Goal: Task Accomplishment & Management: Use online tool/utility

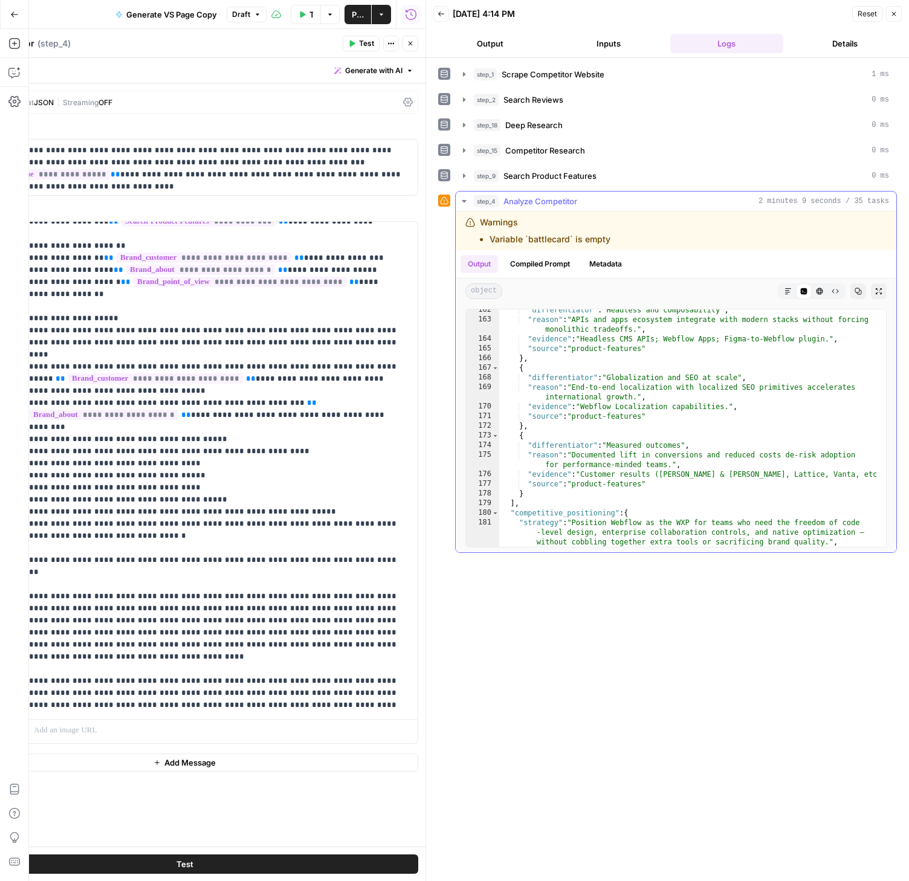
scroll to position [2189, 0]
click at [443, 14] on icon "button" at bounding box center [440, 13] width 7 height 7
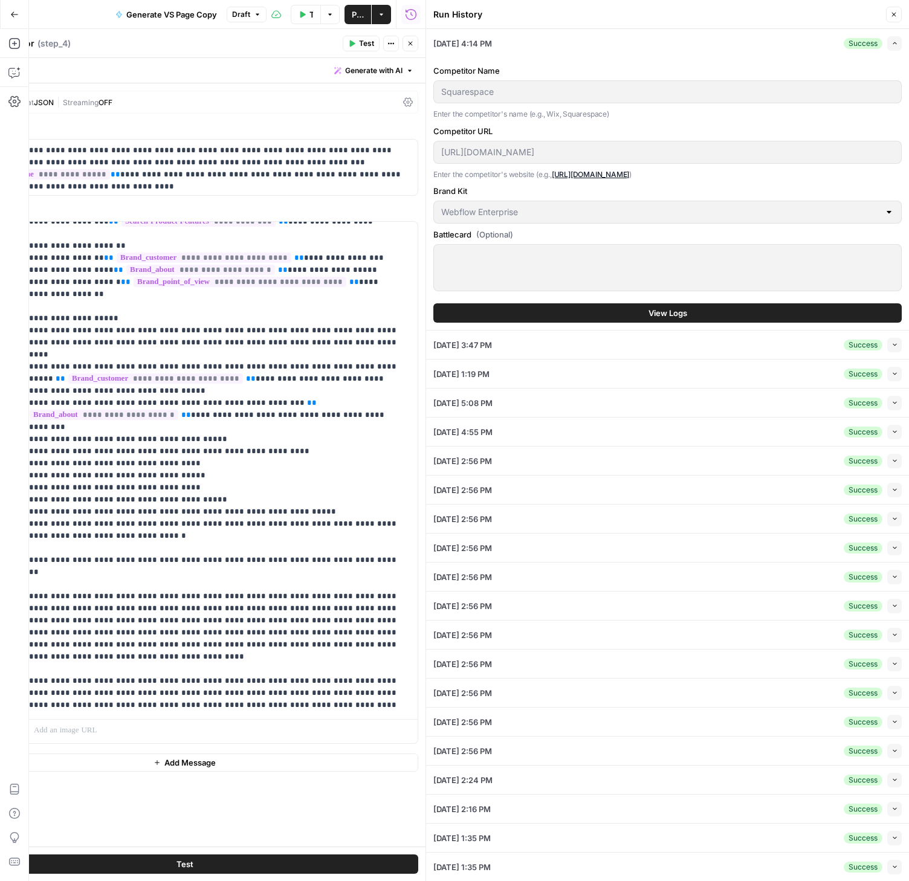
click at [891, 345] on icon "button" at bounding box center [894, 344] width 7 height 7
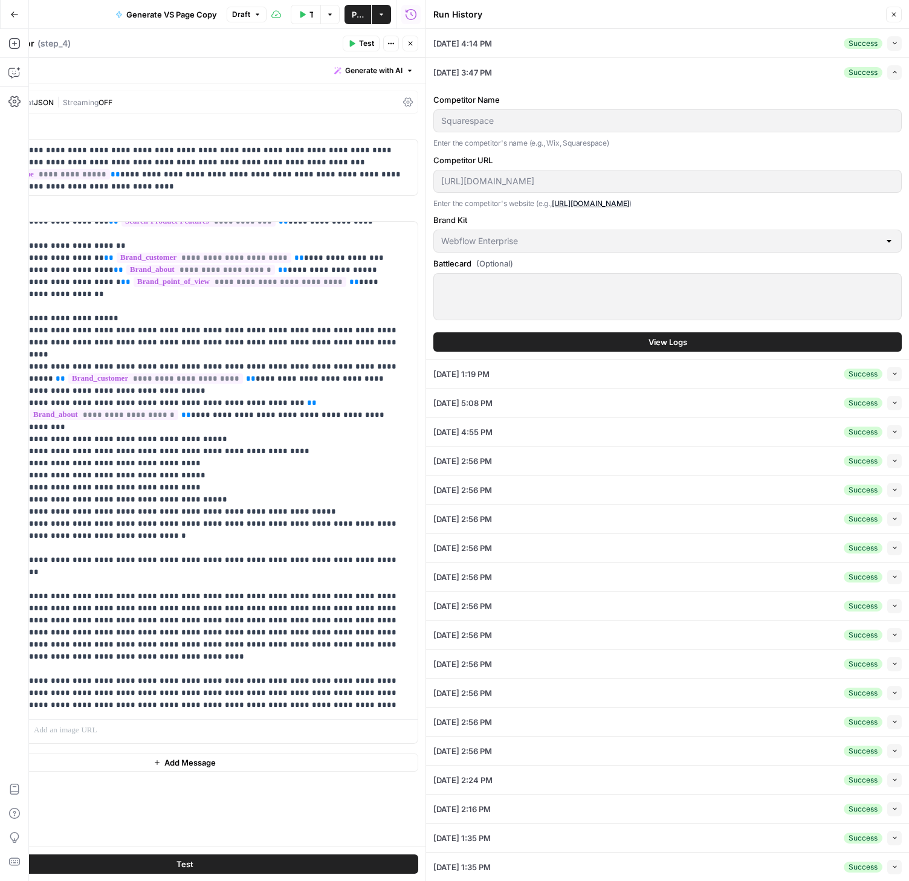
click at [668, 343] on span "View Logs" at bounding box center [667, 342] width 39 height 12
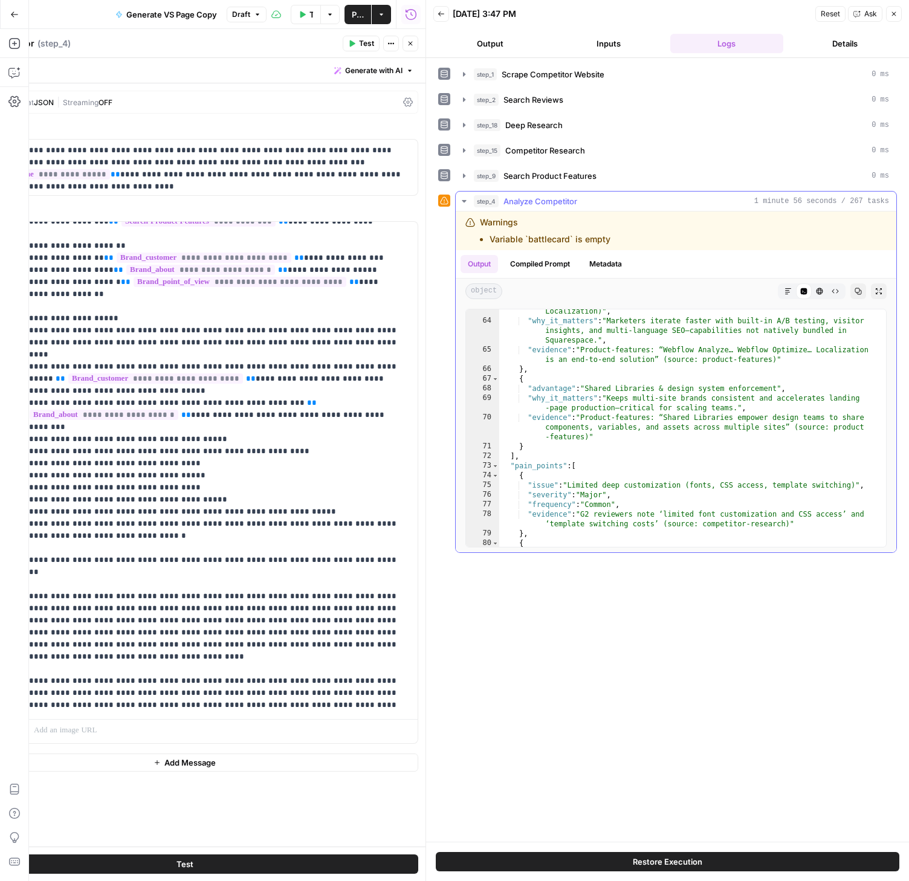
scroll to position [1035, 0]
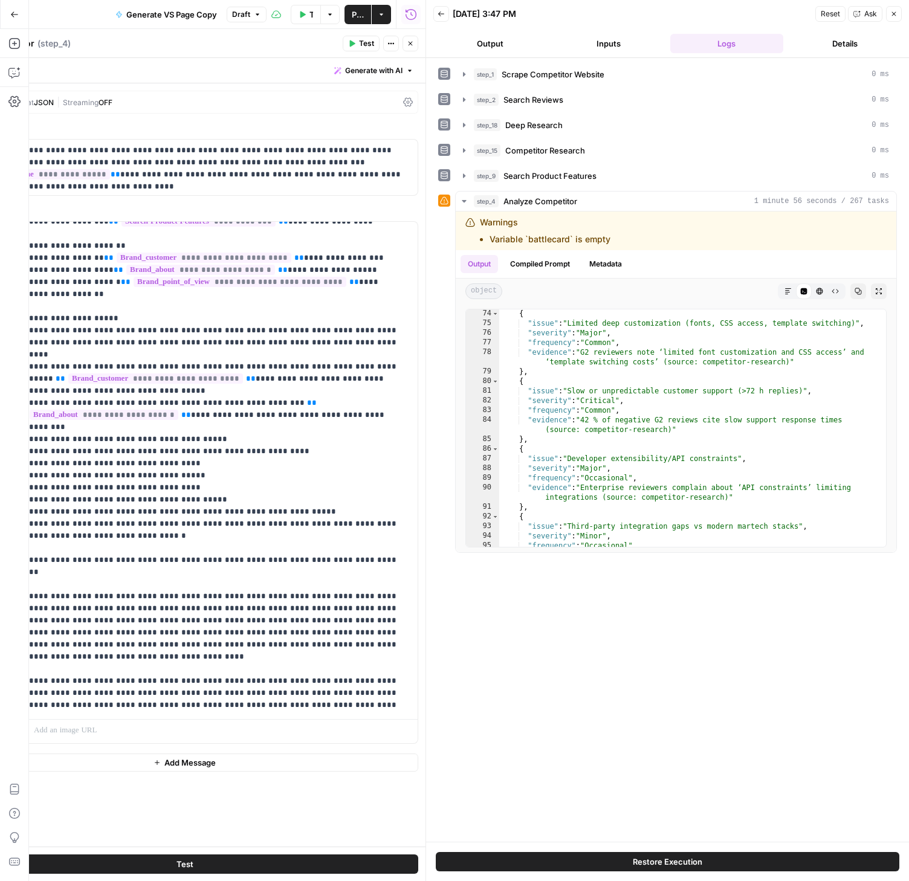
click at [445, 17] on button "Back" at bounding box center [441, 14] width 16 height 16
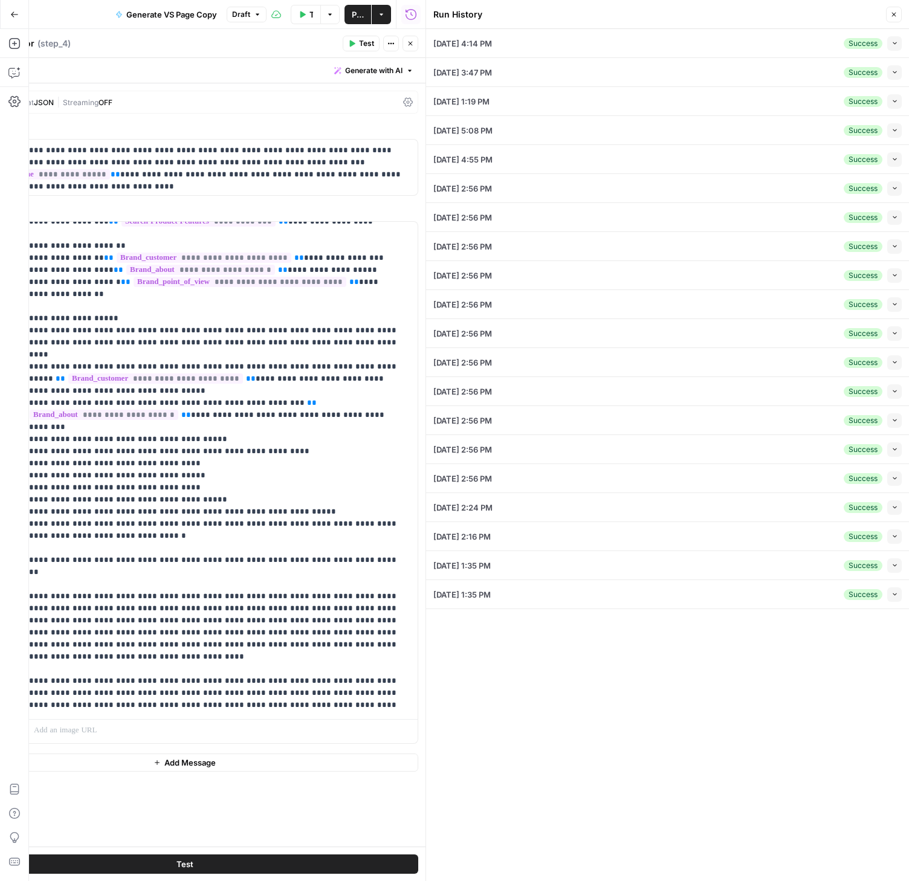
click at [891, 42] on icon "button" at bounding box center [894, 43] width 7 height 7
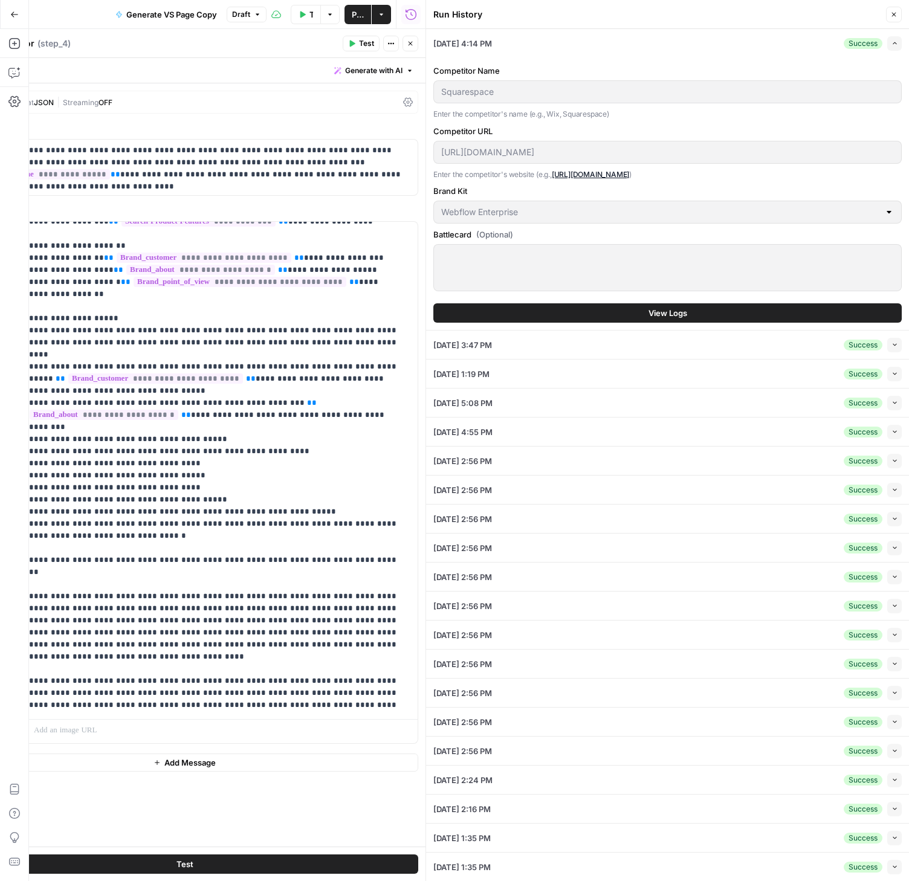
click at [612, 307] on button "View Logs" at bounding box center [667, 312] width 468 height 19
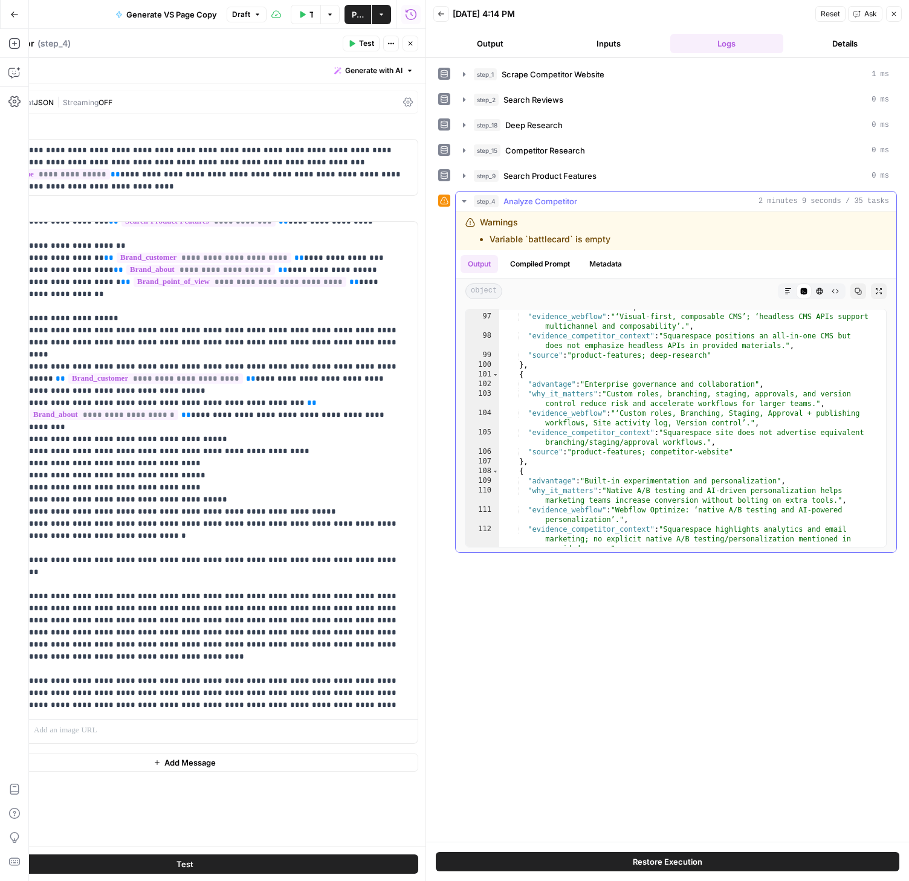
scroll to position [1300, 0]
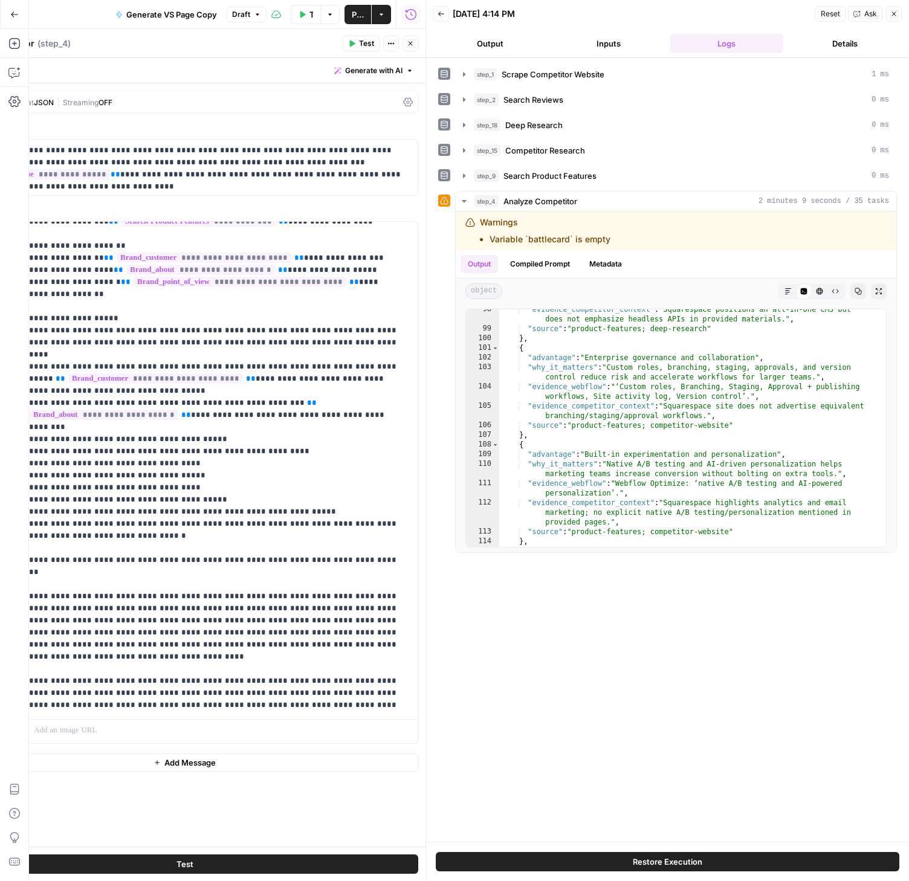
click at [352, 11] on span "Publish" at bounding box center [358, 14] width 12 height 12
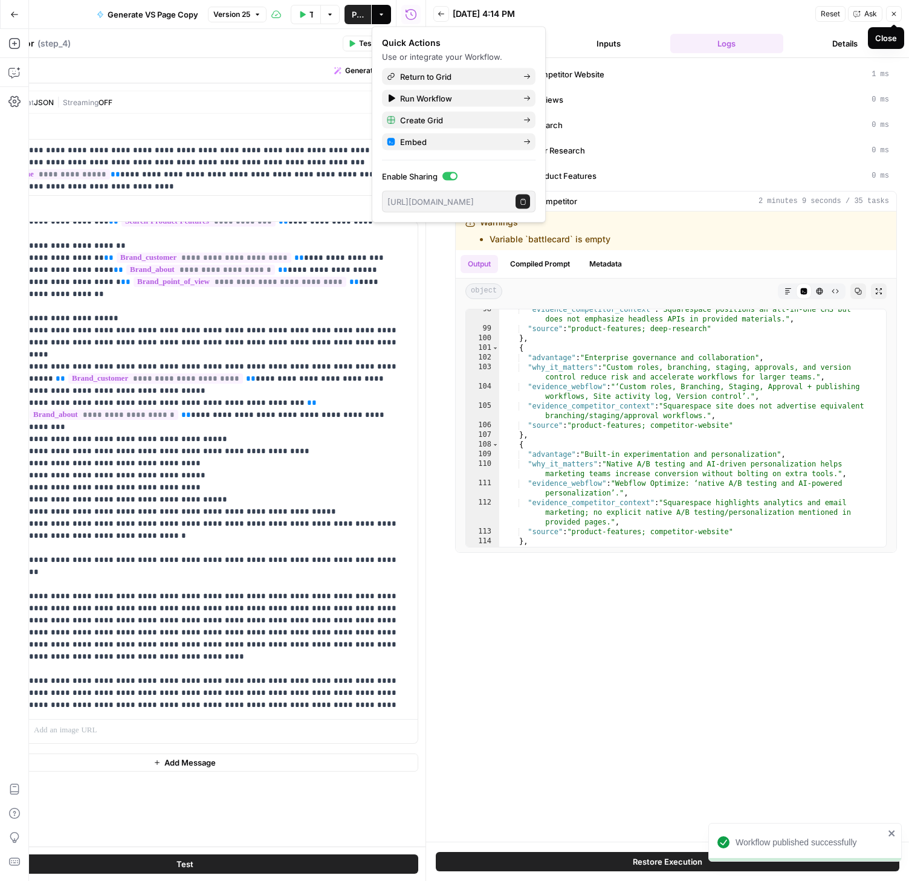
click at [892, 15] on icon "button" at bounding box center [894, 14] width 4 height 4
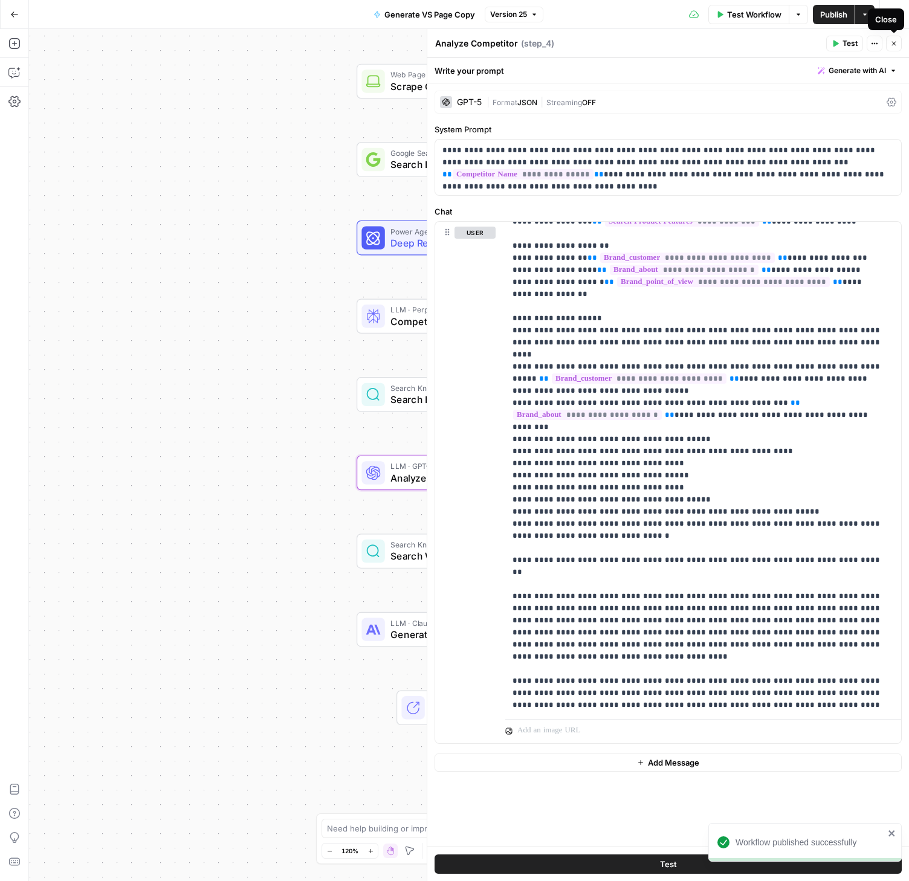
click at [890, 42] on icon "button" at bounding box center [893, 43] width 7 height 7
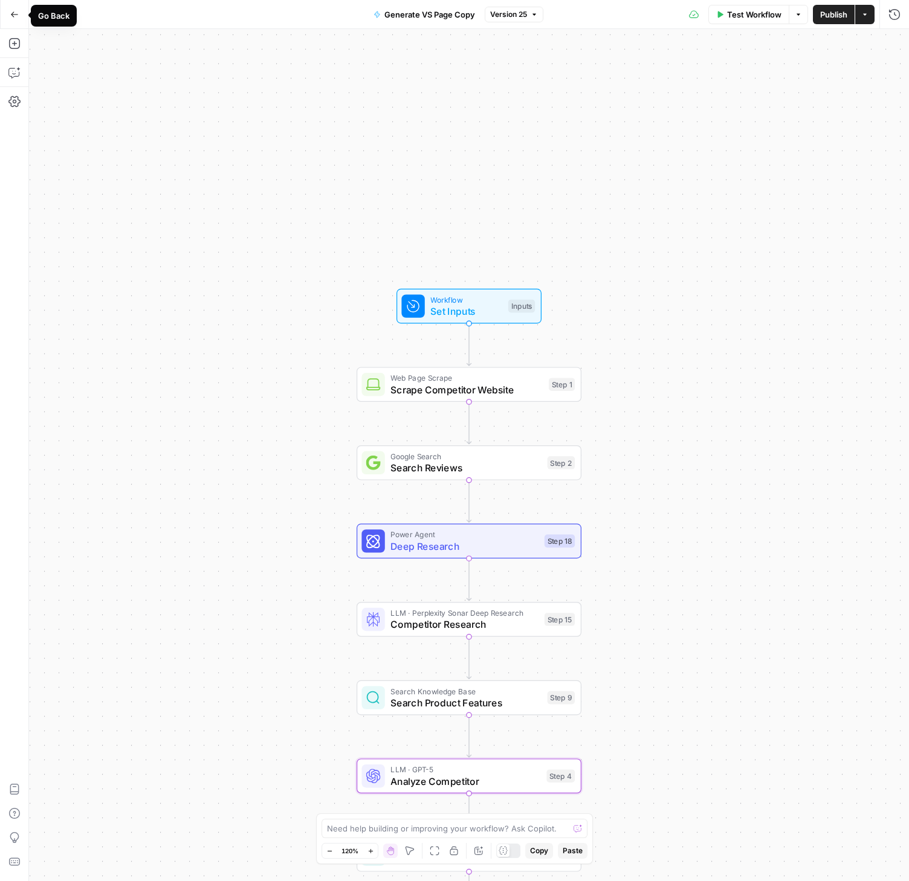
click at [14, 13] on icon "button" at bounding box center [14, 14] width 8 height 8
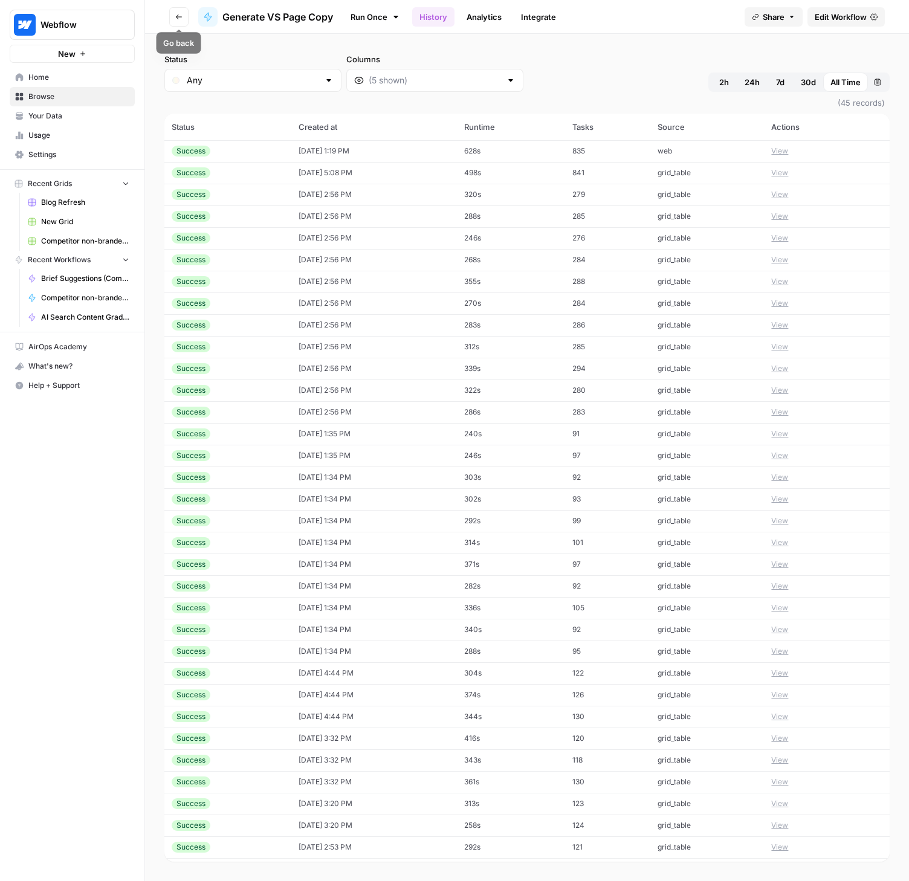
click at [173, 18] on button "Go back" at bounding box center [178, 16] width 19 height 19
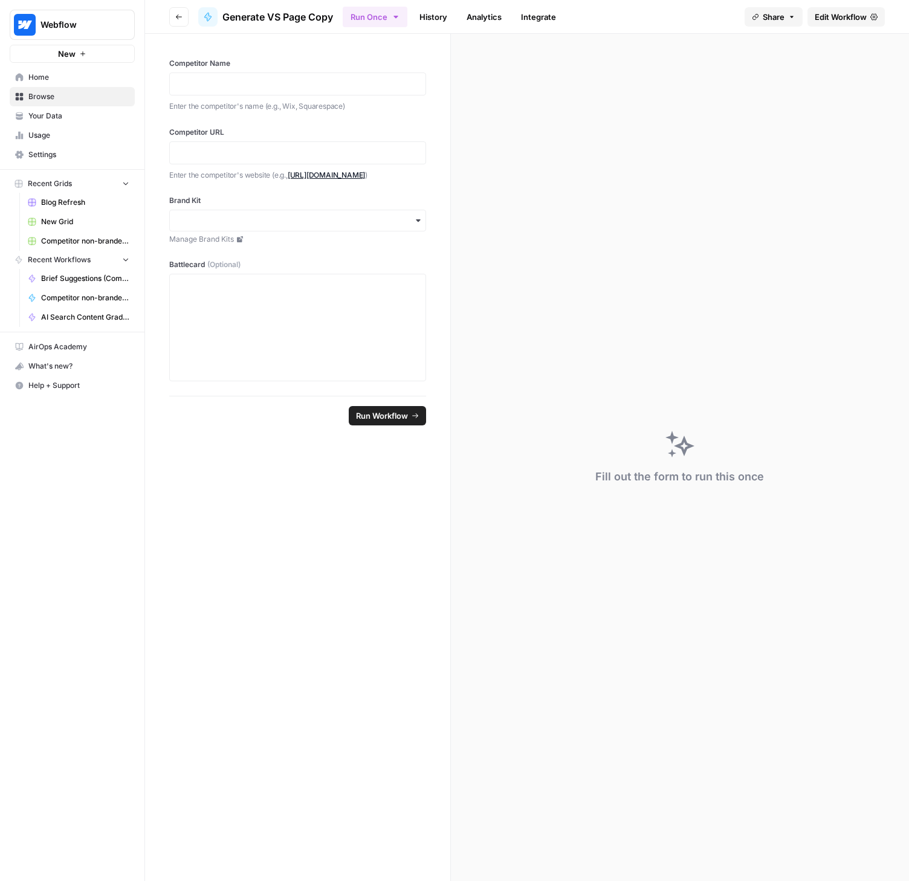
click at [172, 13] on button "Go back" at bounding box center [178, 16] width 19 height 19
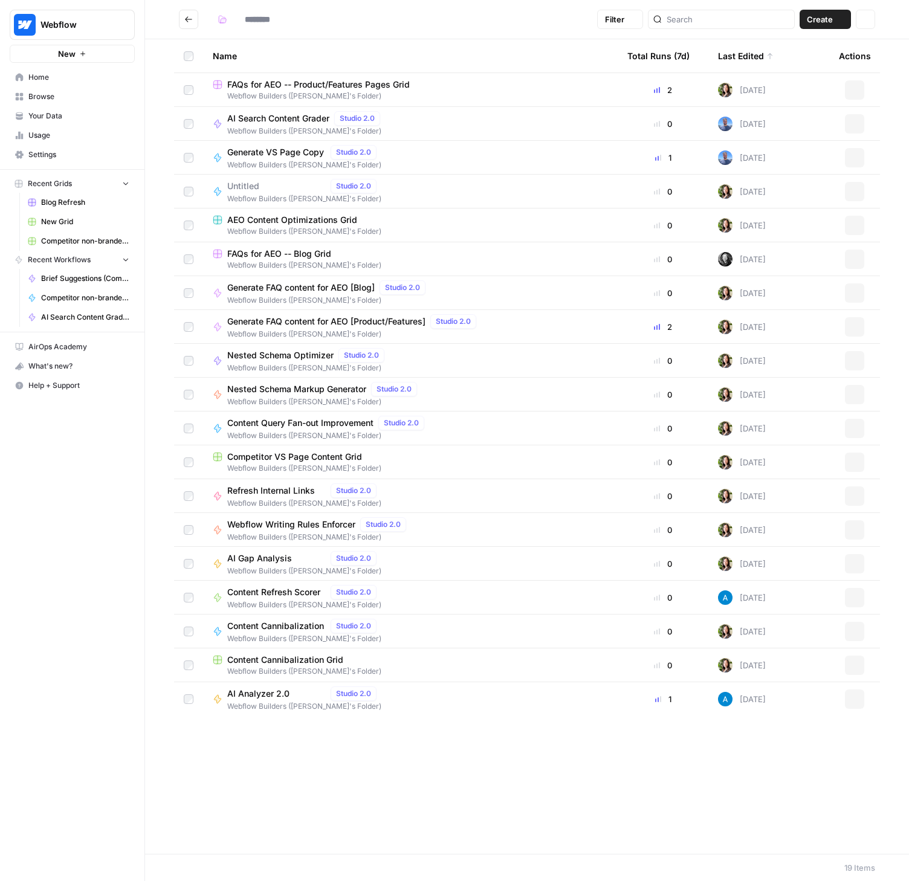
type input "**********"
click at [312, 322] on span "Generate FAQ content for AEO [Product/Features]" at bounding box center [326, 321] width 198 height 12
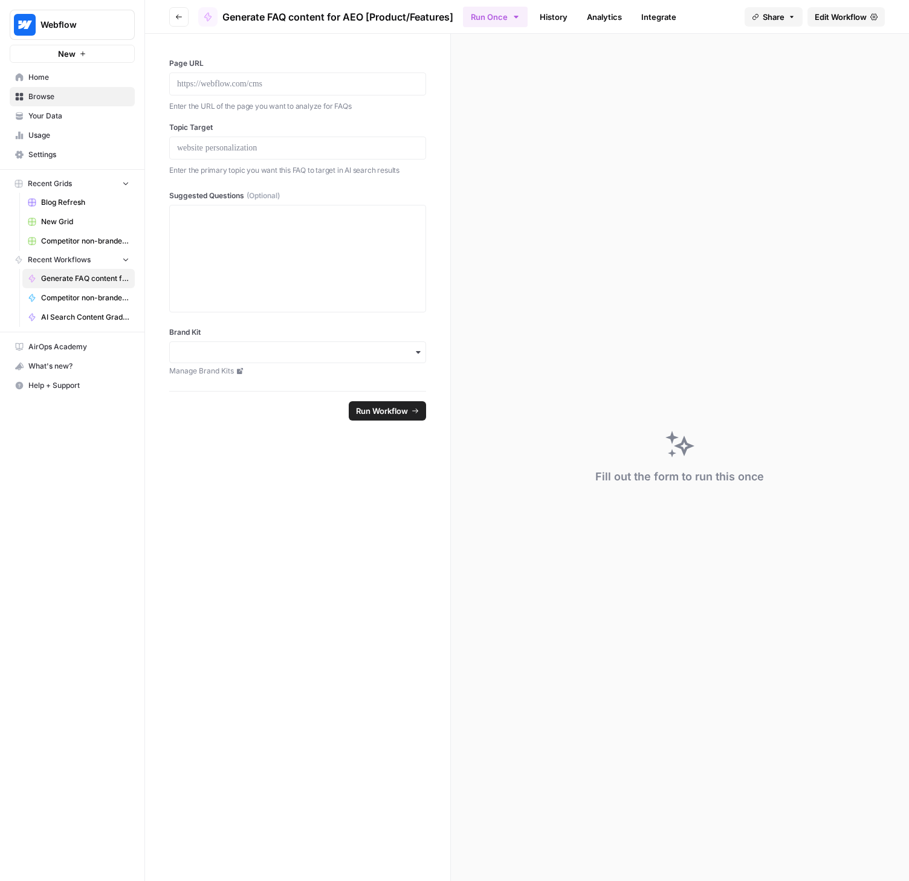
click at [837, 17] on span "Edit Workflow" at bounding box center [840, 17] width 52 height 12
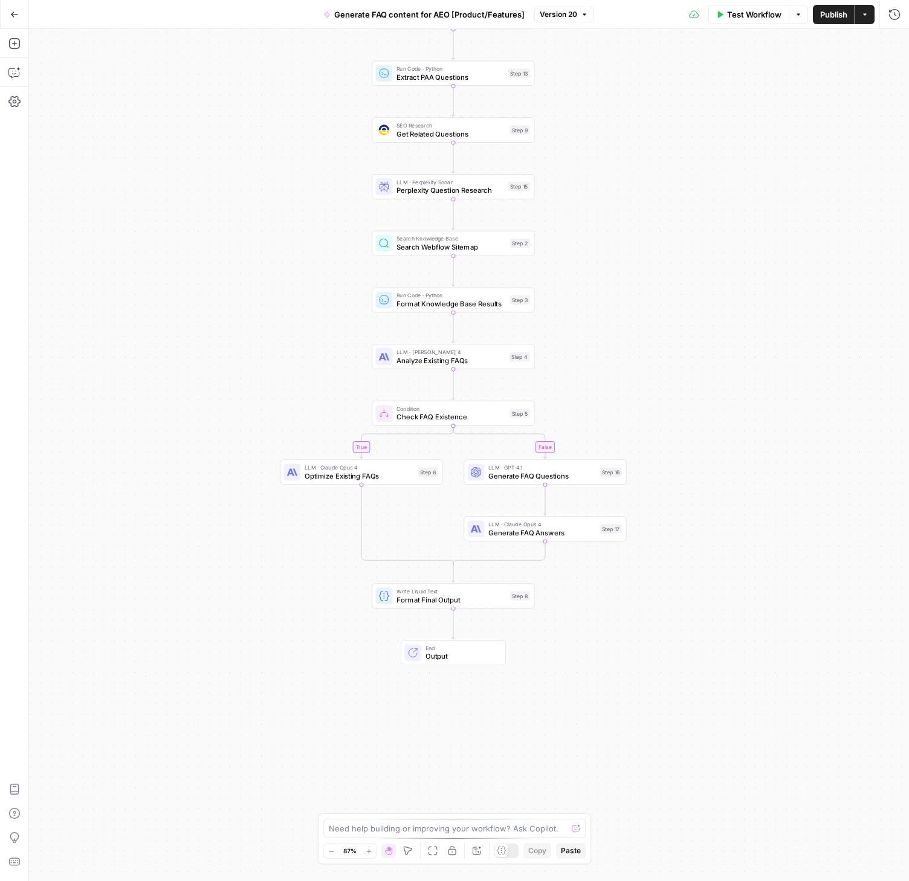
drag, startPoint x: 671, startPoint y: 438, endPoint x: 654, endPoint y: 256, distance: 183.2
click at [654, 256] on div "true false Workflow Set Inputs Inputs Web Page Scrape Scrape Page Content Step …" at bounding box center [469, 455] width 880 height 852
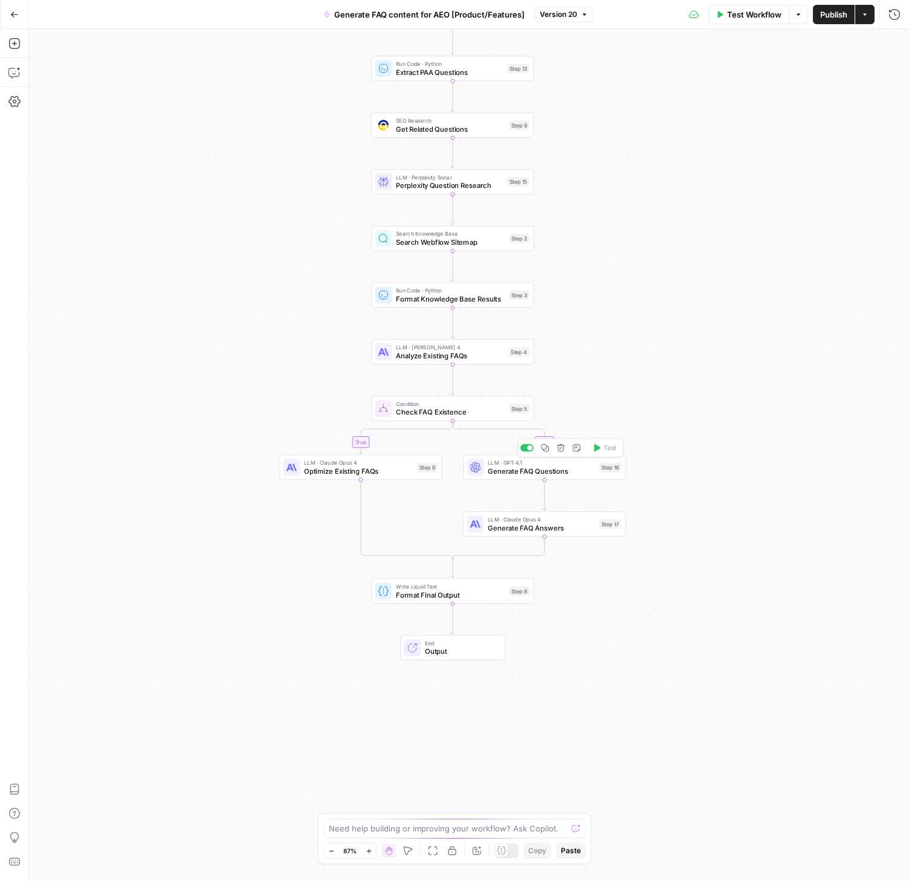
click at [503, 472] on span "Generate FAQ Questions" at bounding box center [541, 471] width 107 height 10
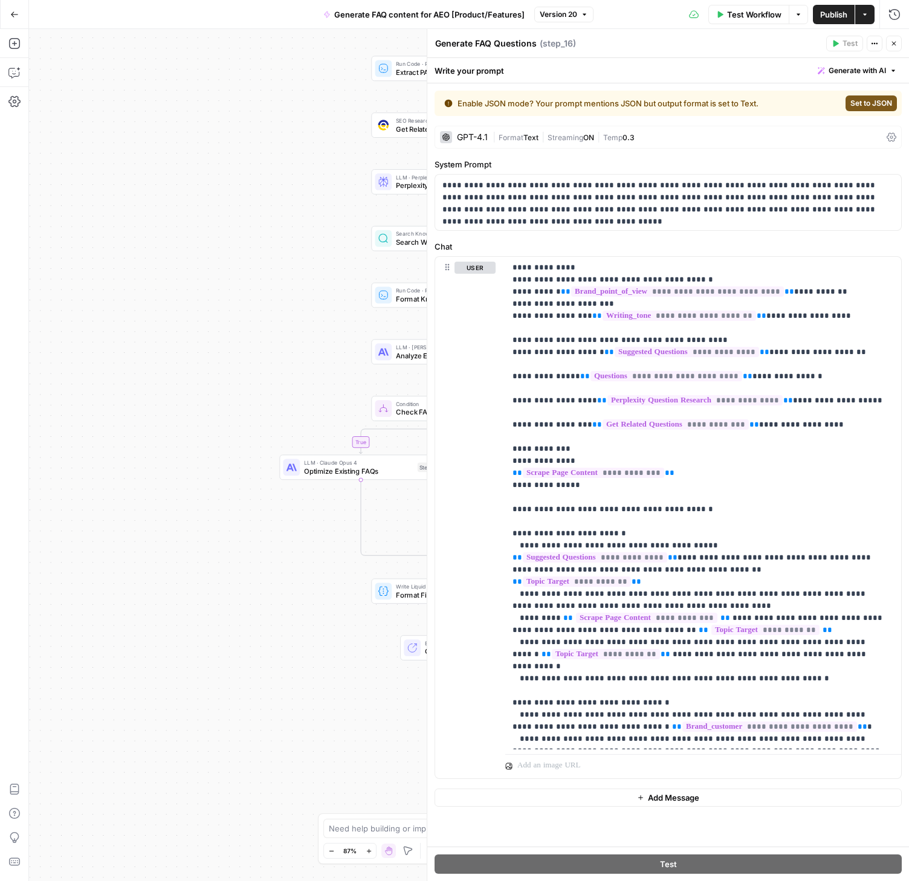
click at [643, 141] on div "| Format Text | Streaming ON | Temp 0.3" at bounding box center [686, 137] width 389 height 11
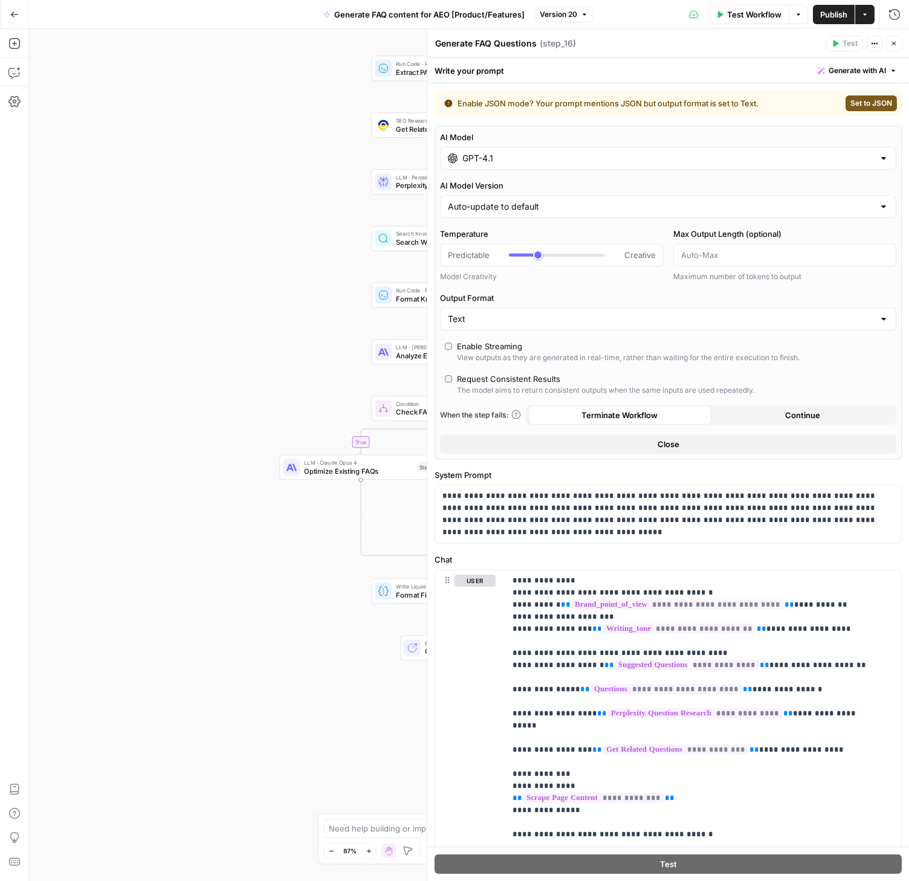
click at [628, 158] on input "GPT-4.1" at bounding box center [667, 158] width 411 height 12
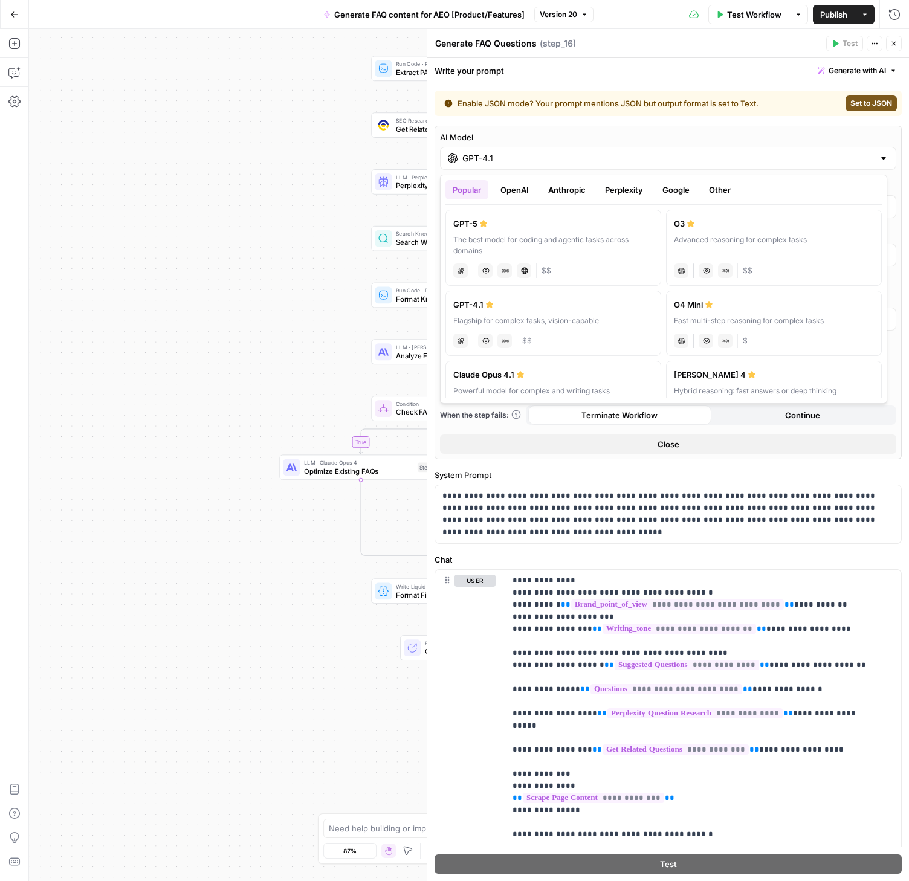
click at [582, 243] on div "The best model for coding and agentic tasks across domains" at bounding box center [553, 245] width 200 height 22
type input "GPT-5"
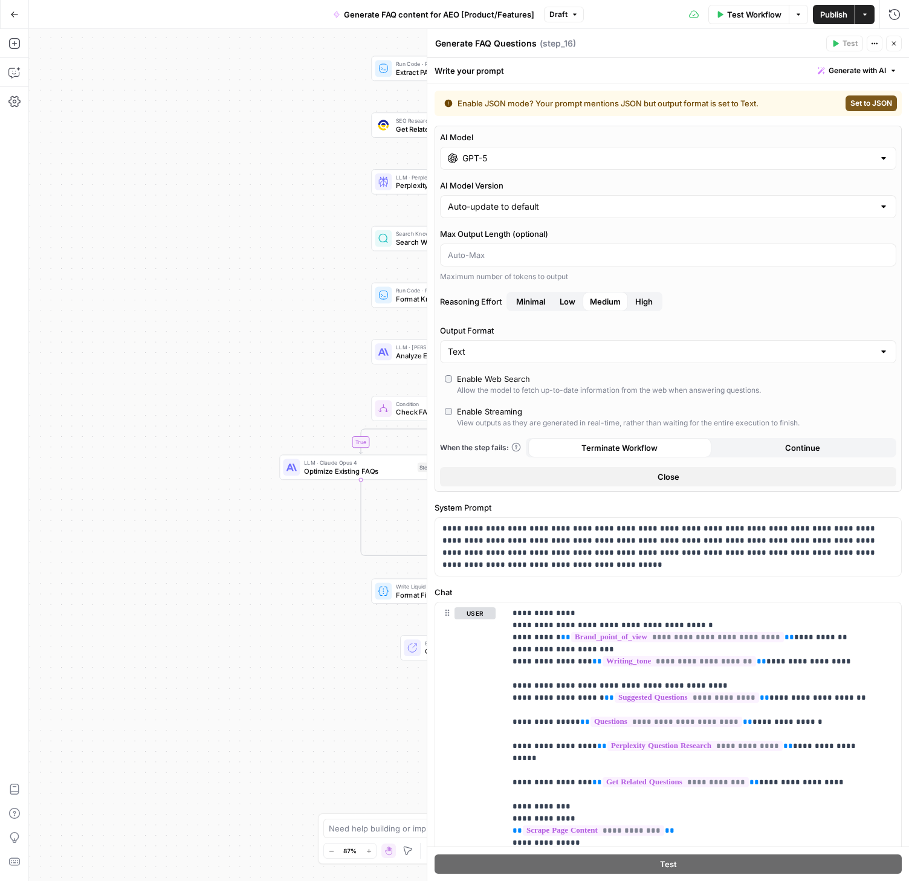
click at [677, 480] on button "Close" at bounding box center [668, 476] width 456 height 19
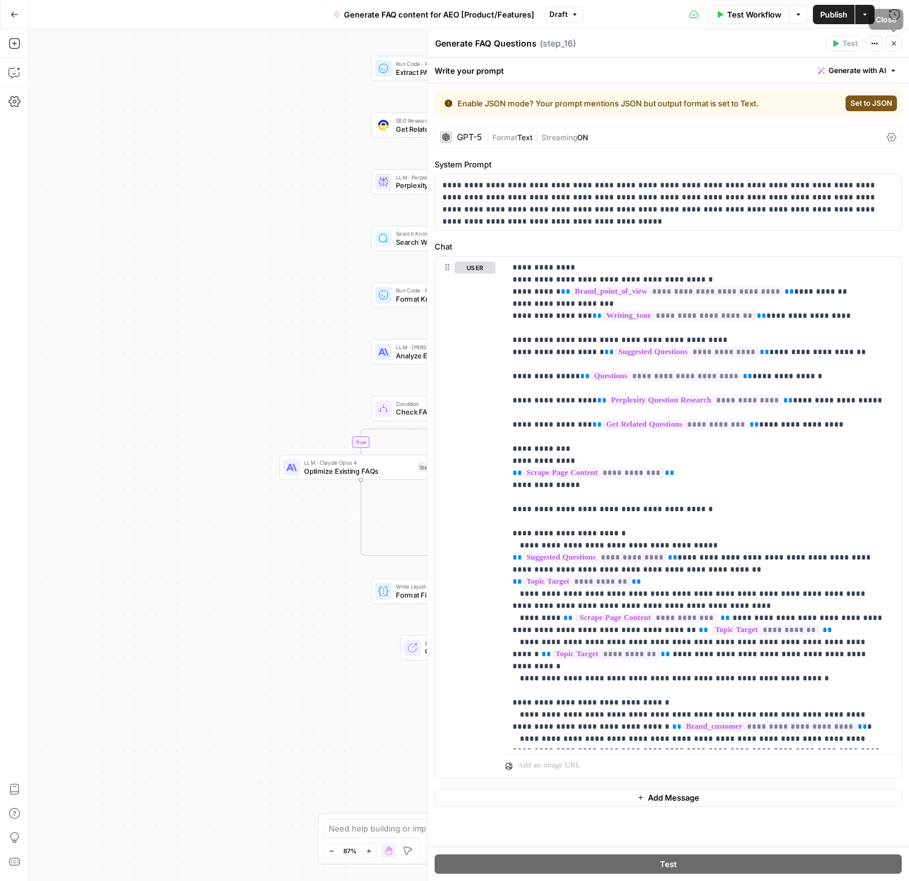
click at [890, 42] on icon "button" at bounding box center [893, 43] width 7 height 7
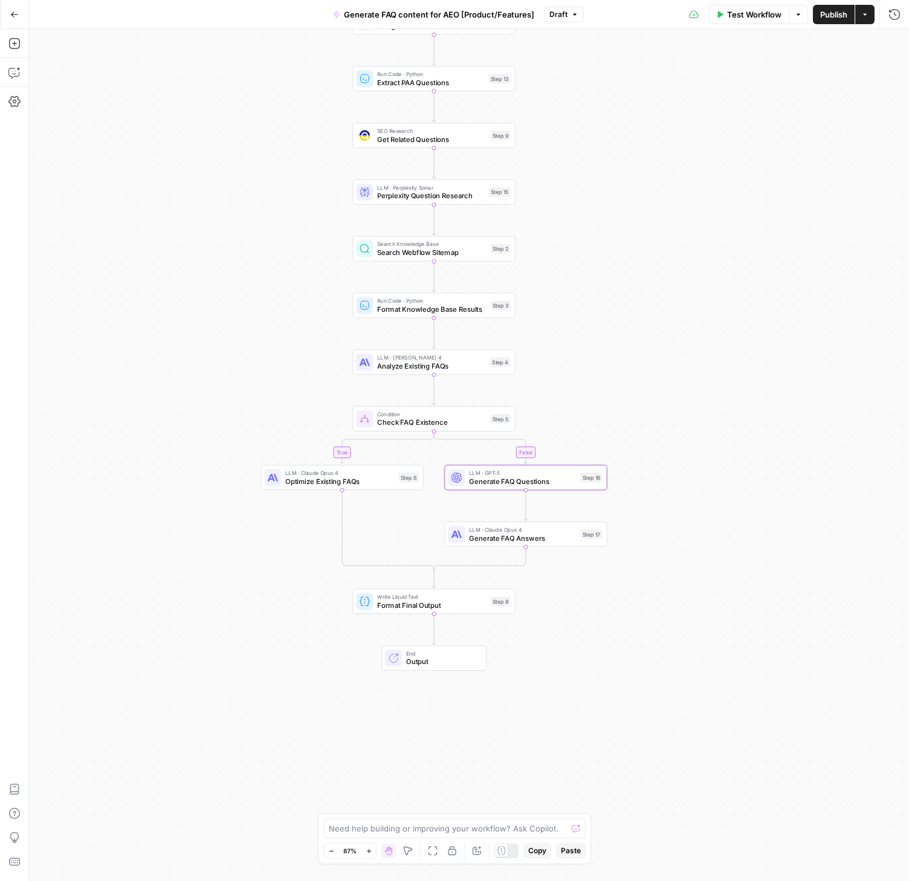
drag, startPoint x: 681, startPoint y: 515, endPoint x: 663, endPoint y: 525, distance: 21.4
click at [663, 525] on div "true false Workflow Set Inputs Inputs Web Page Scrape Scrape Page Content Step …" at bounding box center [469, 455] width 880 height 852
click at [828, 10] on span "Publish" at bounding box center [833, 14] width 27 height 12
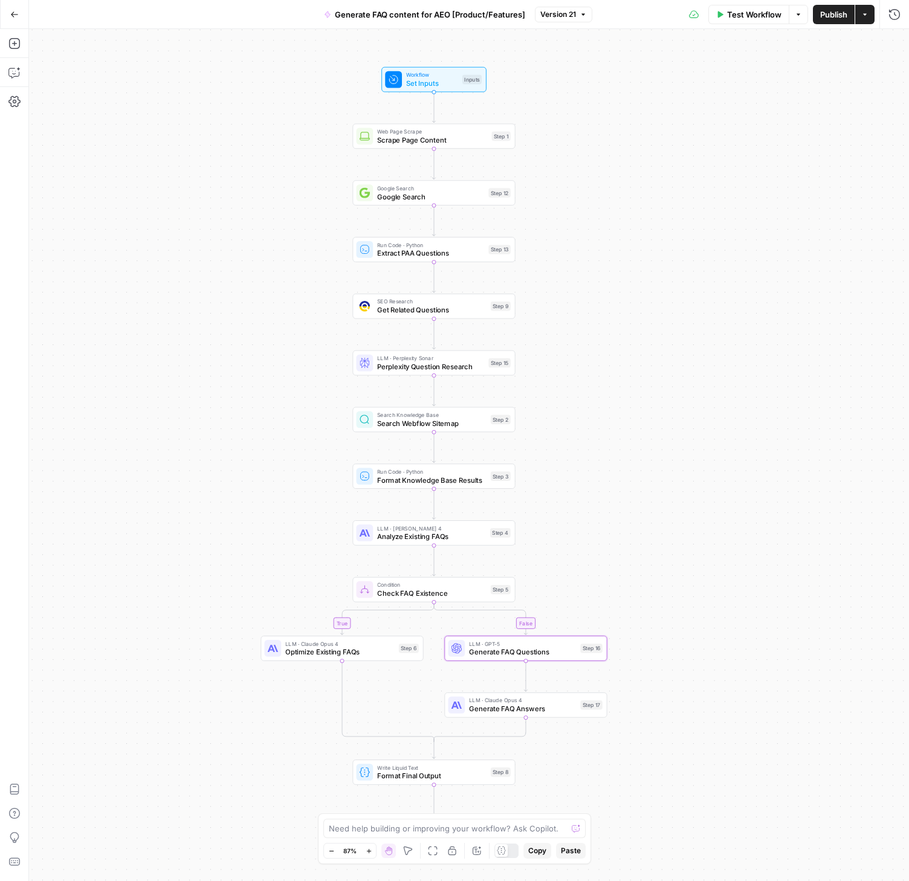
click at [16, 10] on icon "button" at bounding box center [14, 14] width 8 height 8
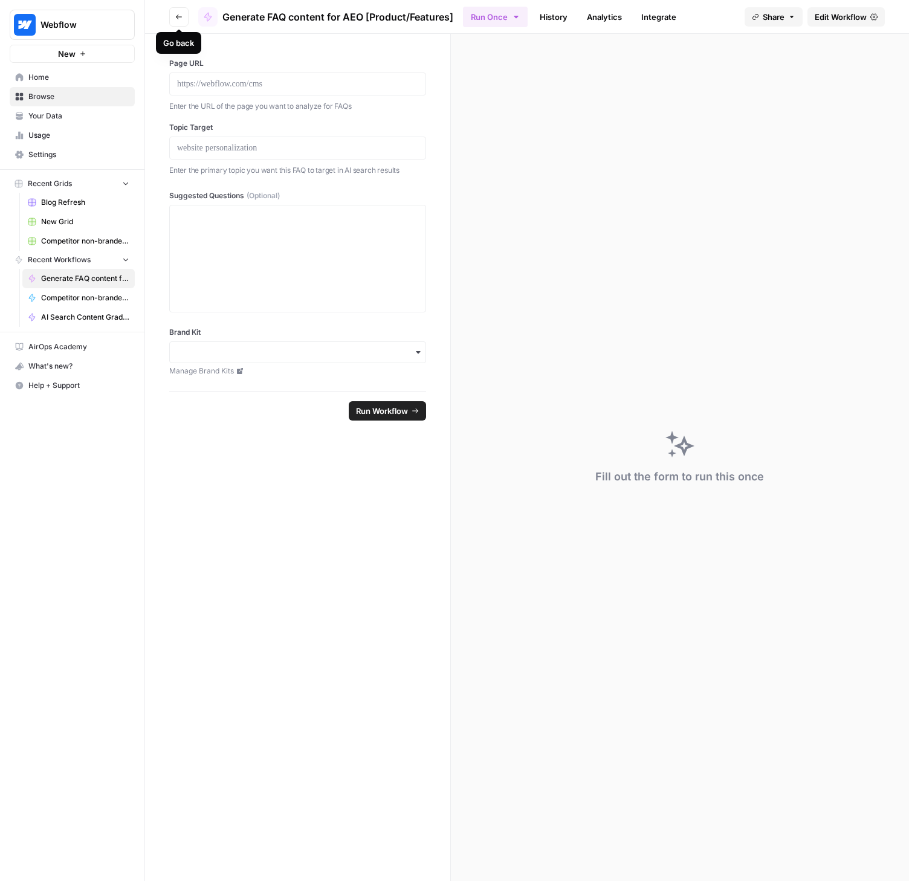
click at [177, 18] on icon "button" at bounding box center [179, 16] width 6 height 5
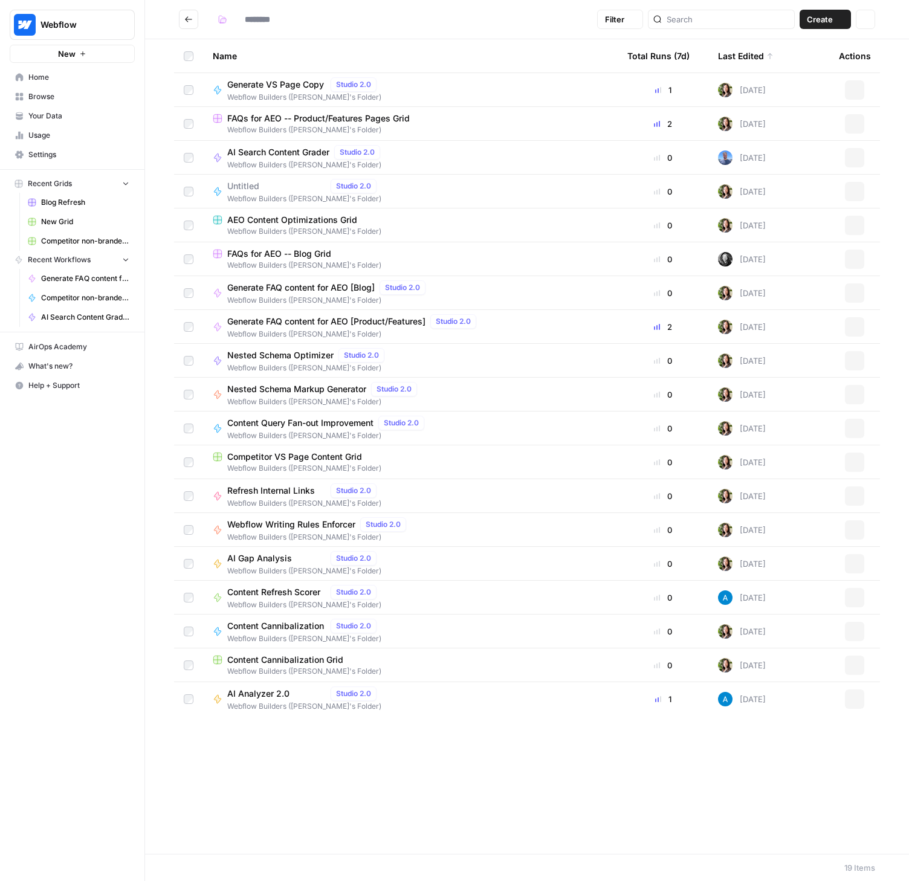
type input "**********"
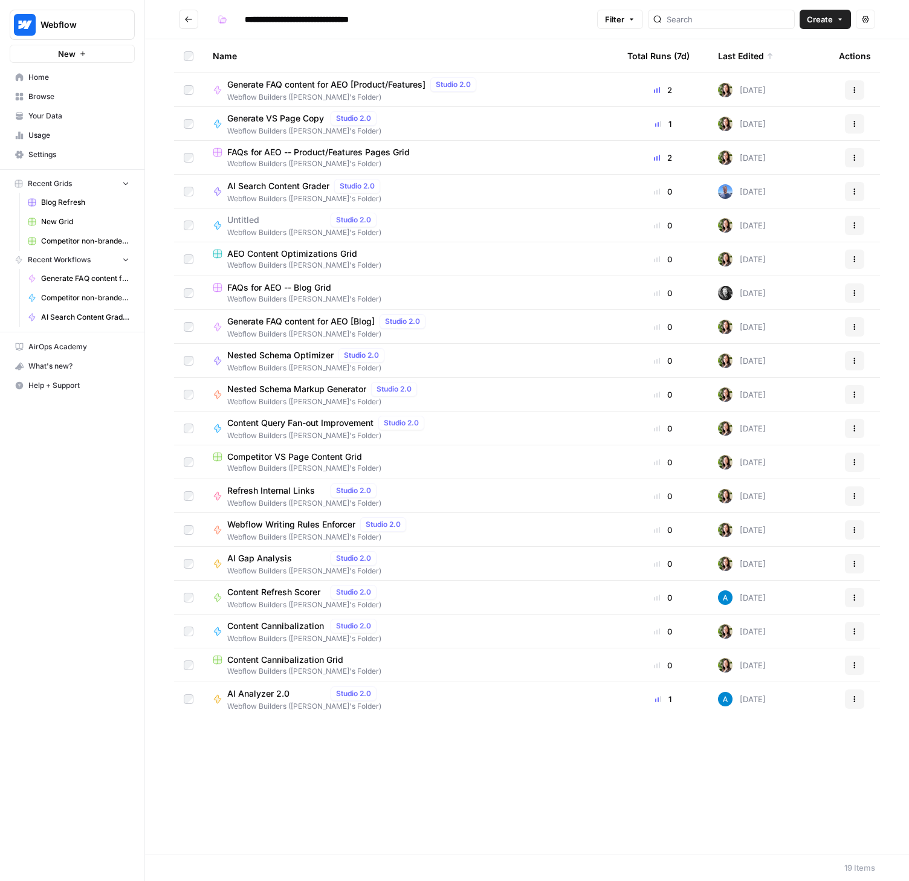
click at [318, 286] on span "FAQs for AEO -- Blog Grid" at bounding box center [279, 288] width 104 height 12
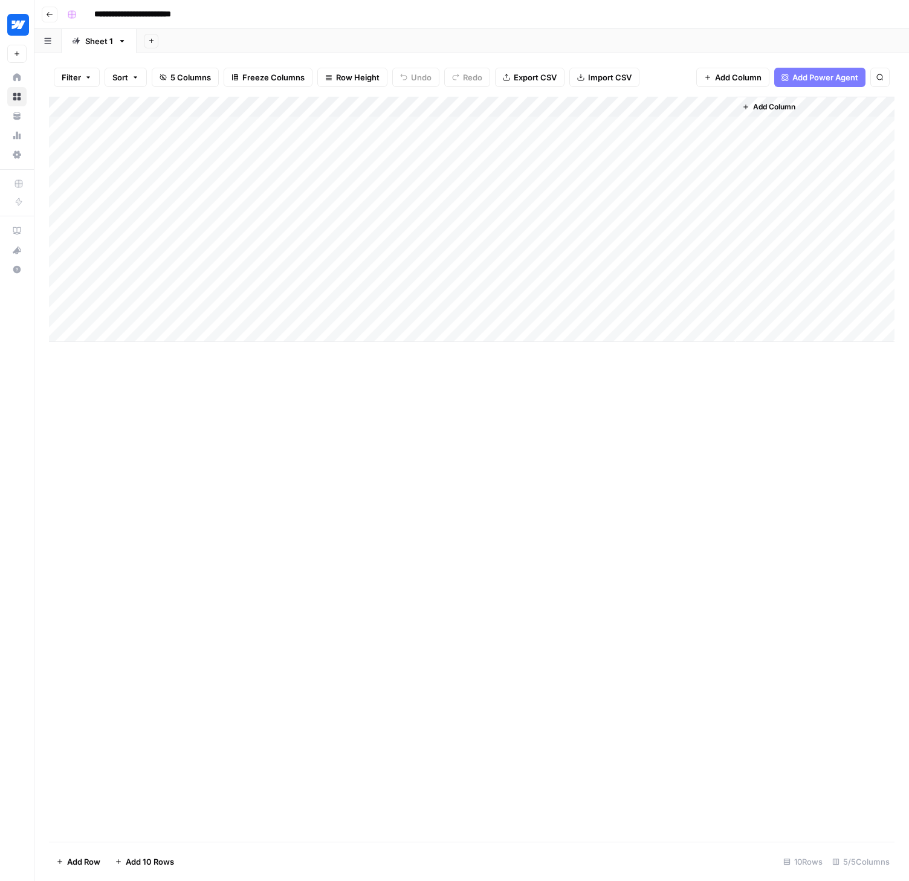
click at [597, 108] on div "Add Column" at bounding box center [471, 219] width 845 height 245
click at [557, 217] on link "Edit Workflow" at bounding box center [590, 225] width 134 height 17
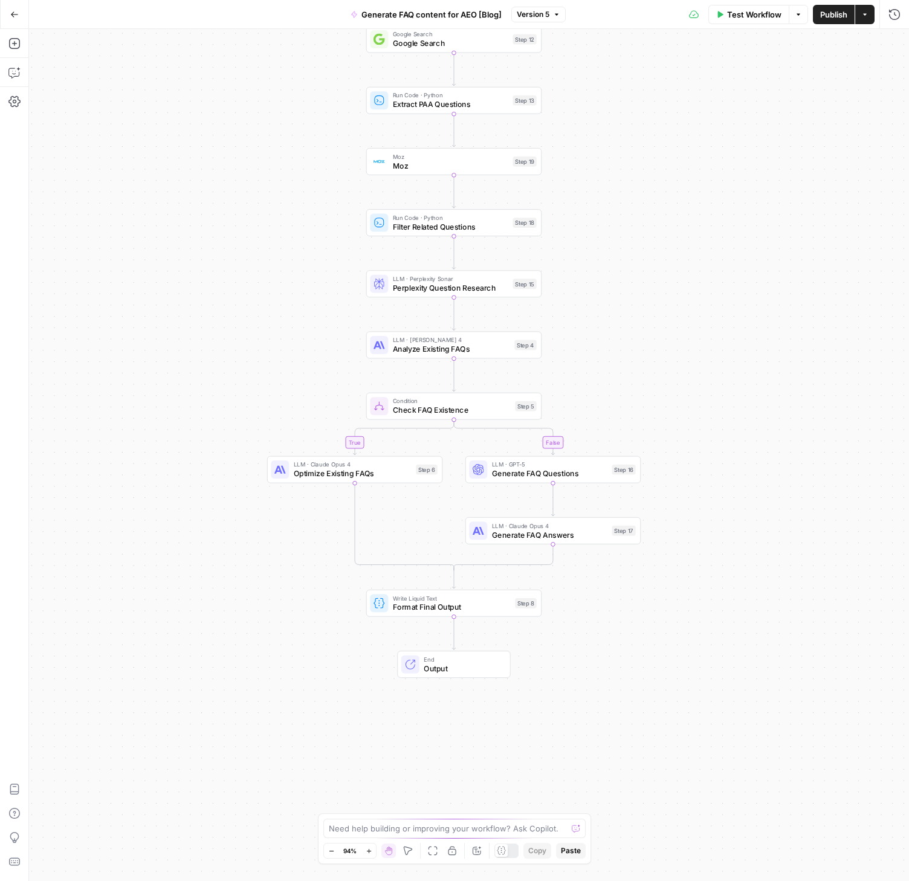
drag, startPoint x: 746, startPoint y: 494, endPoint x: 733, endPoint y: 306, distance: 188.3
click at [733, 306] on div "true false Workflow Set Inputs Inputs Web Page Scrape Scrape Page Content Step …" at bounding box center [469, 455] width 880 height 852
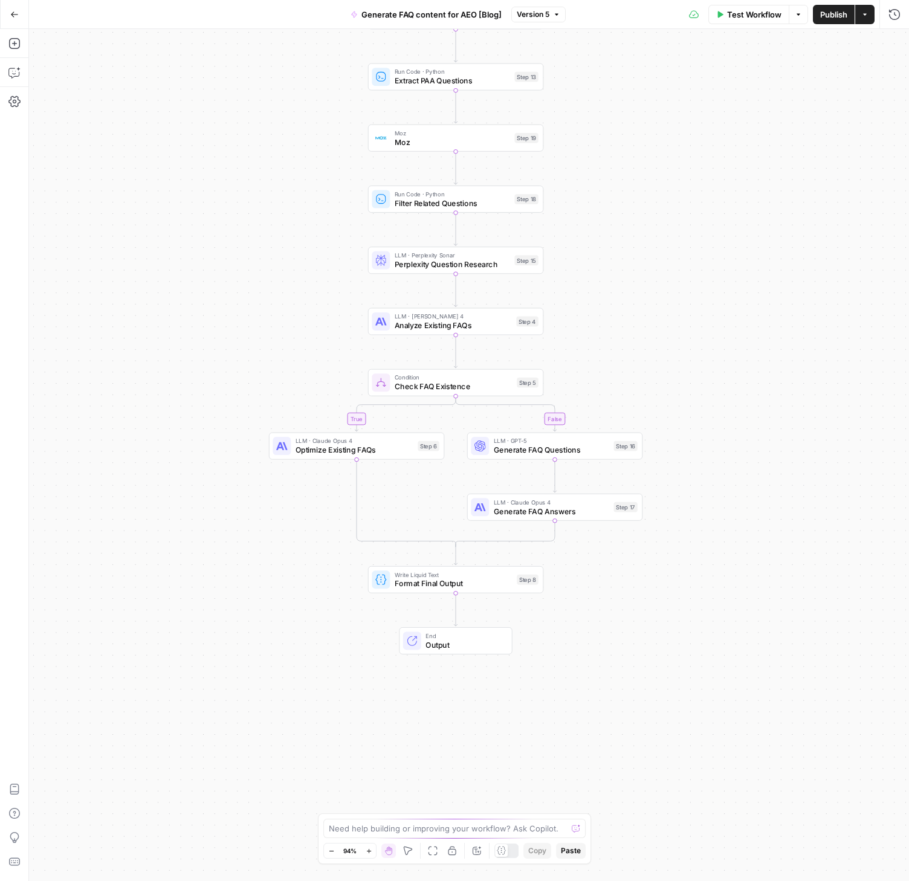
click at [541, 16] on span "Version 5" at bounding box center [533, 14] width 33 height 11
click at [19, 13] on button "Go Back" at bounding box center [15, 15] width 22 height 22
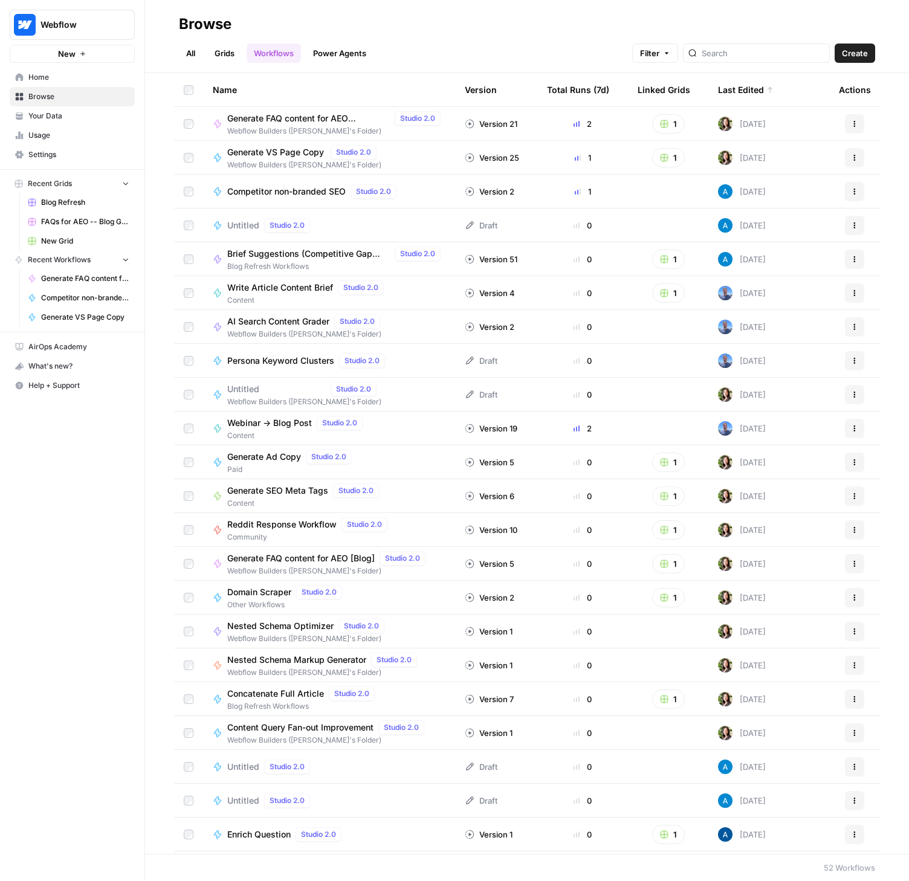
click at [282, 153] on span "Generate VS Page Copy" at bounding box center [276, 152] width 98 height 12
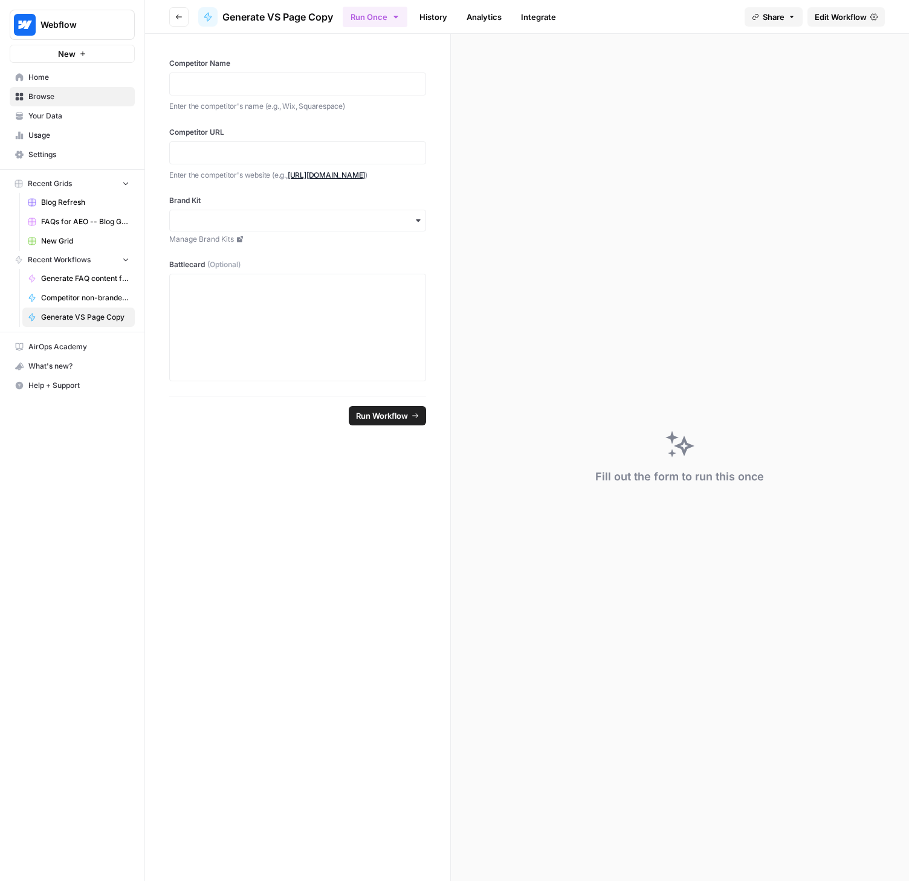
click at [858, 20] on span "Edit Workflow" at bounding box center [840, 17] width 52 height 12
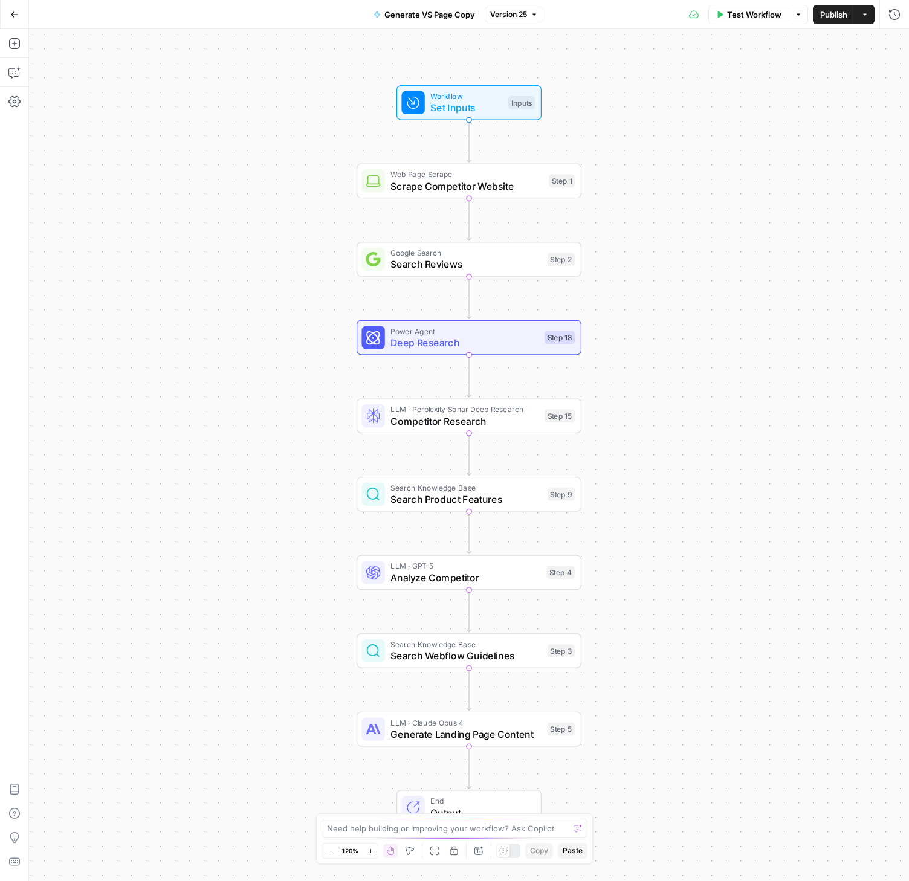
click at [517, 21] on button "Version 25" at bounding box center [513, 15] width 59 height 16
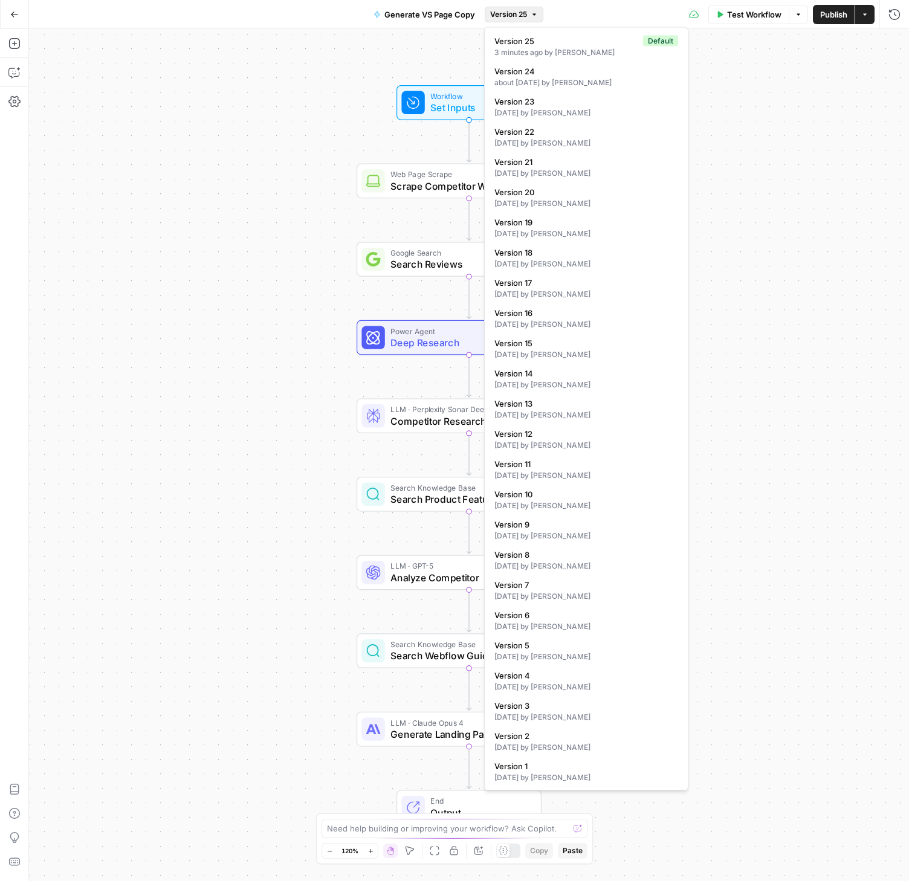
click at [524, 13] on span "Version 25" at bounding box center [508, 14] width 37 height 11
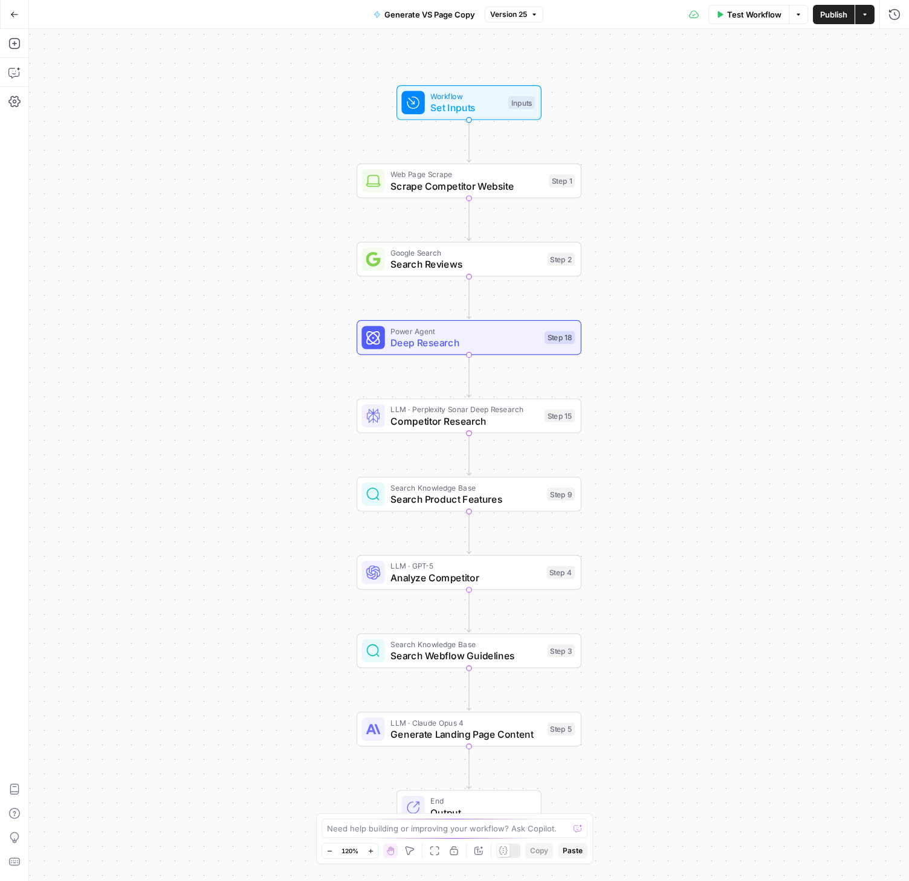
click at [18, 12] on button "Go Back" at bounding box center [15, 15] width 22 height 22
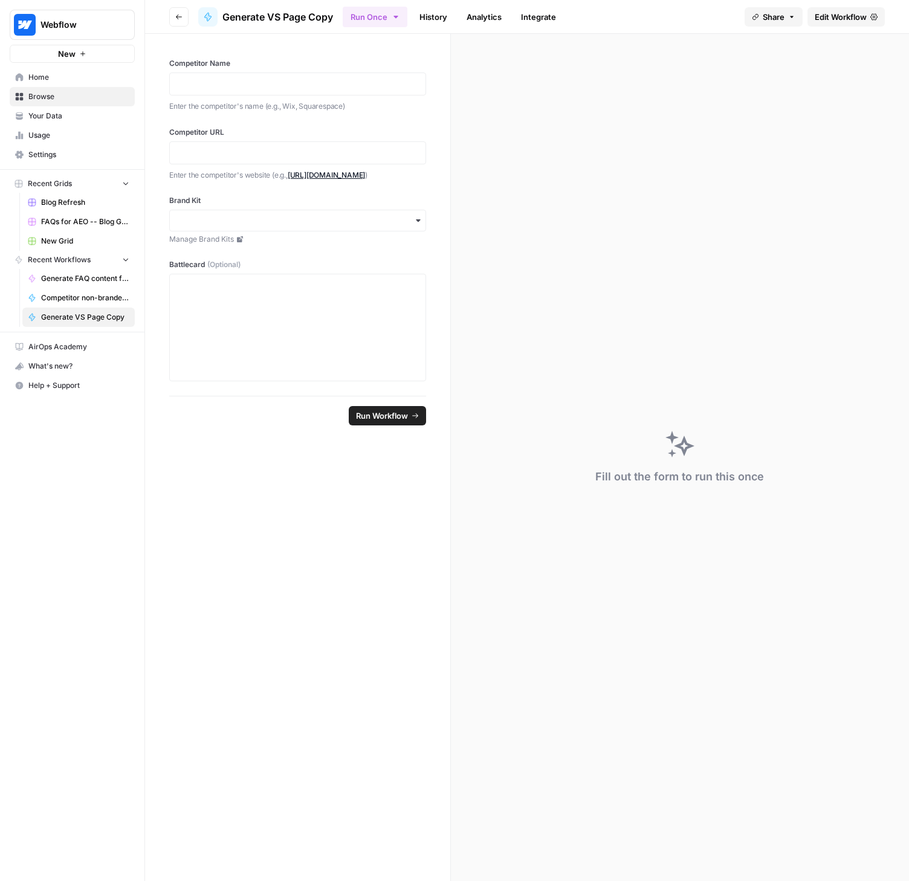
click at [167, 16] on header "Go back Generate VS Page Copy Run Once History Analytics Integrate Share Edit W…" at bounding box center [527, 17] width 764 height 34
click at [177, 13] on icon "button" at bounding box center [178, 16] width 7 height 7
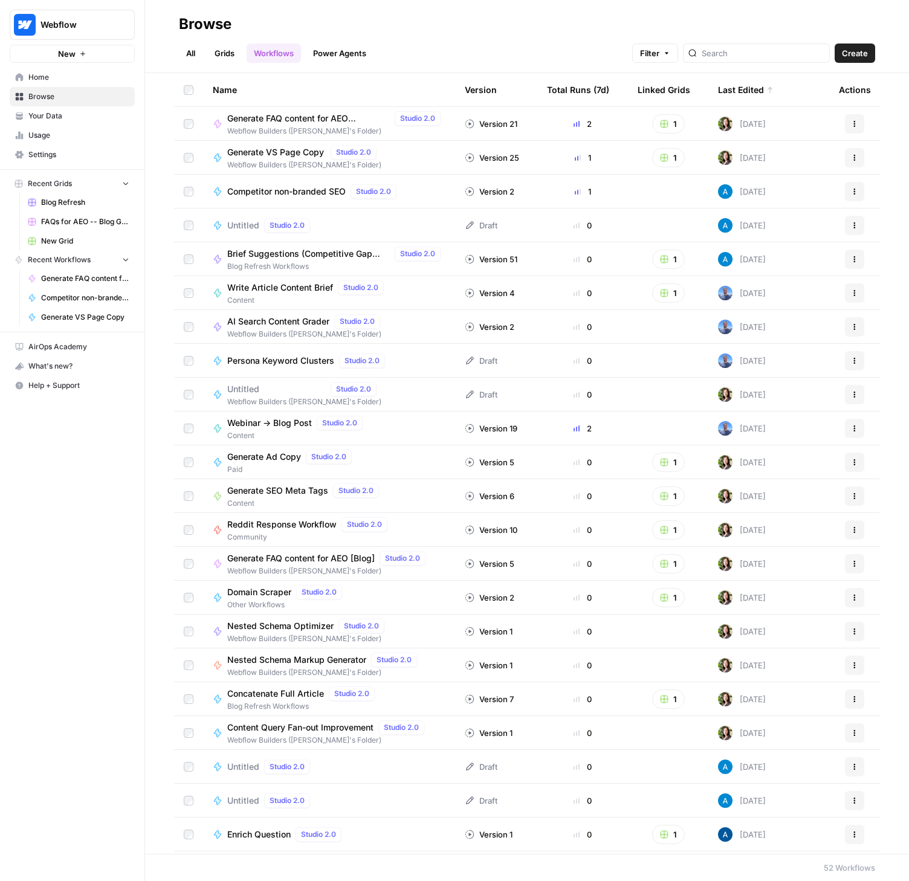
click at [239, 385] on span "Untitled" at bounding box center [276, 389] width 98 height 12
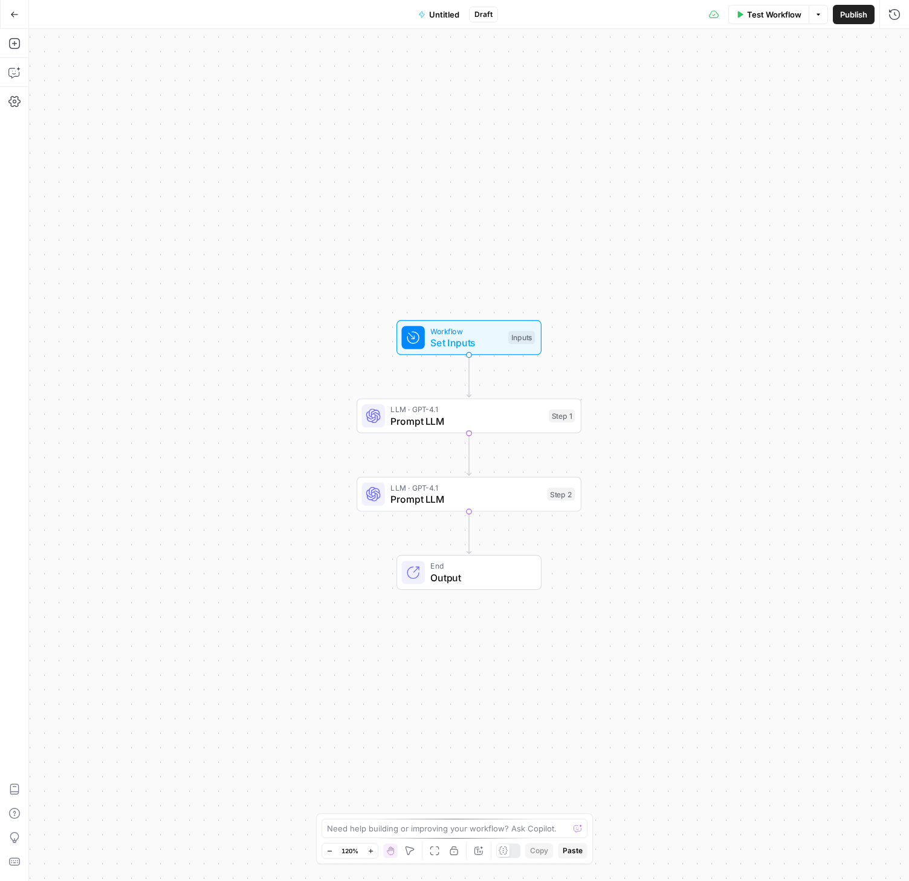
click at [18, 12] on icon "button" at bounding box center [14, 14] width 8 height 8
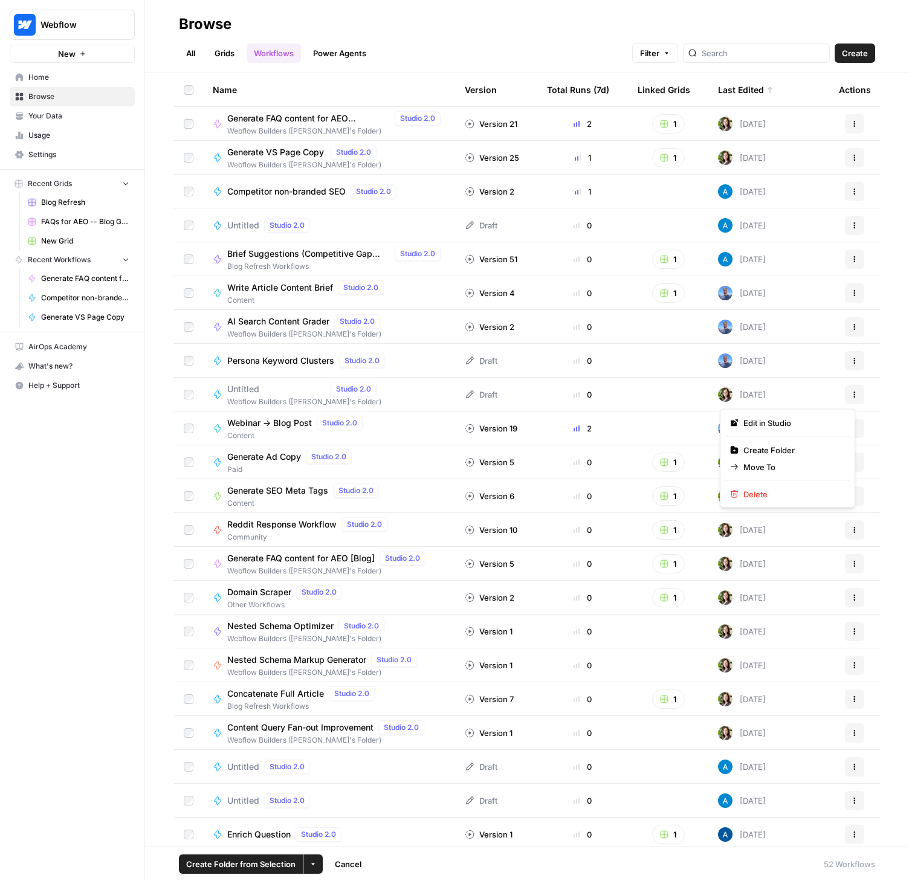
click at [851, 391] on button "Actions" at bounding box center [854, 394] width 19 height 19
click at [776, 491] on span "Delete" at bounding box center [791, 494] width 97 height 12
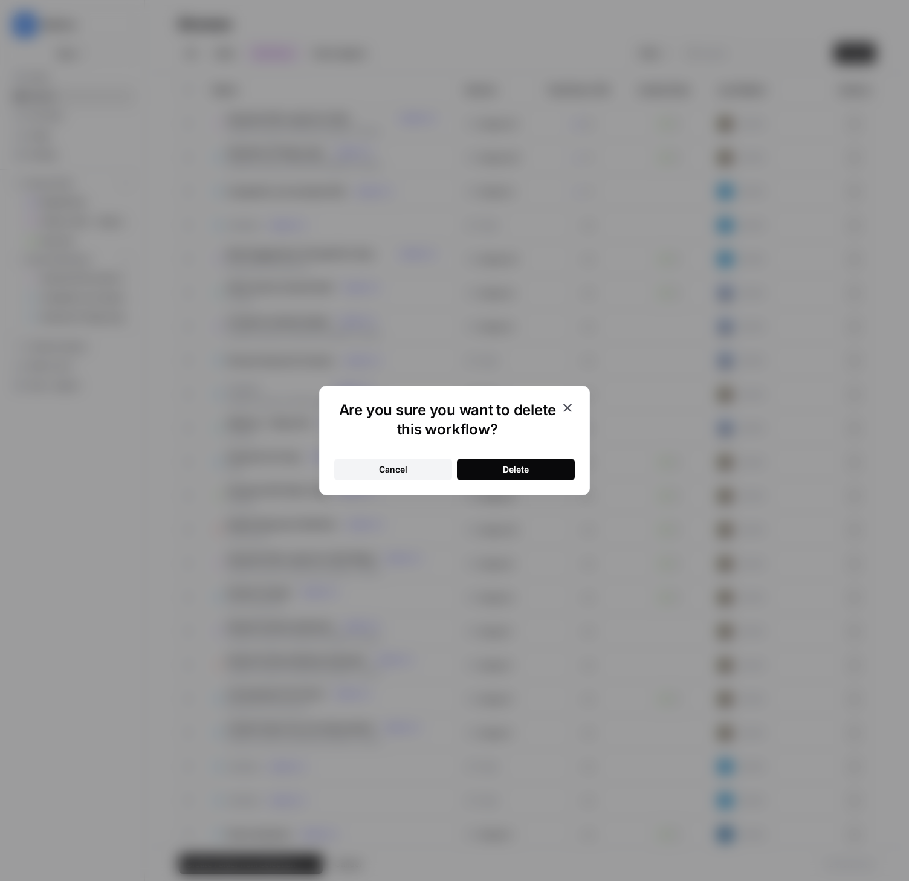
click at [517, 465] on div "Delete" at bounding box center [516, 469] width 26 height 12
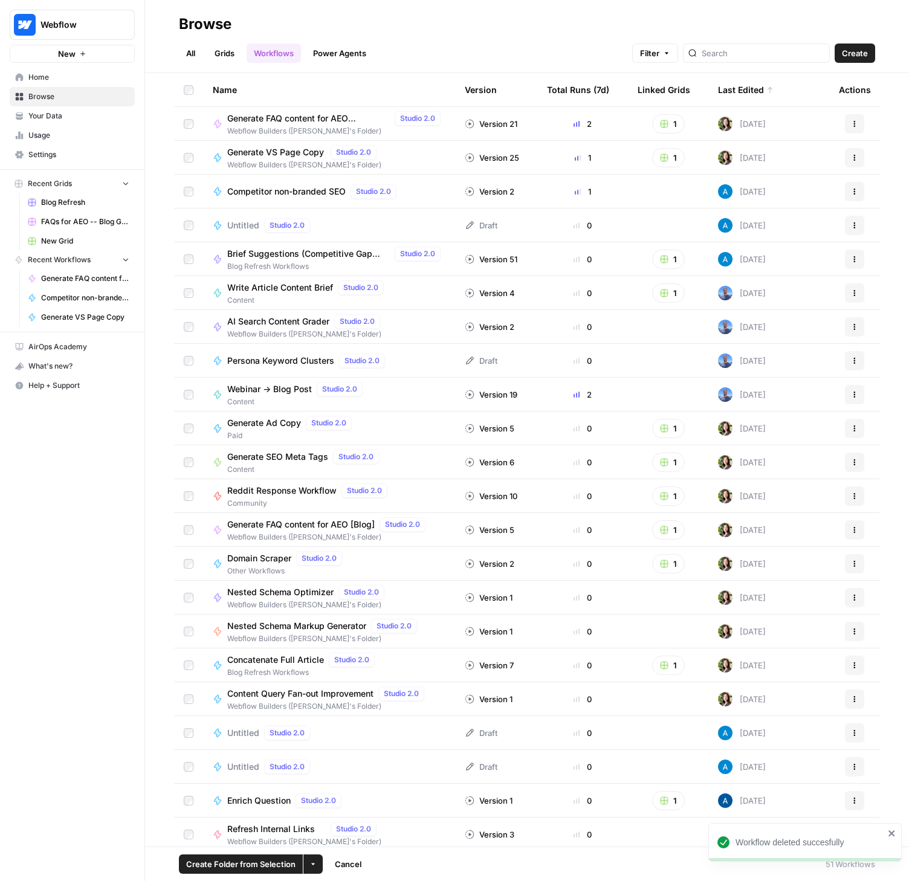
click at [302, 492] on span "Reddit Response Workflow" at bounding box center [281, 490] width 109 height 12
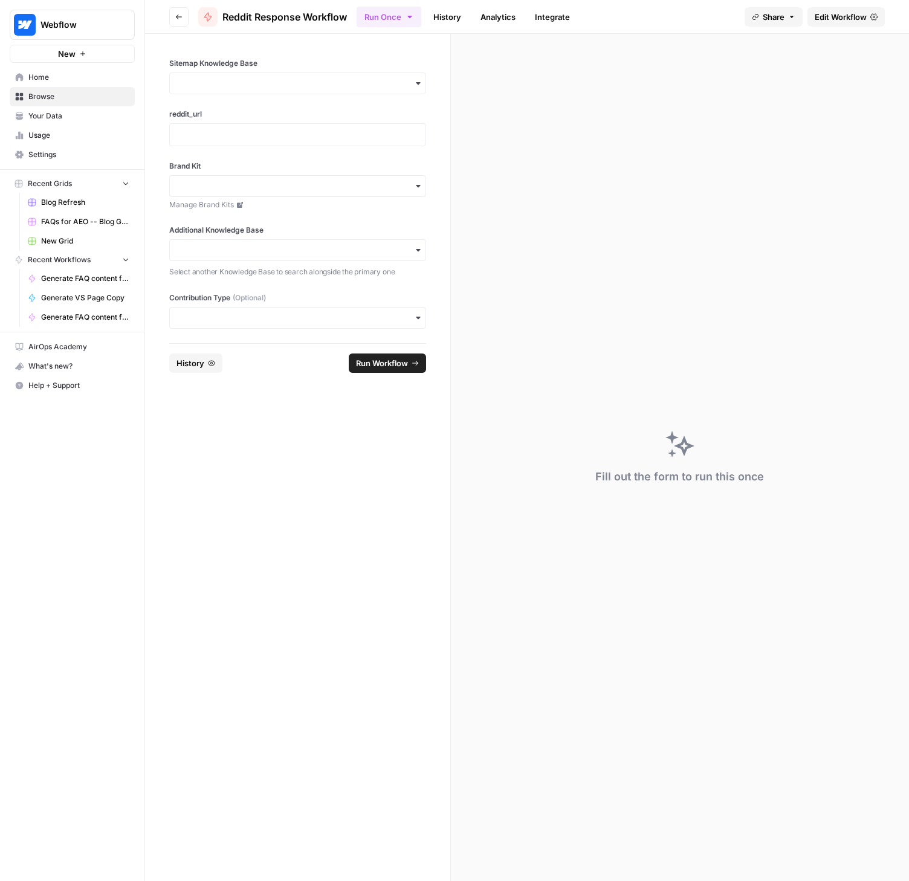
click at [845, 11] on span "Edit Workflow" at bounding box center [840, 17] width 52 height 12
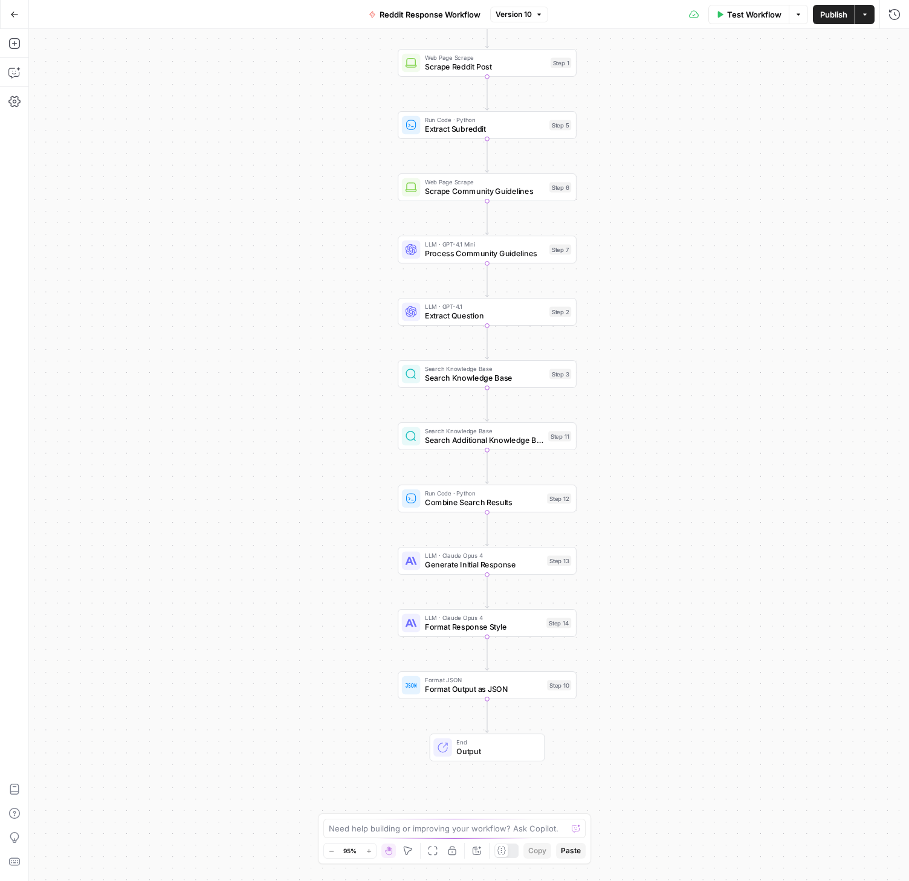
drag, startPoint x: 649, startPoint y: 330, endPoint x: 667, endPoint y: 249, distance: 83.0
click at [667, 249] on div "Workflow Set Inputs Inputs Web Page Scrape Scrape Reddit Post Step 1 Run Code ·…" at bounding box center [469, 455] width 880 height 852
click at [481, 249] on span "Process Community Guidelines" at bounding box center [485, 253] width 120 height 11
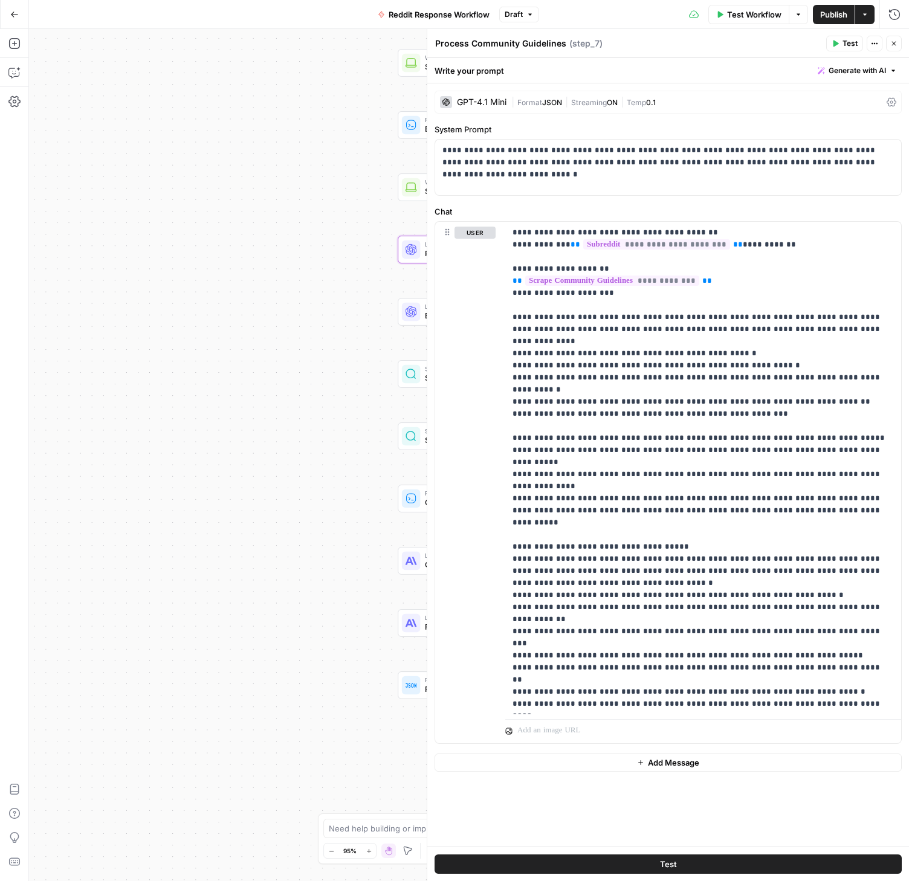
click at [691, 99] on div "| Format JSON | Streaming ON | Temp 0.1" at bounding box center [696, 102] width 370 height 11
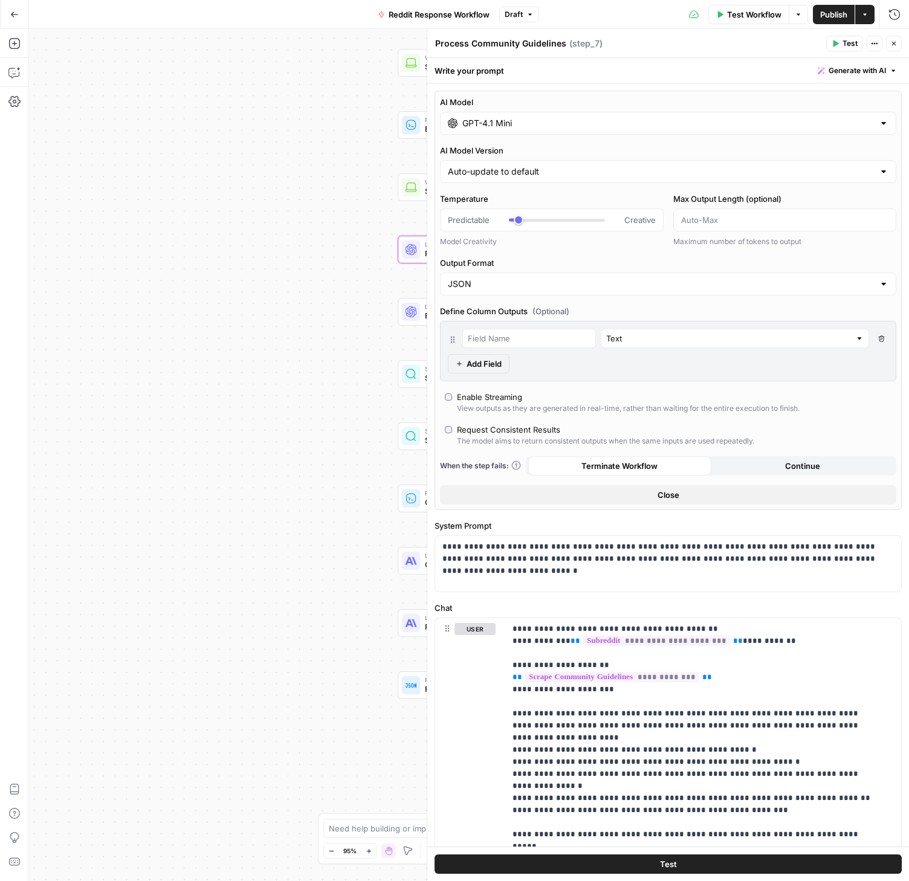
click at [8, 18] on button "Go Back" at bounding box center [15, 15] width 22 height 22
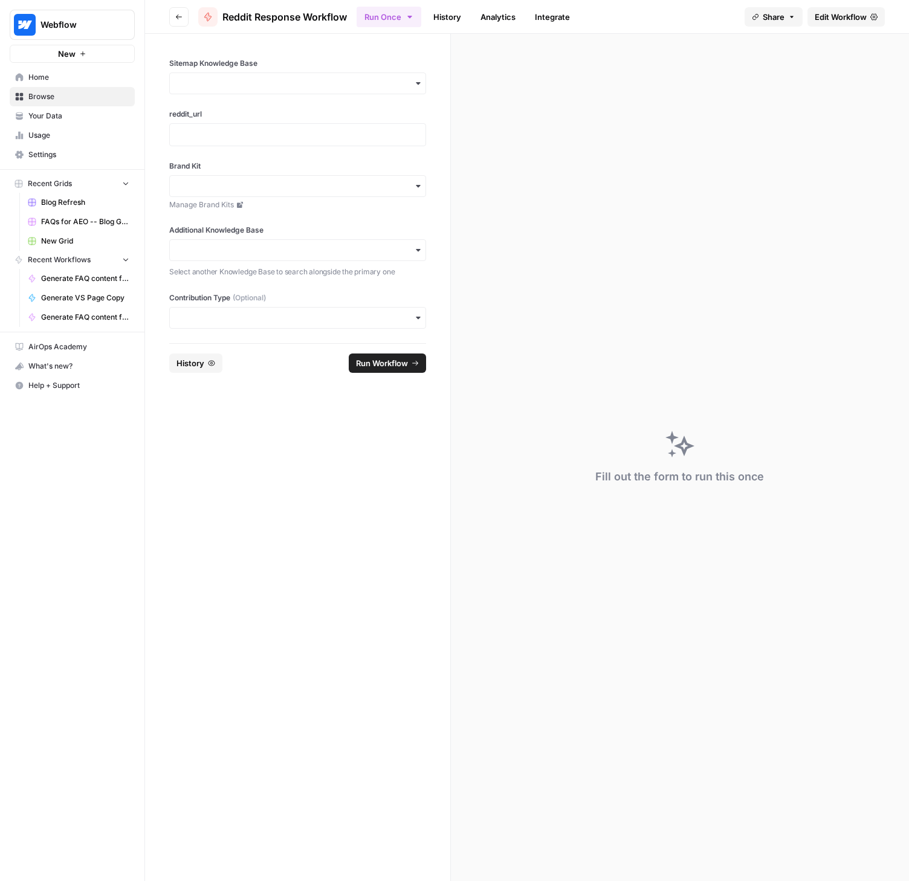
click at [183, 22] on button "Go back" at bounding box center [178, 16] width 19 height 19
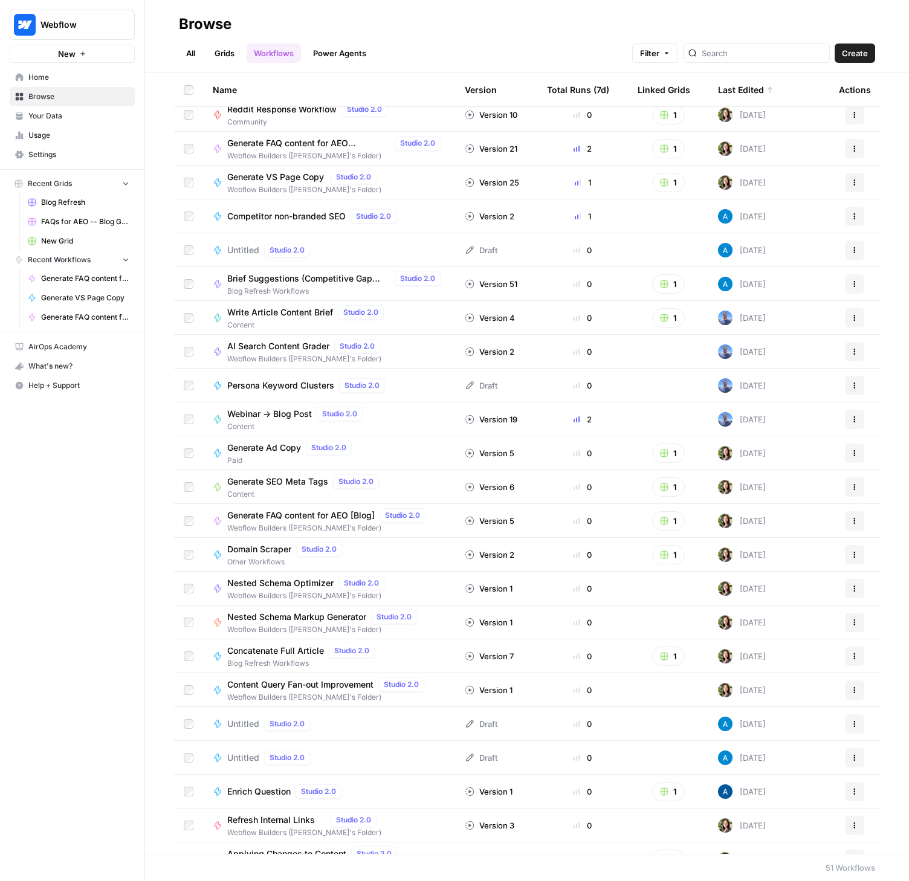
scroll to position [11, 0]
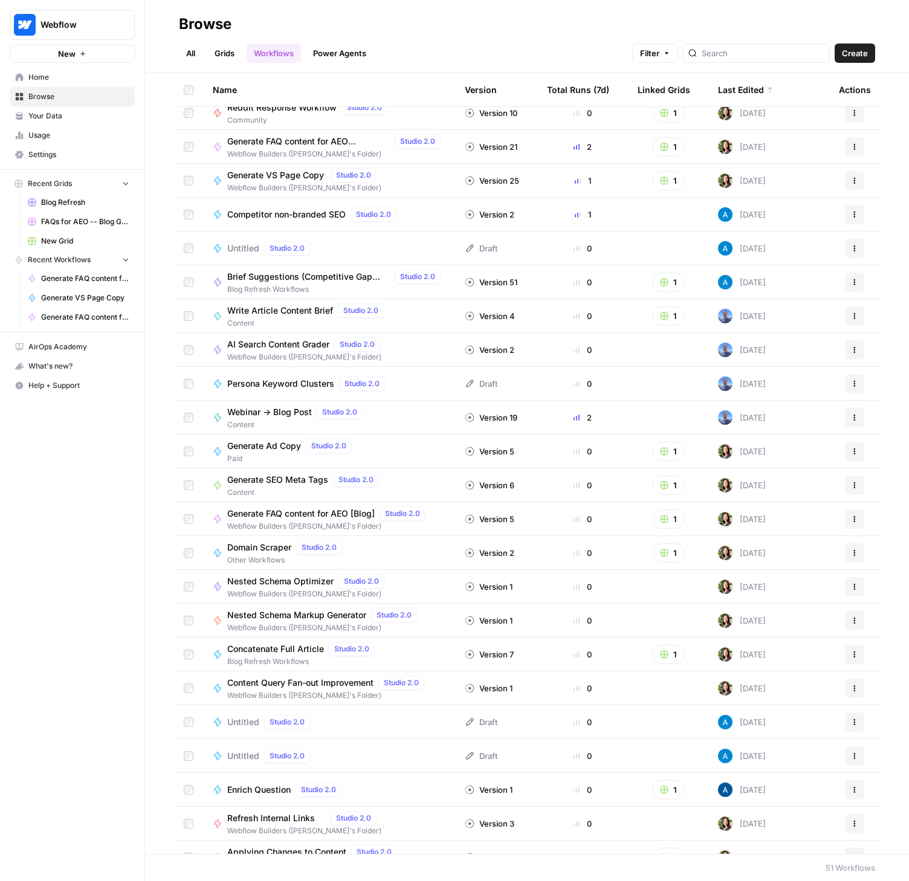
click at [202, 53] on link "All" at bounding box center [191, 52] width 24 height 19
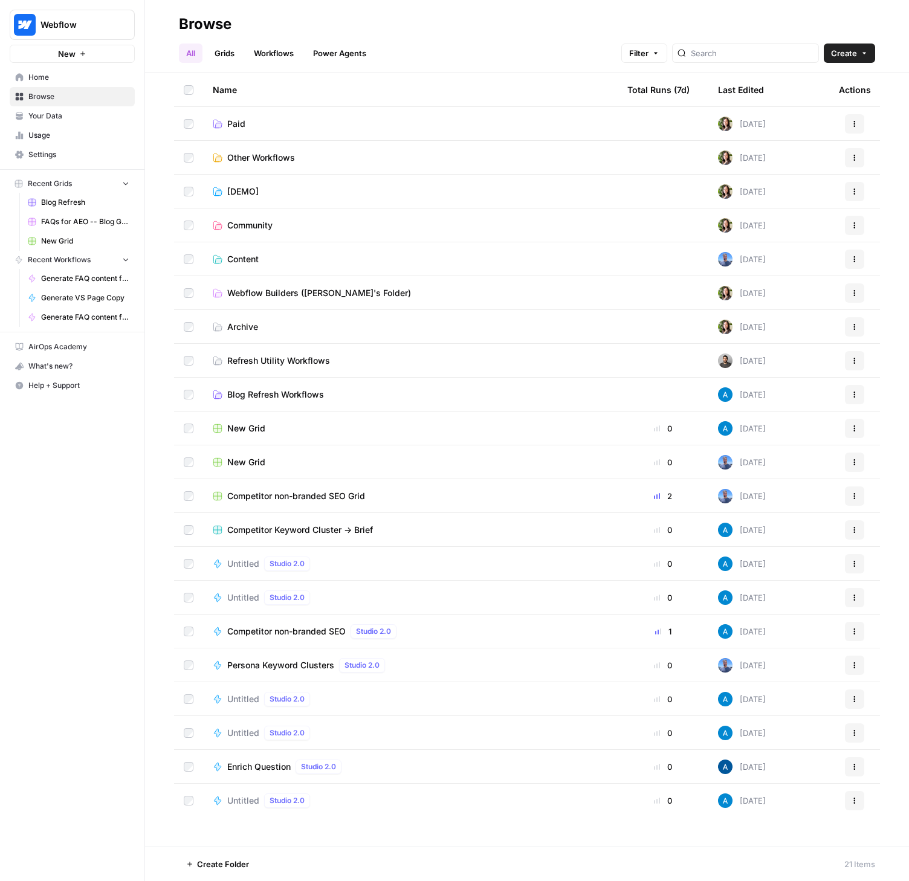
click at [247, 258] on span "Content" at bounding box center [242, 259] width 31 height 12
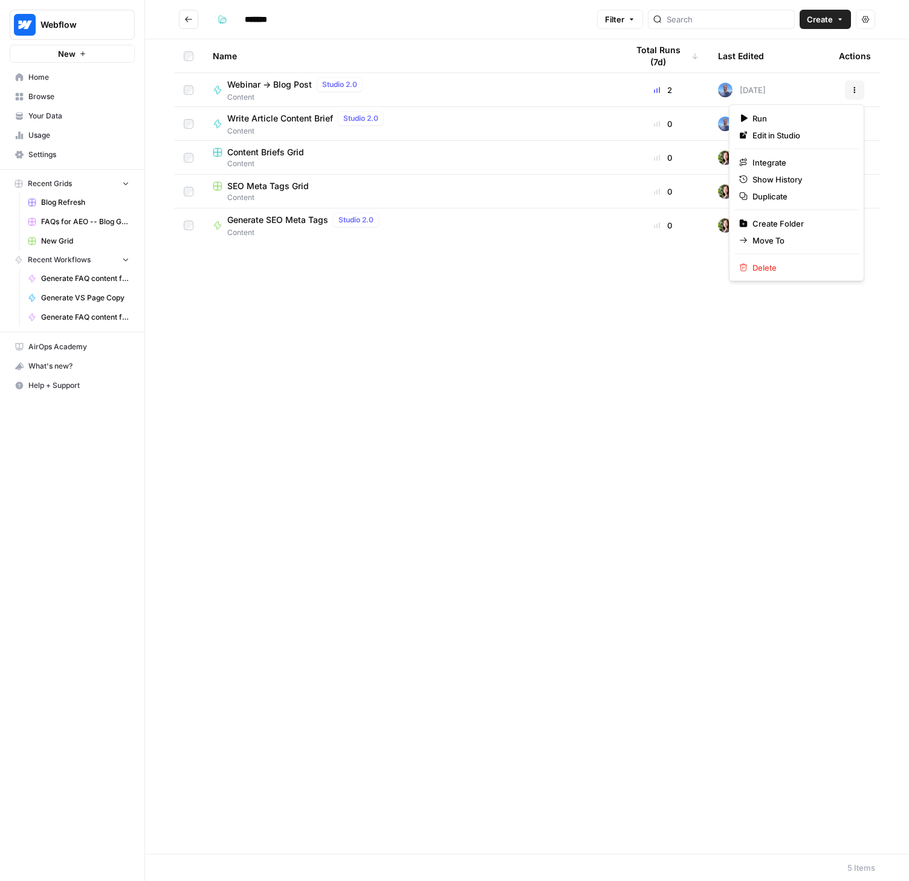
click at [858, 86] on button "Actions" at bounding box center [854, 89] width 19 height 19
click at [787, 139] on span "Edit in Studio" at bounding box center [800, 135] width 97 height 12
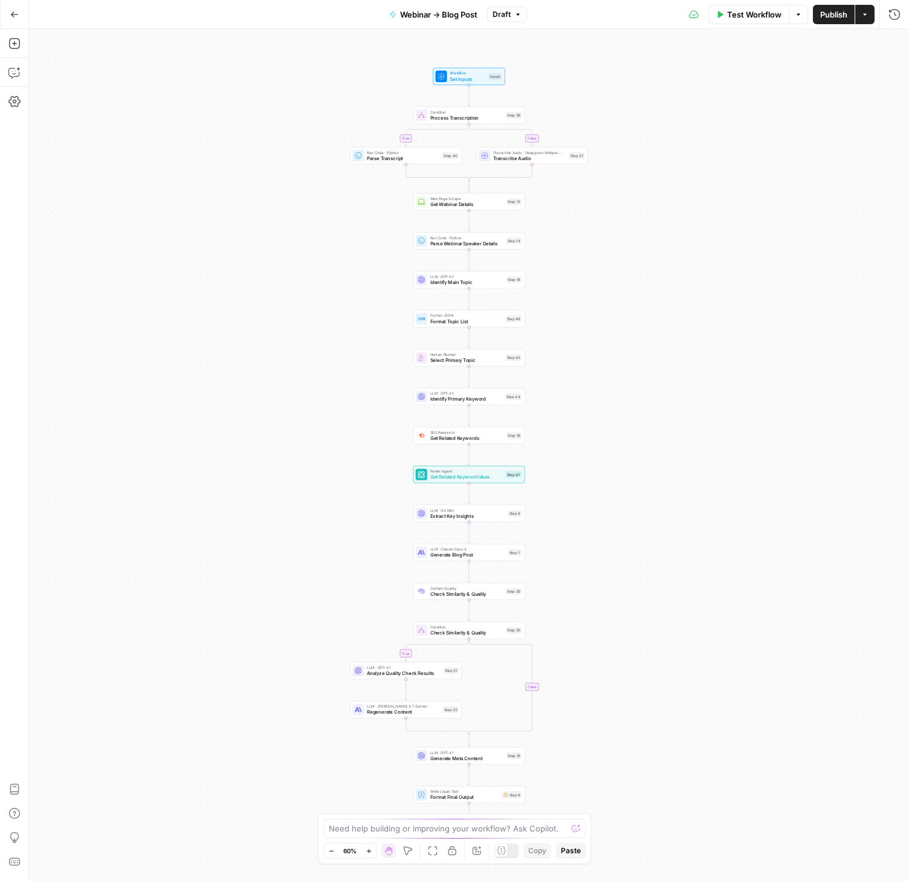
click at [512, 18] on button "Draft" at bounding box center [507, 15] width 40 height 16
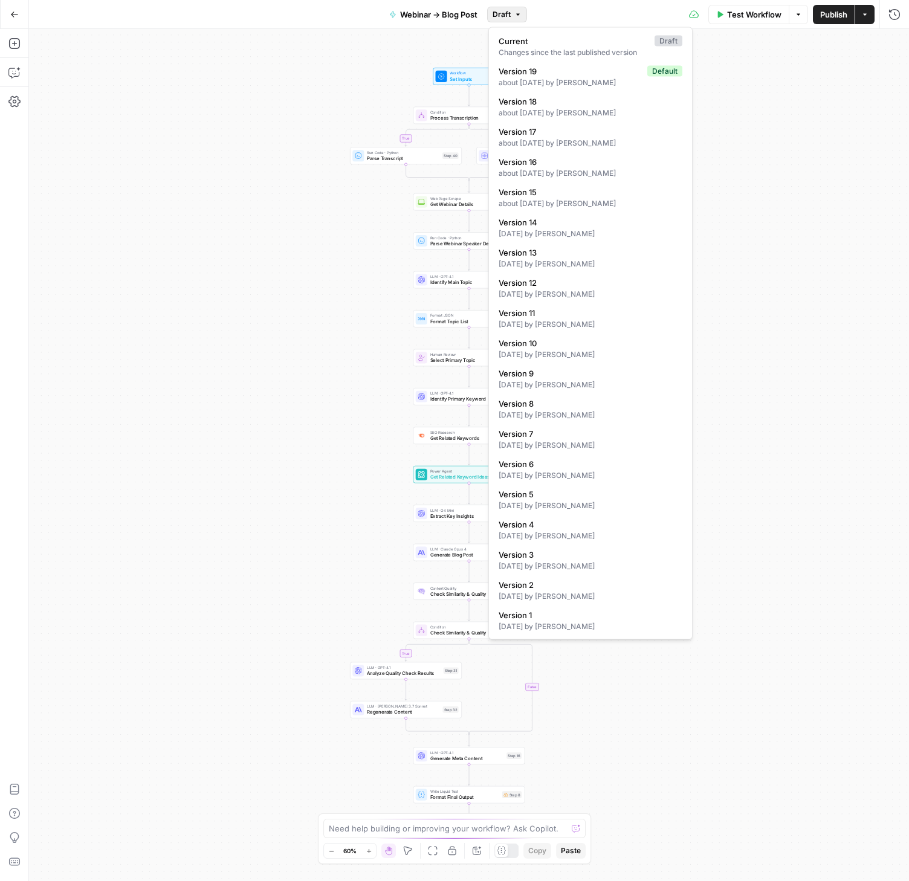
click at [578, 11] on div "Test Workflow Options Publish Actions Run History" at bounding box center [718, 14] width 382 height 28
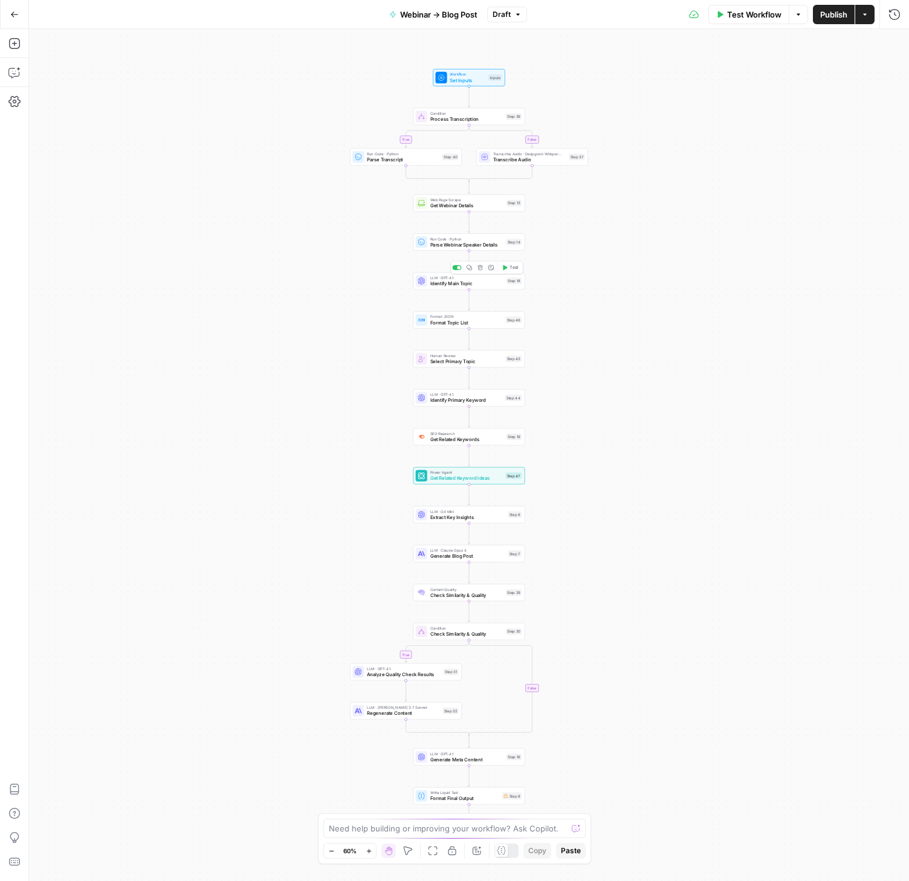
click at [452, 283] on span "Identify Main Topic" at bounding box center [467, 283] width 74 height 7
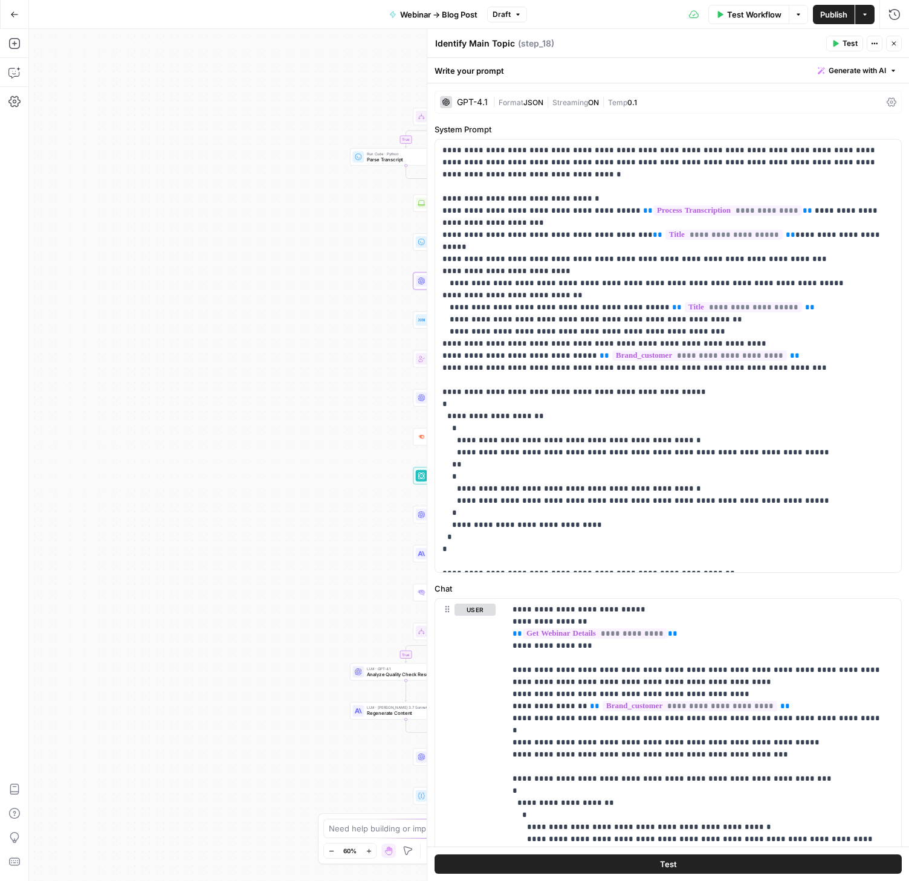
click at [672, 97] on div "| Format JSON | Streaming ON | Temp 0.1" at bounding box center [686, 102] width 389 height 11
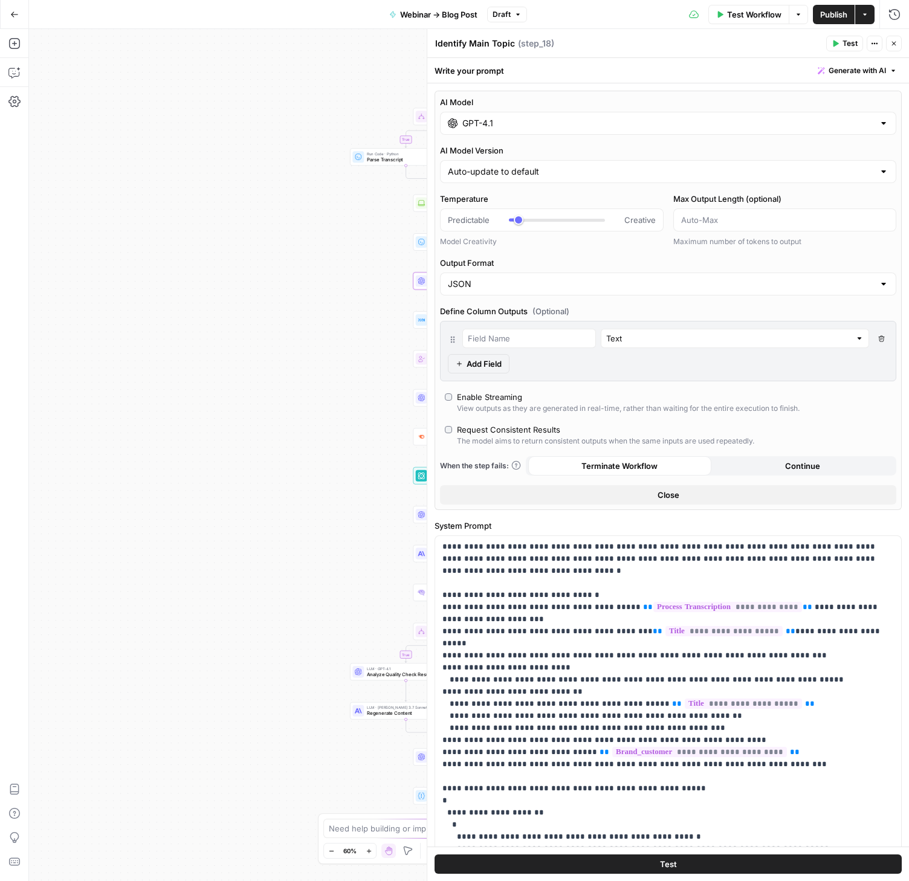
click at [538, 126] on input "GPT-4.1" at bounding box center [667, 123] width 411 height 12
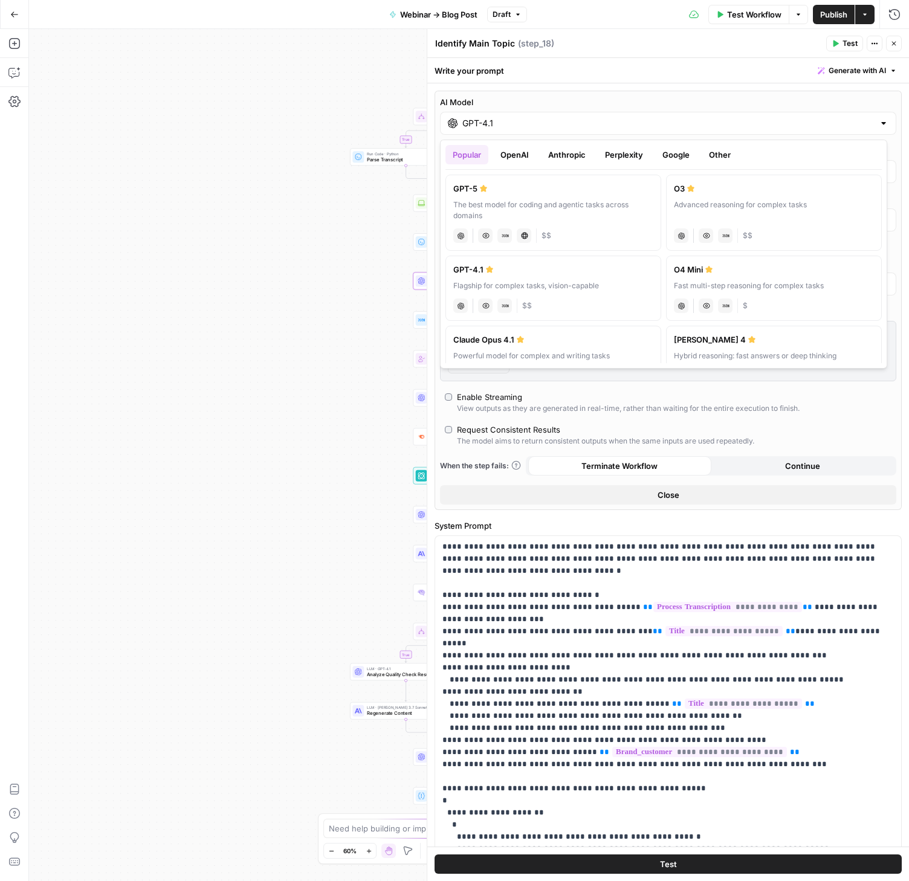
click at [529, 199] on div "The best model for coding and agentic tasks across domains" at bounding box center [553, 210] width 200 height 22
type input "GPT-5"
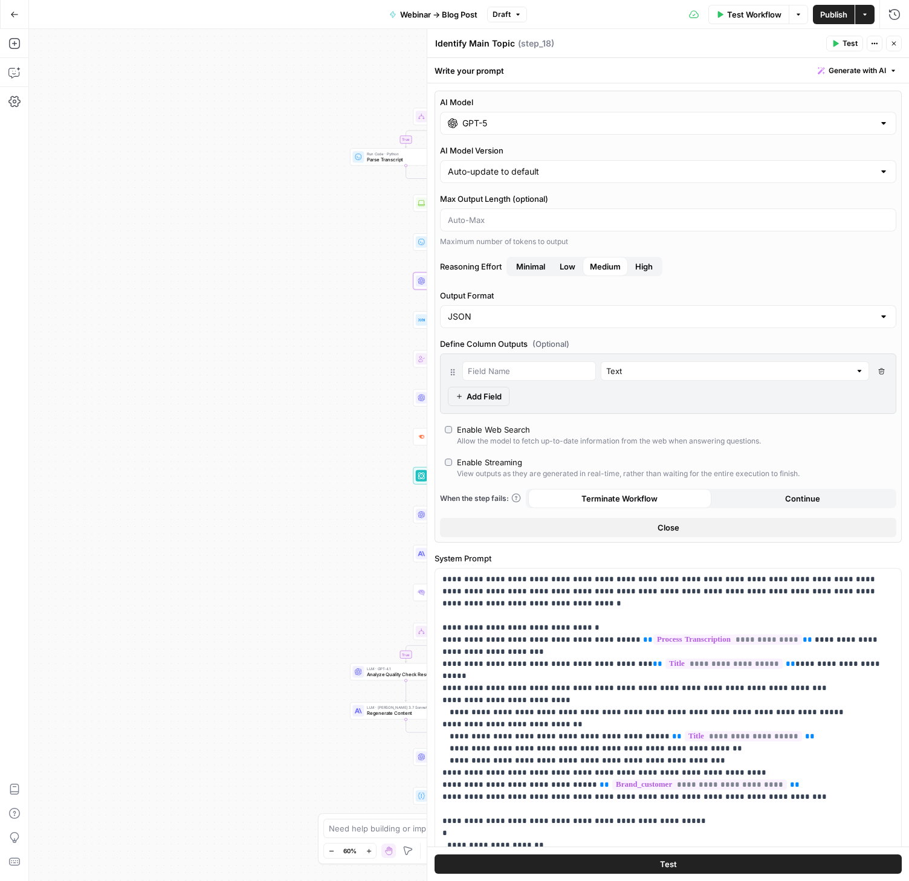
click at [694, 530] on button "Close" at bounding box center [668, 527] width 456 height 19
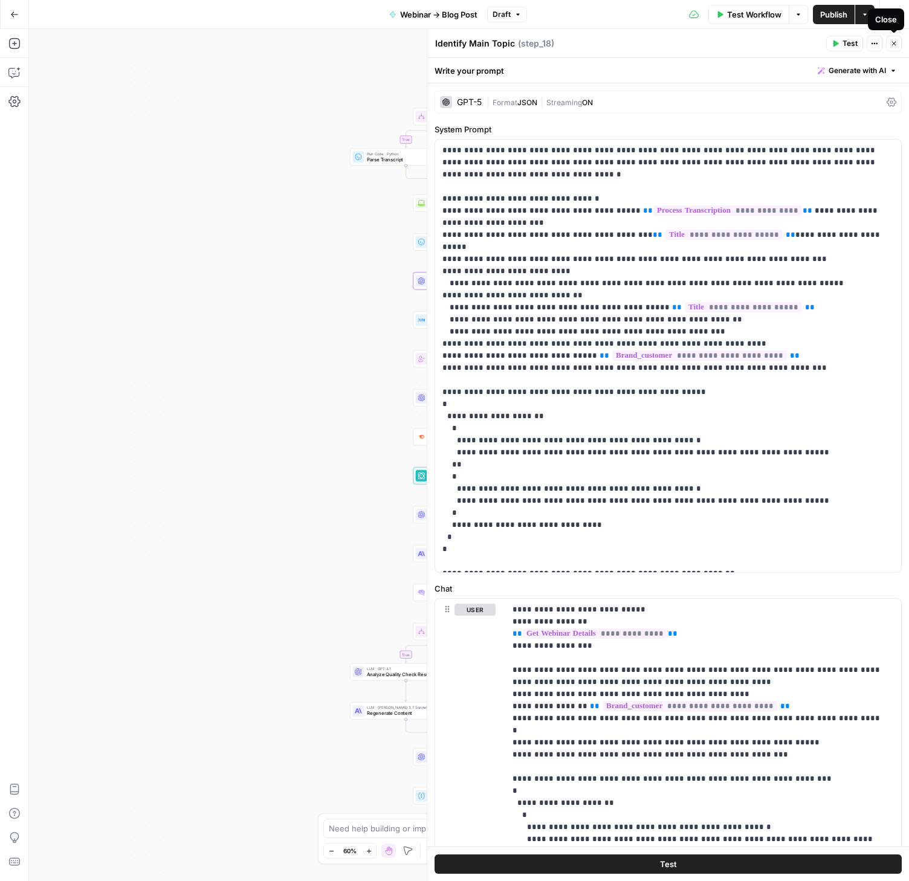
click at [898, 41] on button "Close" at bounding box center [894, 44] width 16 height 16
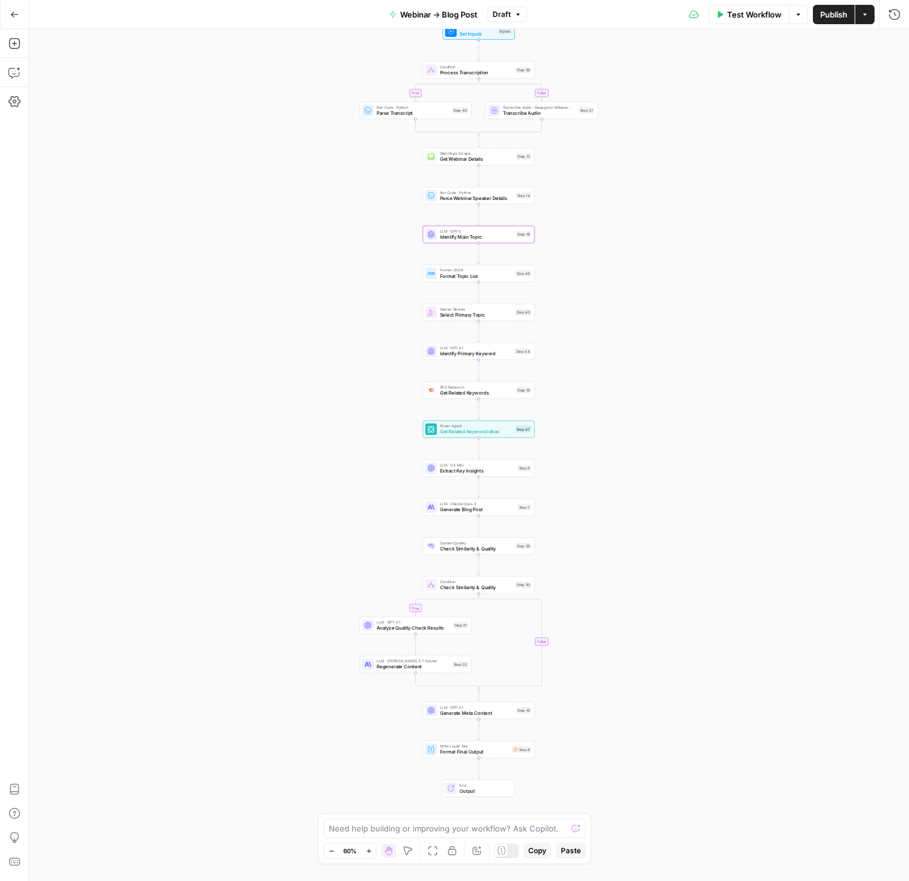
drag, startPoint x: 587, startPoint y: 427, endPoint x: 598, endPoint y: 349, distance: 78.1
click at [598, 349] on div "true false true false Workflow Set Inputs Inputs Condition Process Transcriptio…" at bounding box center [469, 455] width 880 height 852
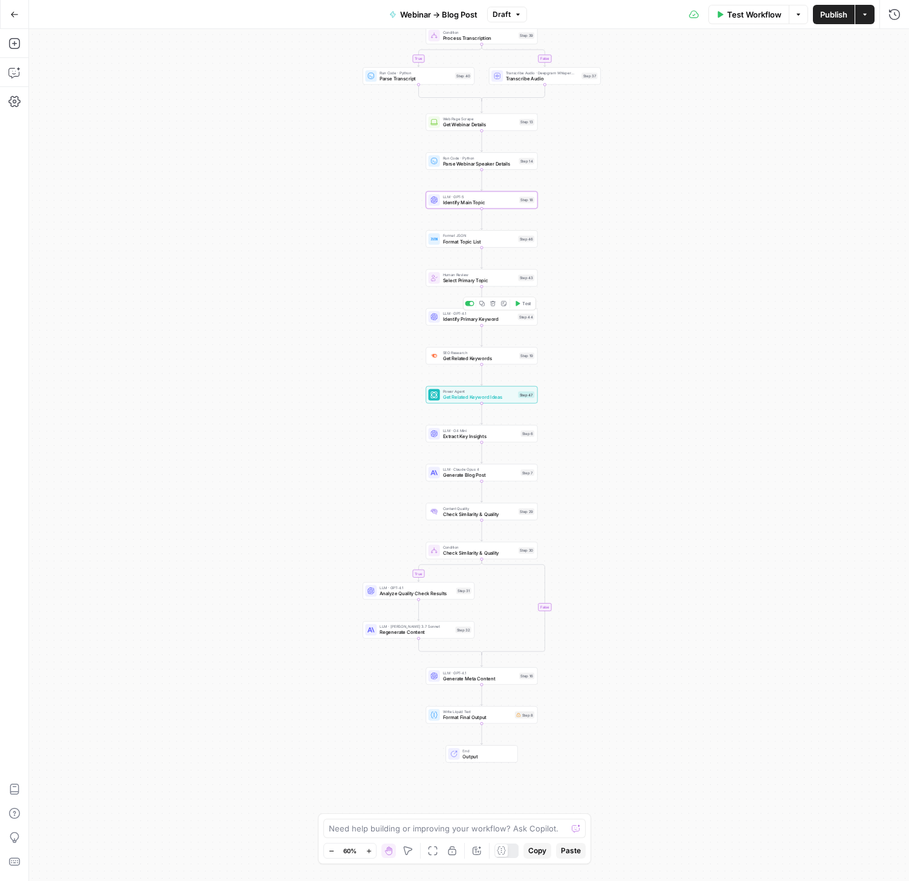
click at [475, 324] on div "LLM · GPT-4.1 Identify Primary Keyword Step 44 Copy step Delete step Add Note T…" at bounding box center [482, 317] width 112 height 18
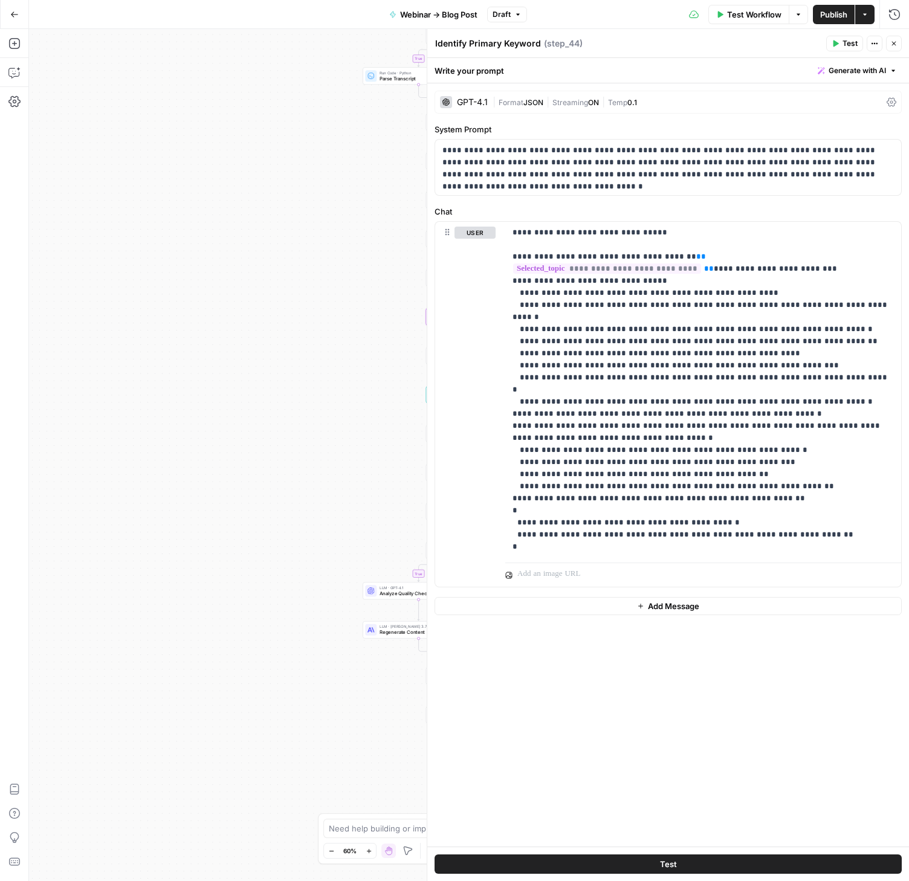
click at [570, 98] on span "Streaming" at bounding box center [570, 102] width 36 height 9
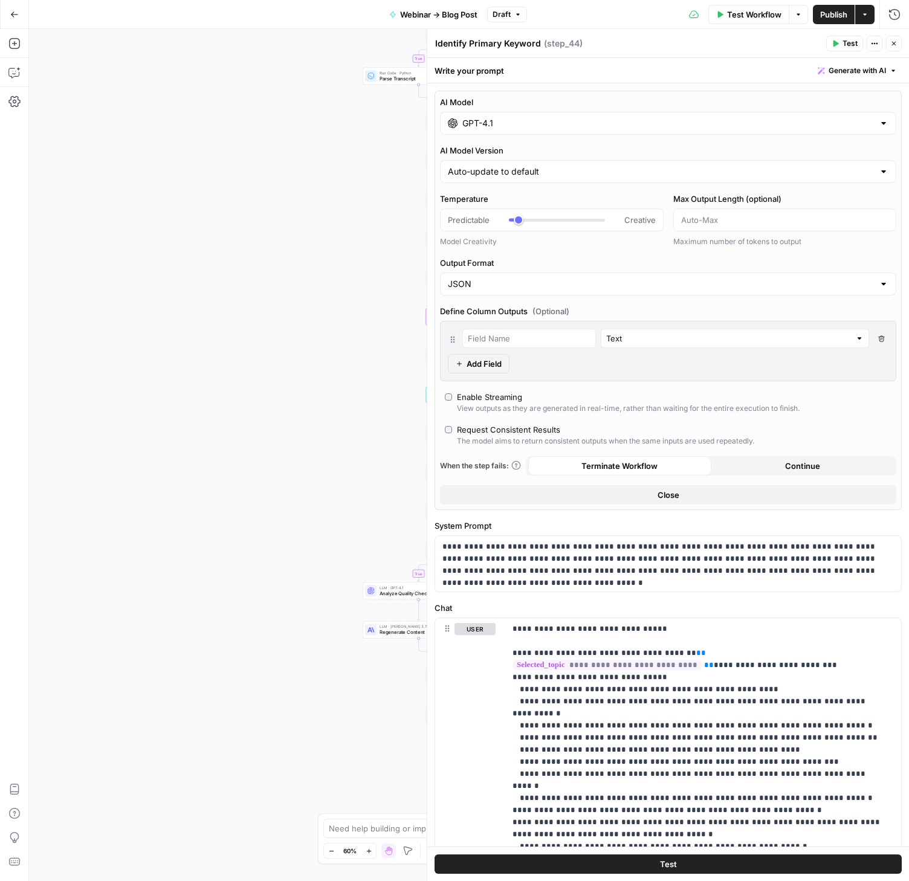
click at [639, 125] on input "GPT-4.1" at bounding box center [667, 123] width 411 height 12
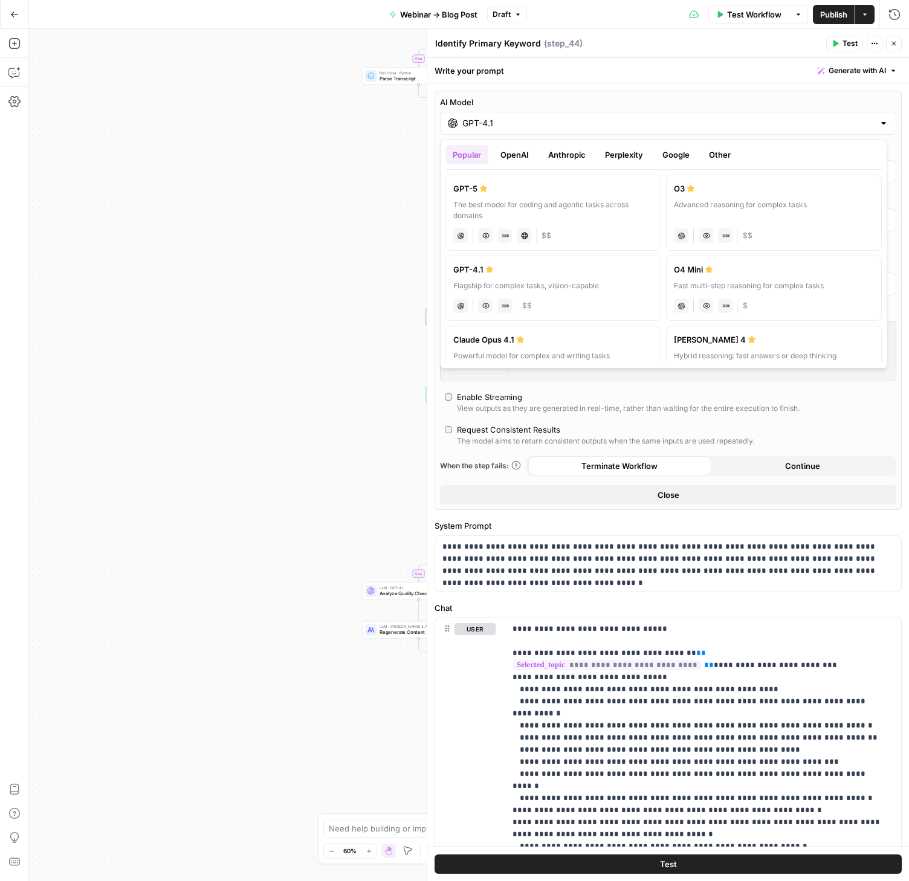
click at [557, 205] on div "The best model for coding and agentic tasks across domains" at bounding box center [553, 210] width 200 height 22
type input "GPT-5"
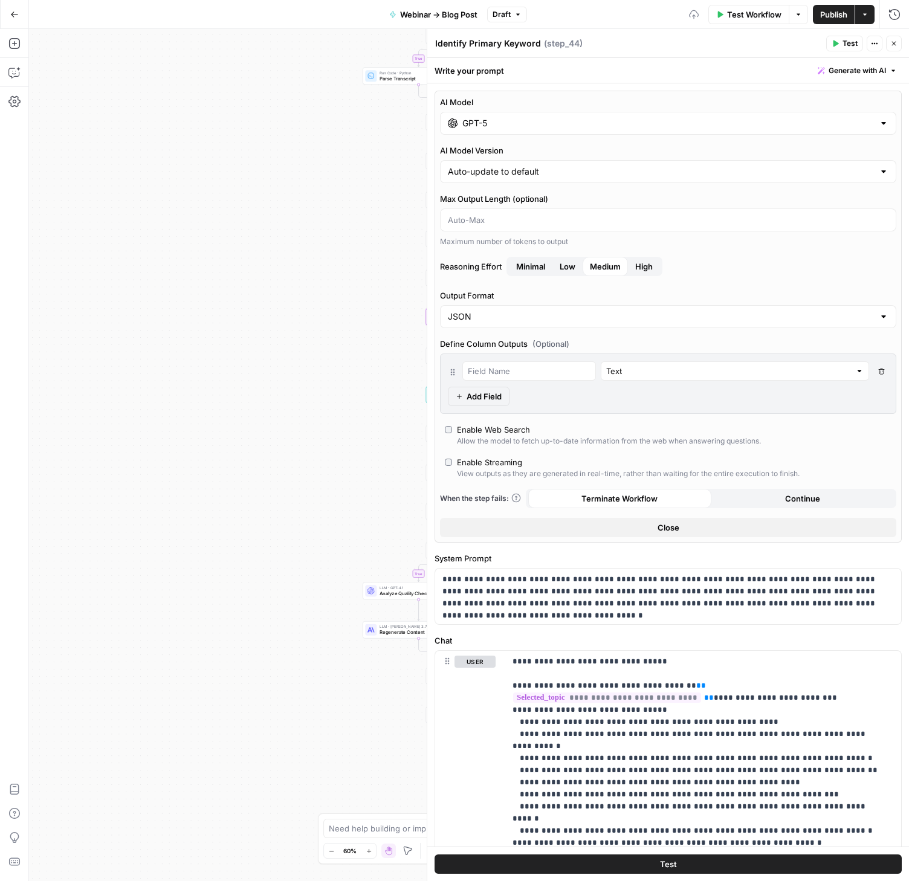
click at [893, 45] on icon "button" at bounding box center [893, 43] width 7 height 7
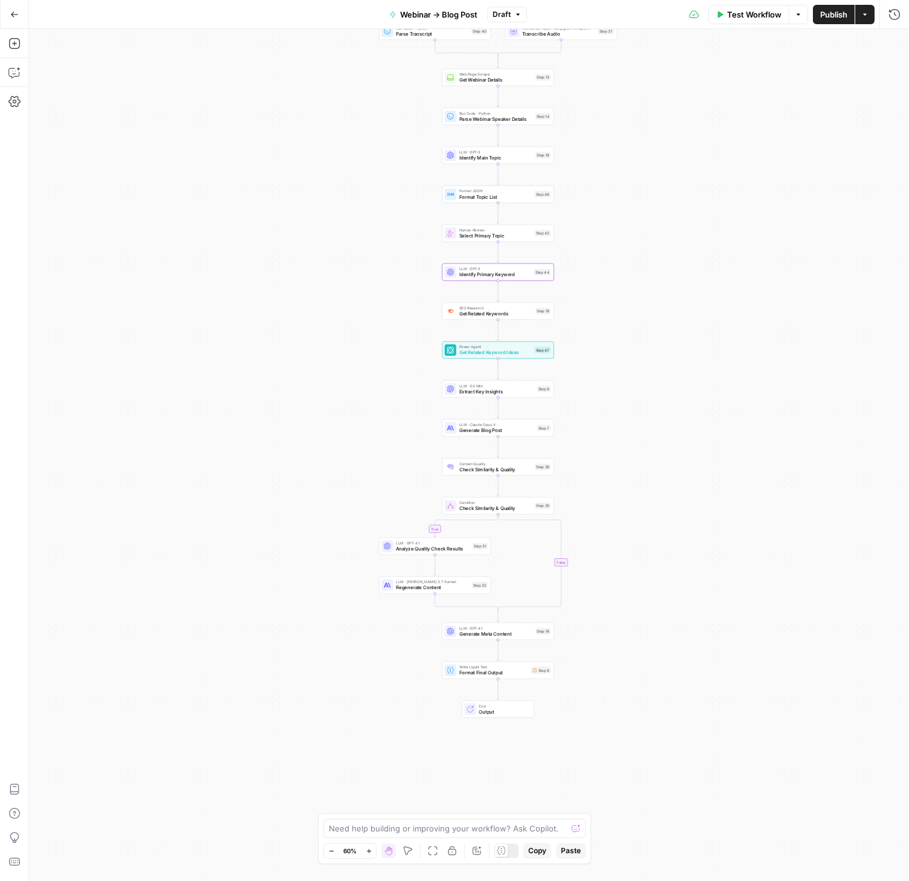
drag, startPoint x: 314, startPoint y: 409, endPoint x: 388, endPoint y: 413, distance: 74.4
click at [330, 362] on div "true false true false Workflow Set Inputs Inputs Condition Process Transcriptio…" at bounding box center [469, 455] width 880 height 852
click at [510, 391] on span "Extract Key Insights" at bounding box center [497, 389] width 75 height 7
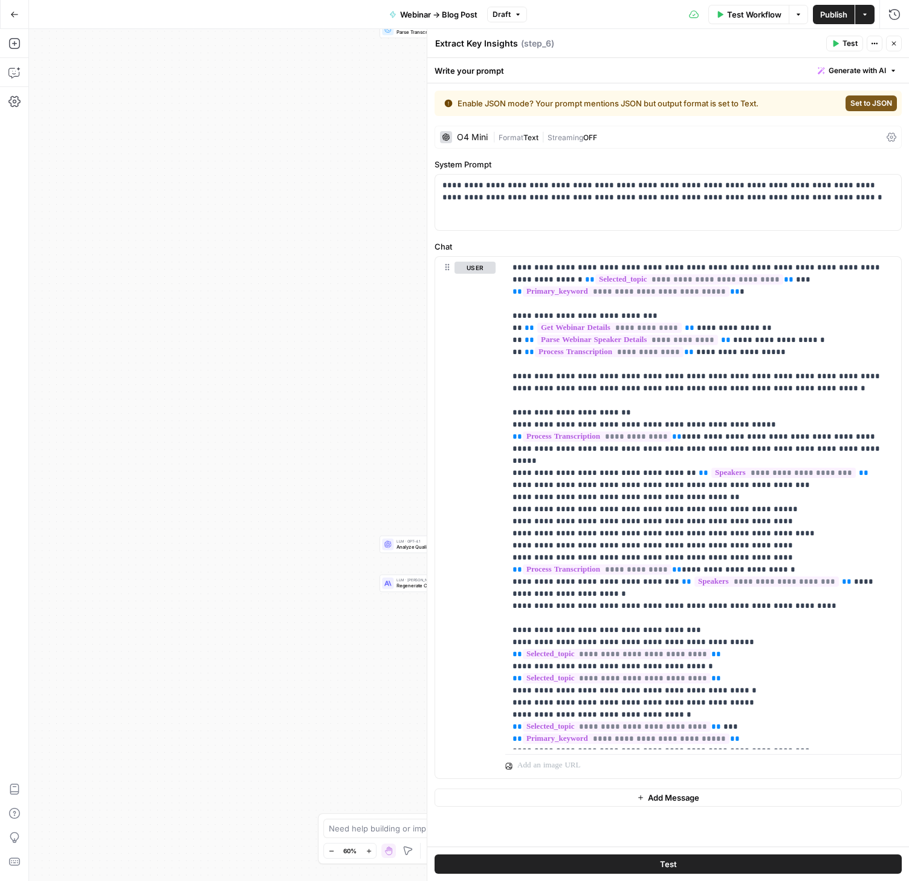
click at [648, 139] on div "| Format Text | Streaming OFF" at bounding box center [686, 137] width 389 height 11
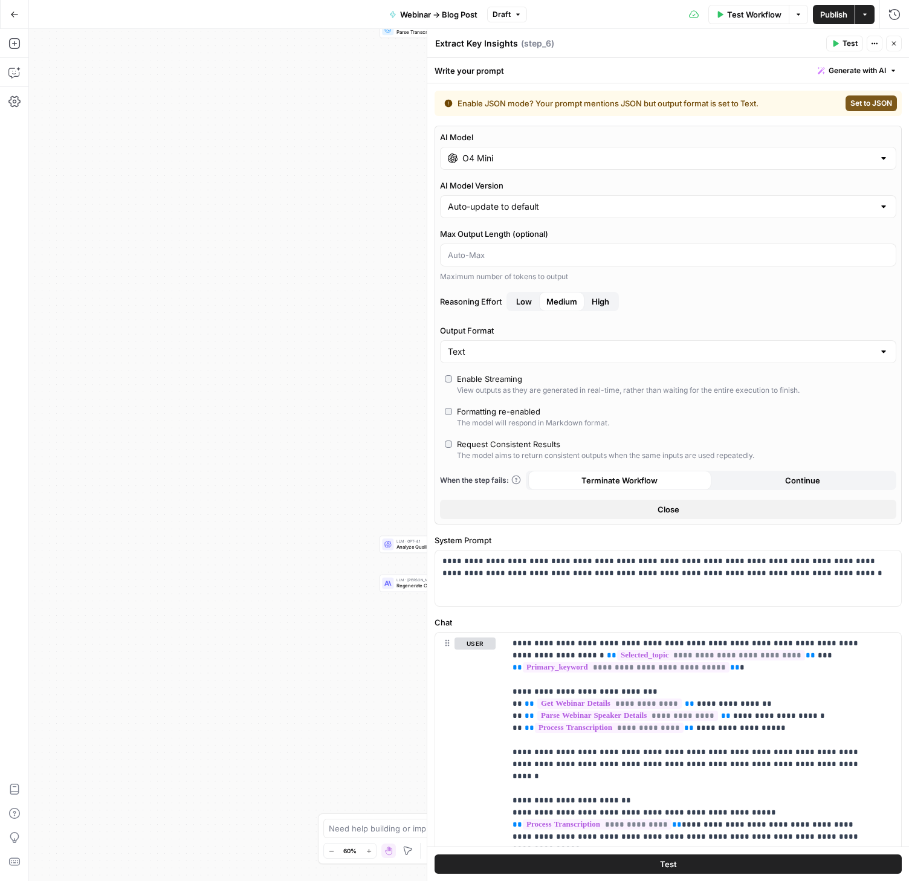
click at [555, 176] on div "AI Model O4 Mini AI Model Version Auto-update to default Max Output Length (opt…" at bounding box center [667, 325] width 467 height 399
click at [567, 161] on input "O4 Mini" at bounding box center [667, 158] width 411 height 12
click at [282, 234] on div "true false true false Workflow Set Inputs Inputs Condition Process Transcriptio…" at bounding box center [469, 455] width 880 height 852
click at [892, 44] on icon "button" at bounding box center [893, 43] width 7 height 7
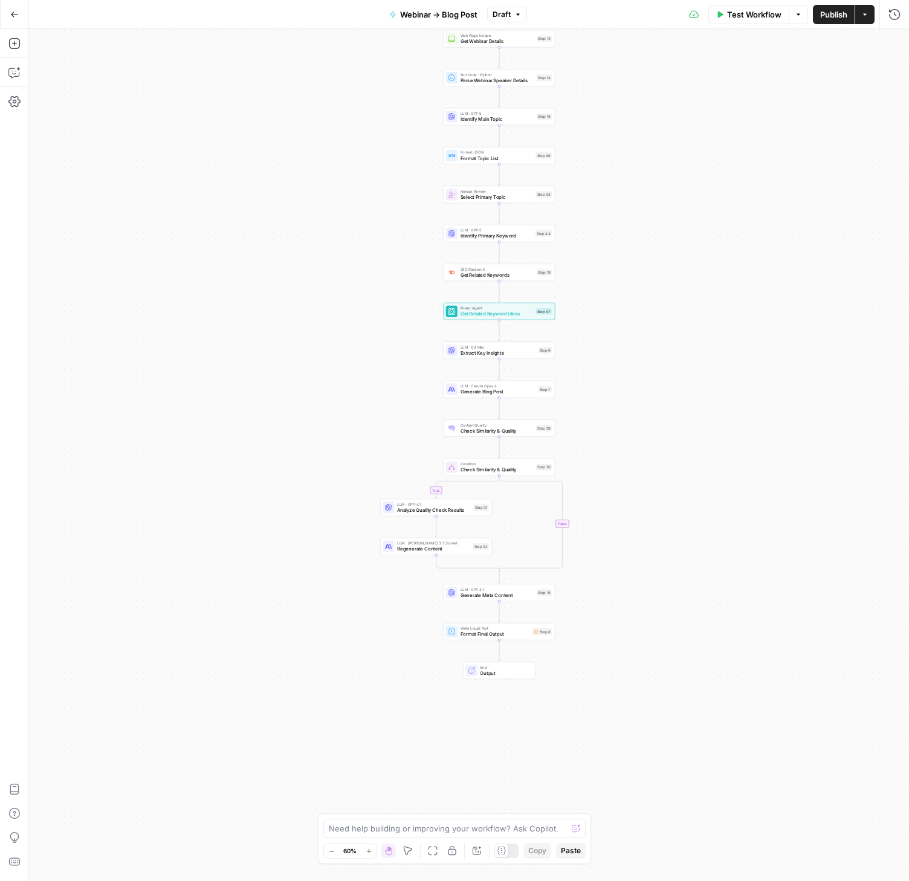
drag, startPoint x: 682, startPoint y: 426, endPoint x: 683, endPoint y: 389, distance: 36.9
click at [683, 389] on div "true false true false Workflow Set Inputs Inputs Condition Process Transcriptio…" at bounding box center [469, 455] width 880 height 852
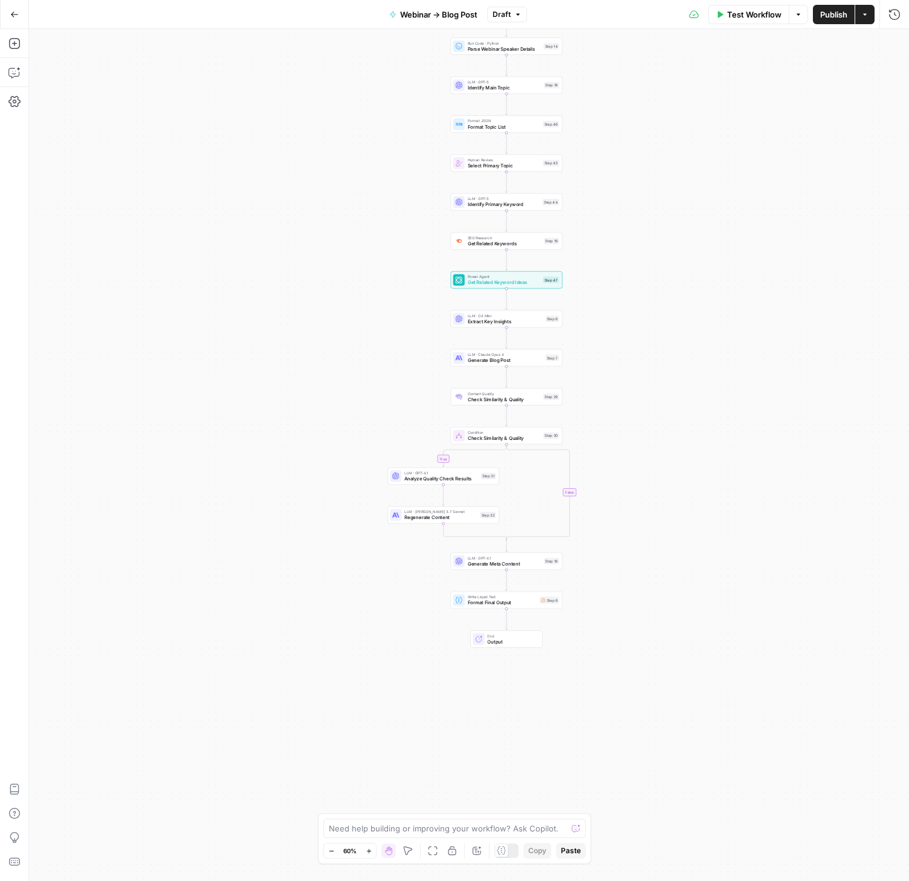
drag, startPoint x: 634, startPoint y: 484, endPoint x: 642, endPoint y: 451, distance: 33.4
click at [642, 451] on div "true false true false Workflow Set Inputs Inputs Condition Process Transcriptio…" at bounding box center [469, 455] width 880 height 852
click at [419, 477] on span "Analyze Quality Check Results" at bounding box center [441, 477] width 74 height 7
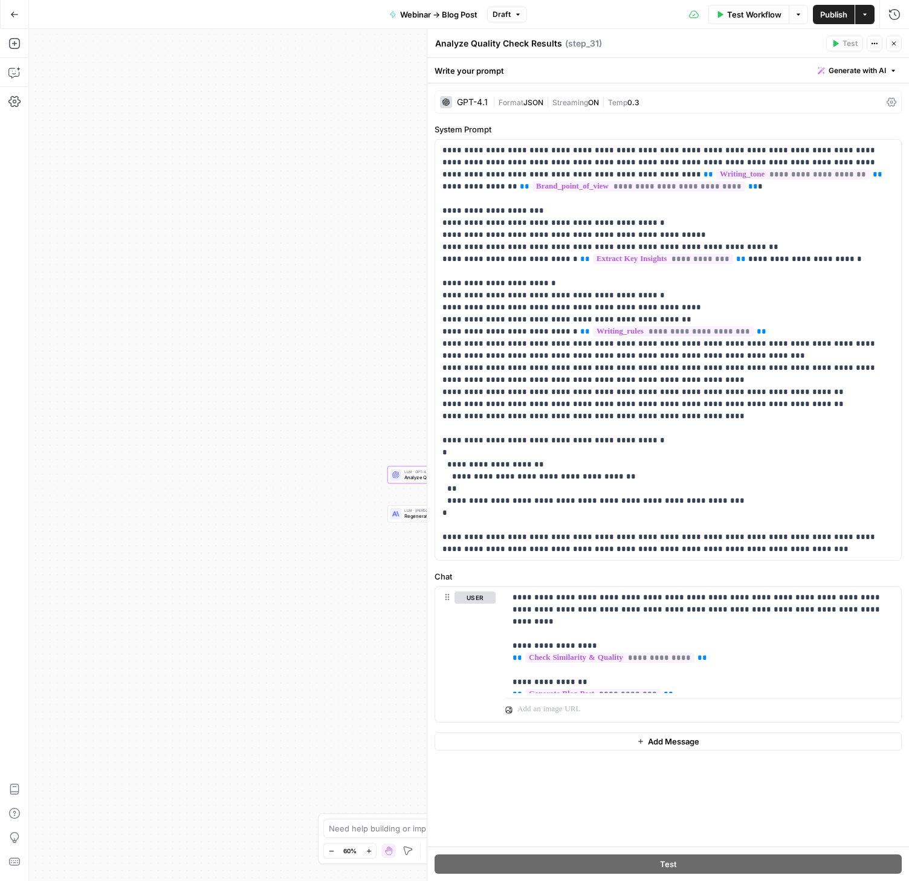
click at [657, 96] on div "GPT-4.1 | Format JSON | Streaming ON | Temp 0.3" at bounding box center [667, 102] width 467 height 23
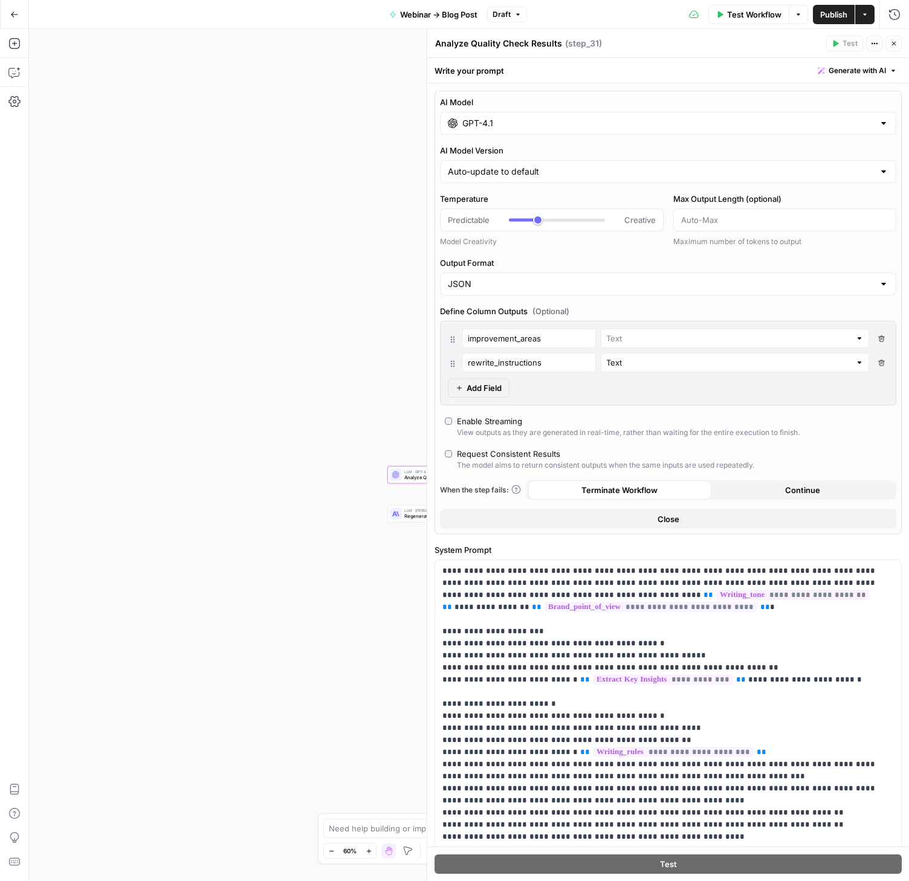
click at [596, 126] on input "GPT-4.1" at bounding box center [667, 123] width 411 height 12
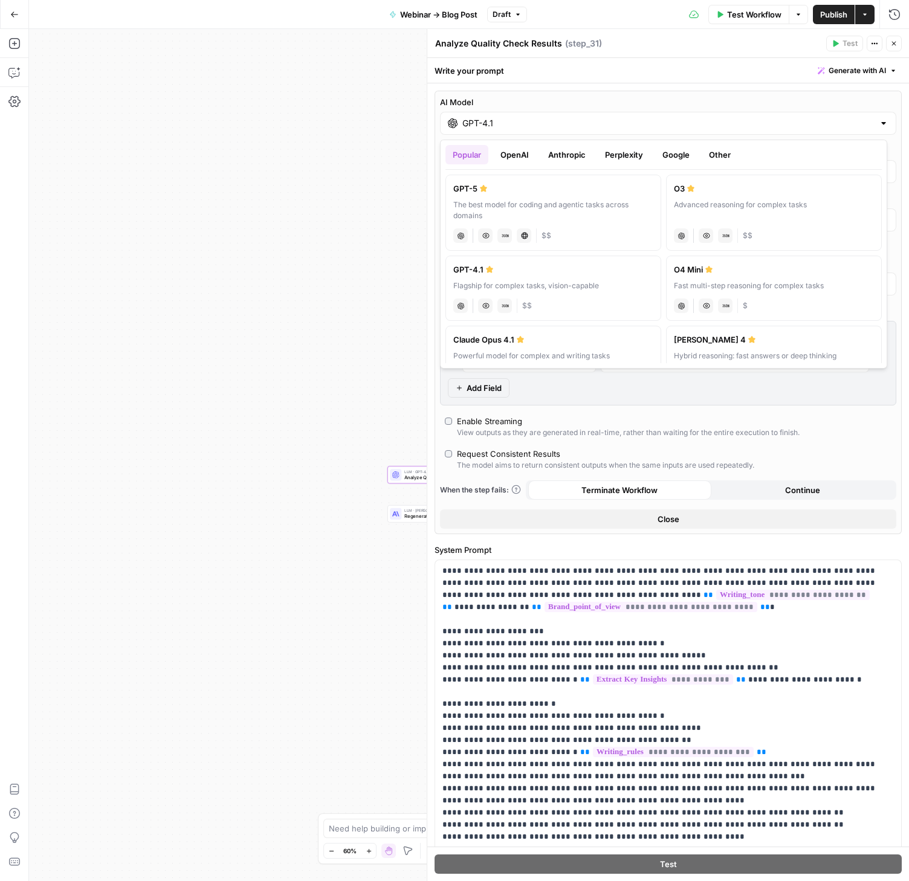
click at [523, 202] on div "The best model for coding and agentic tasks across domains" at bounding box center [553, 210] width 200 height 22
type input "GPT-5"
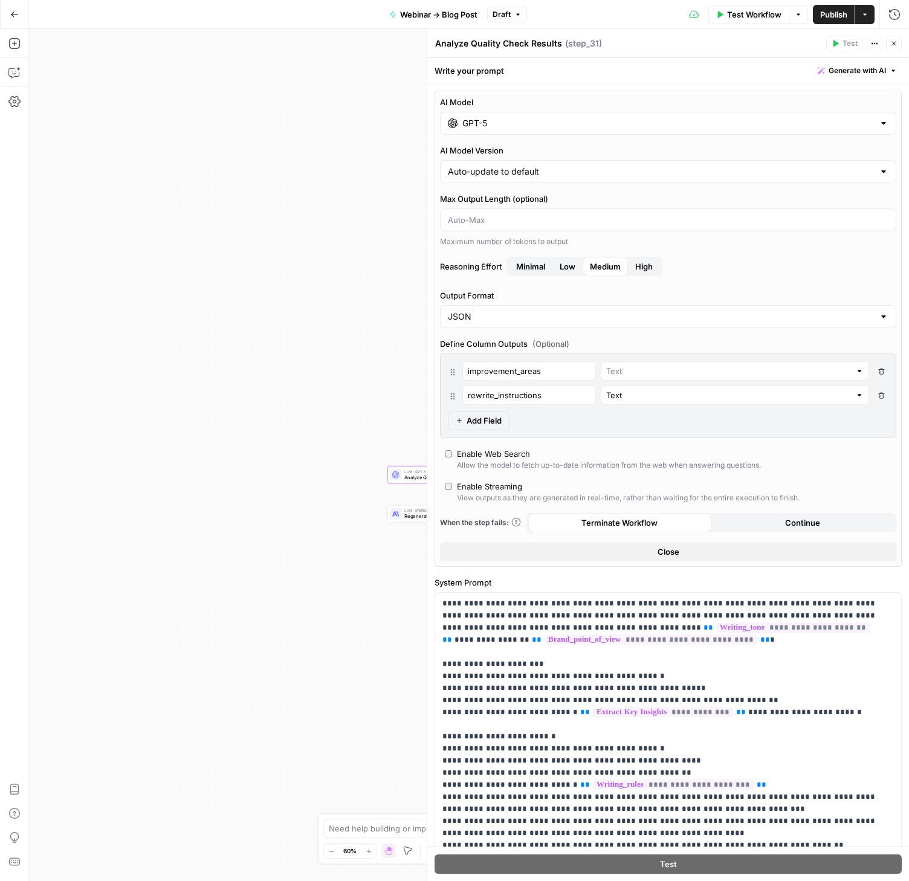
click at [295, 274] on div "true false true false Workflow Set Inputs Inputs Condition Process Transcriptio…" at bounding box center [469, 455] width 880 height 852
click at [895, 48] on button "Close" at bounding box center [894, 44] width 16 height 16
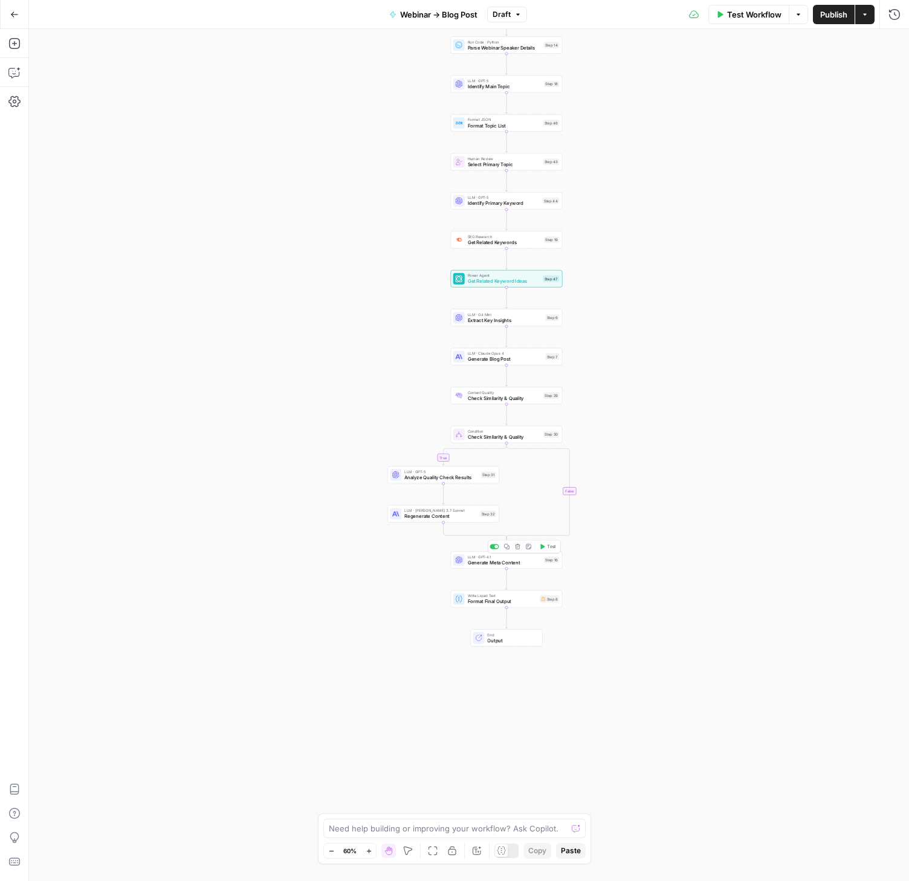
click at [493, 562] on span "Generate Meta Content" at bounding box center [505, 562] width 74 height 7
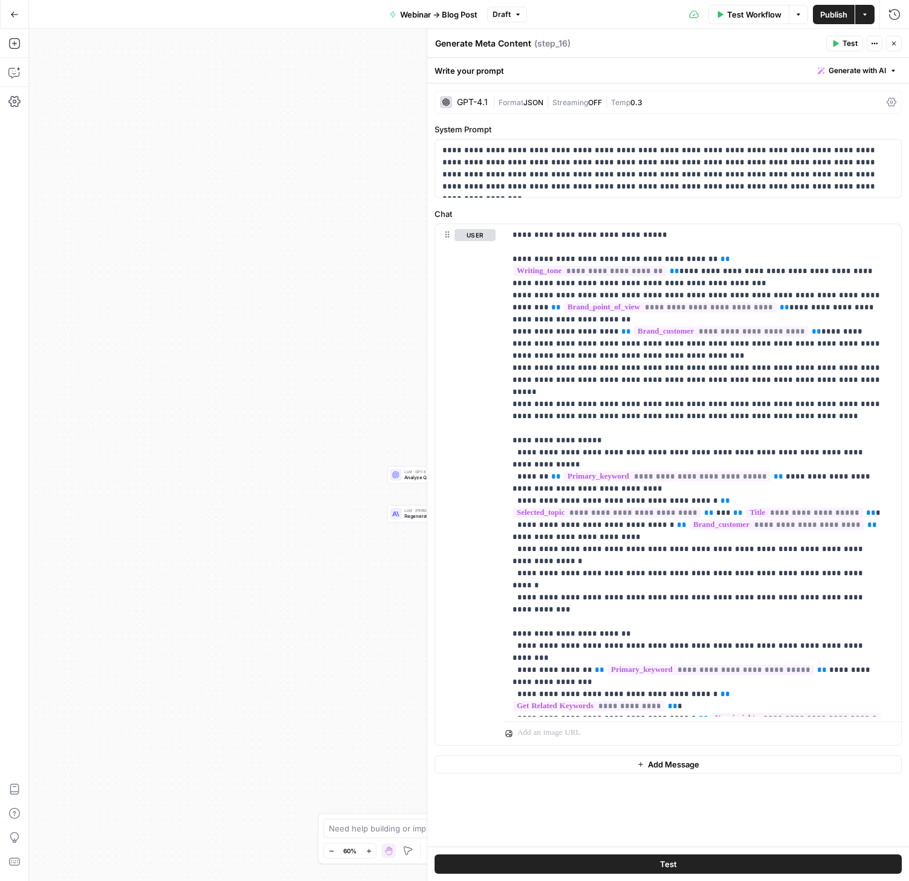
click at [629, 99] on span "Temp" at bounding box center [620, 102] width 19 height 9
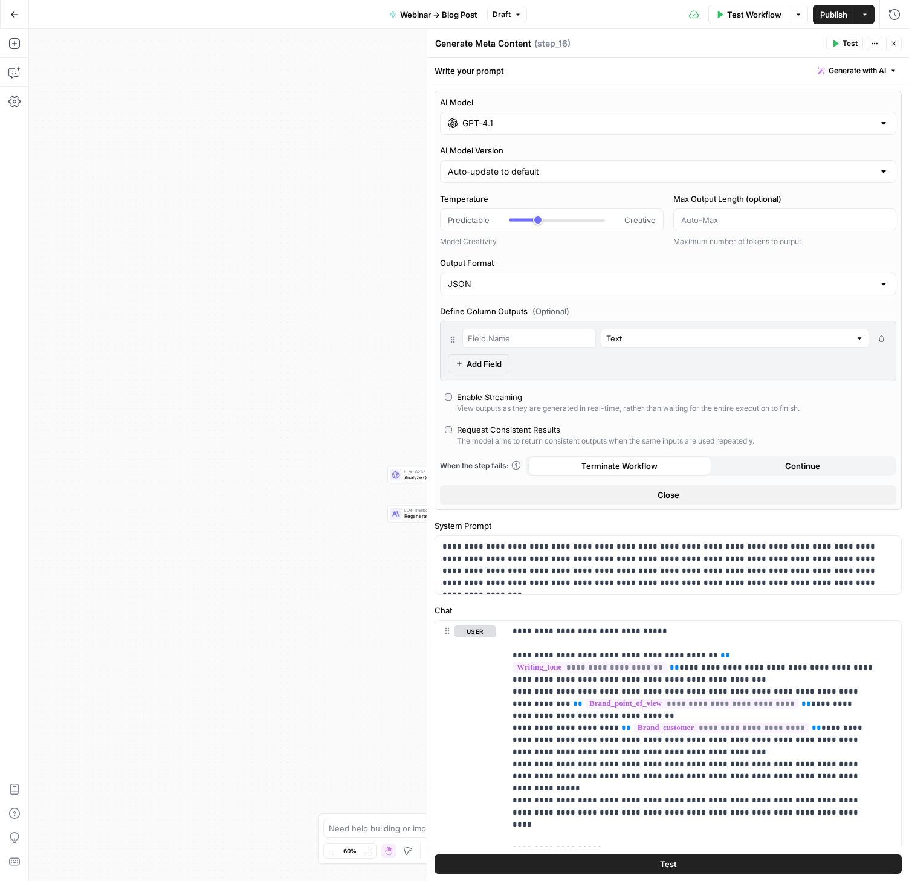
click at [579, 129] on input "GPT-4.1" at bounding box center [667, 123] width 411 height 12
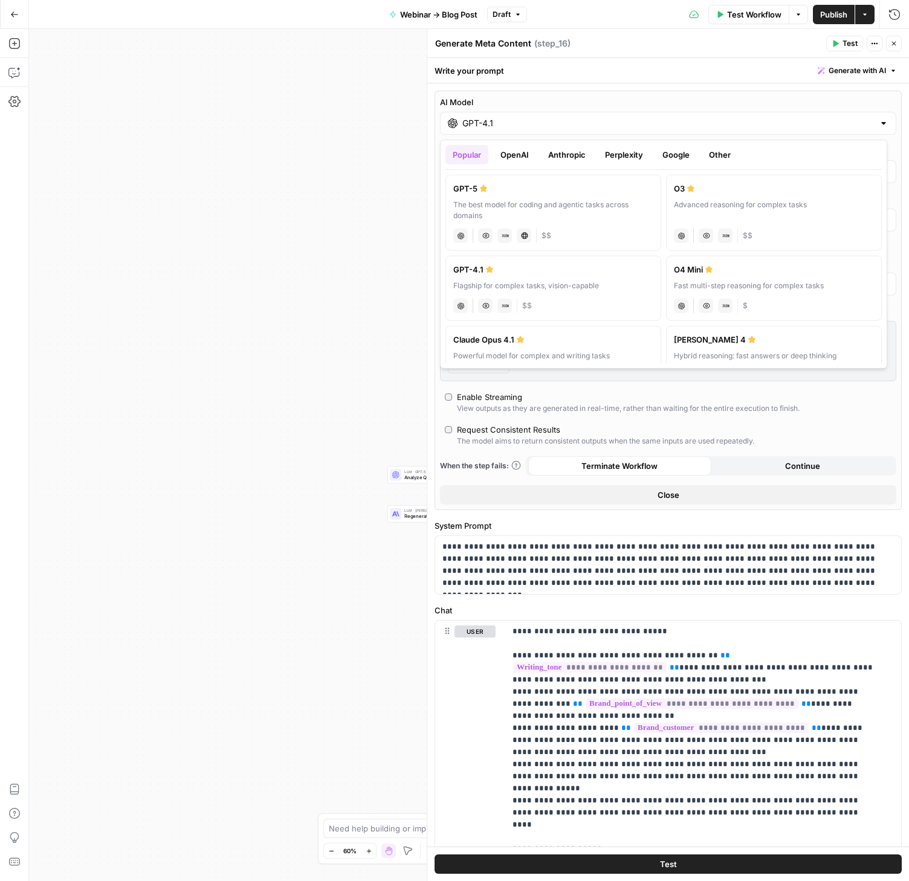
click at [573, 210] on div "The best model for coding and agentic tasks across domains" at bounding box center [553, 210] width 200 height 22
type input "GPT-5"
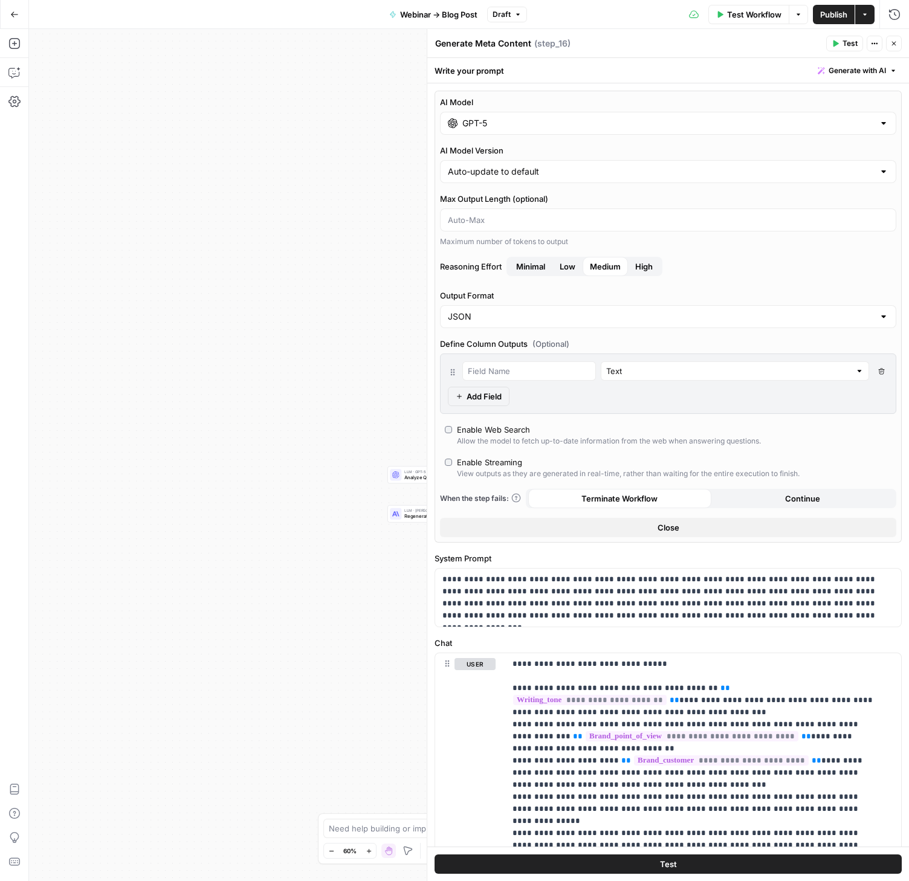
click at [821, 16] on span "Publish" at bounding box center [833, 14] width 27 height 12
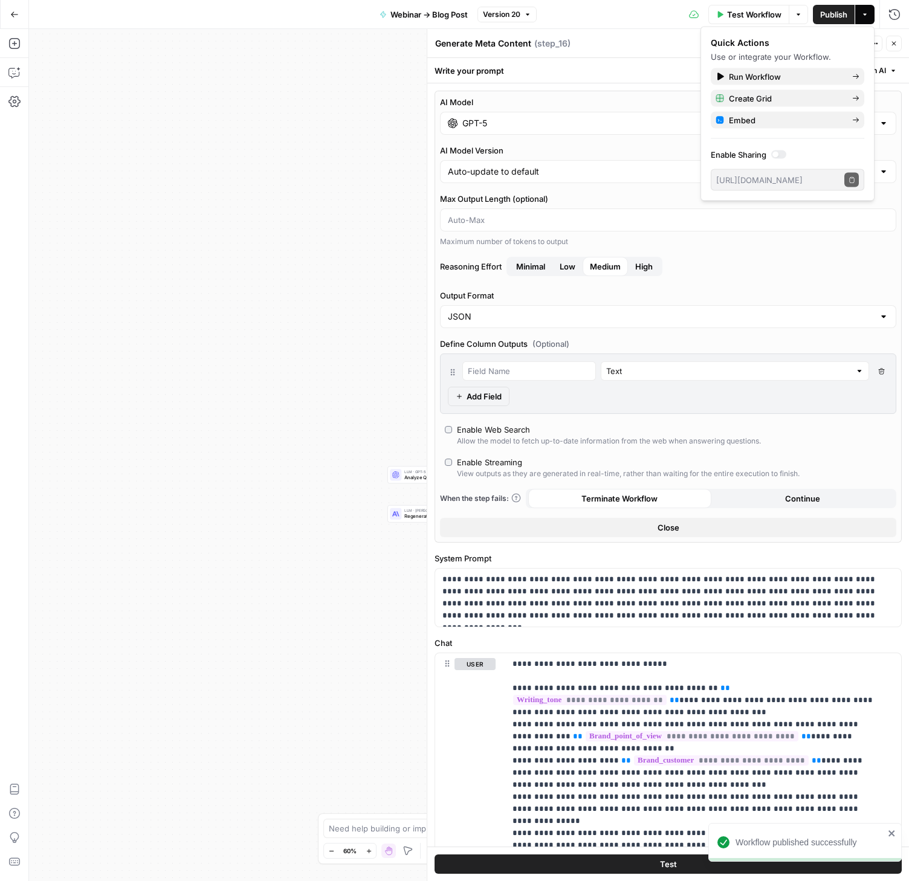
click at [523, 11] on button "Version 20" at bounding box center [506, 15] width 59 height 16
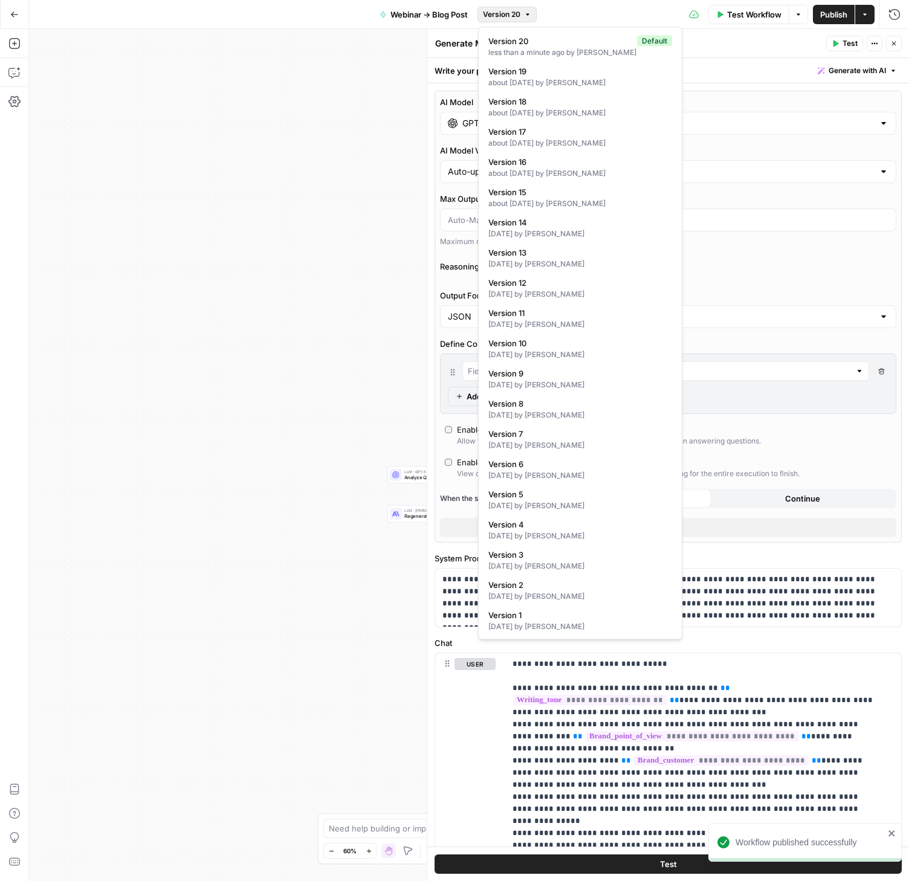
click at [894, 39] on span "E" at bounding box center [890, 39] width 9 height 11
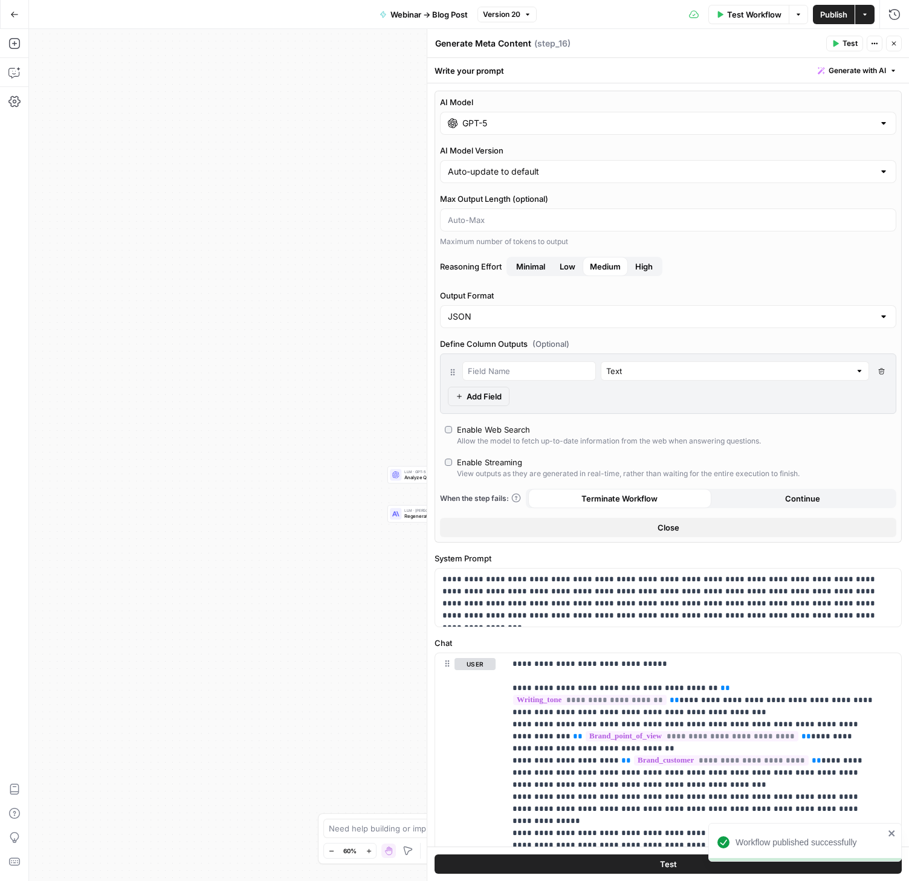
click at [22, 17] on button "Go Back" at bounding box center [15, 15] width 22 height 22
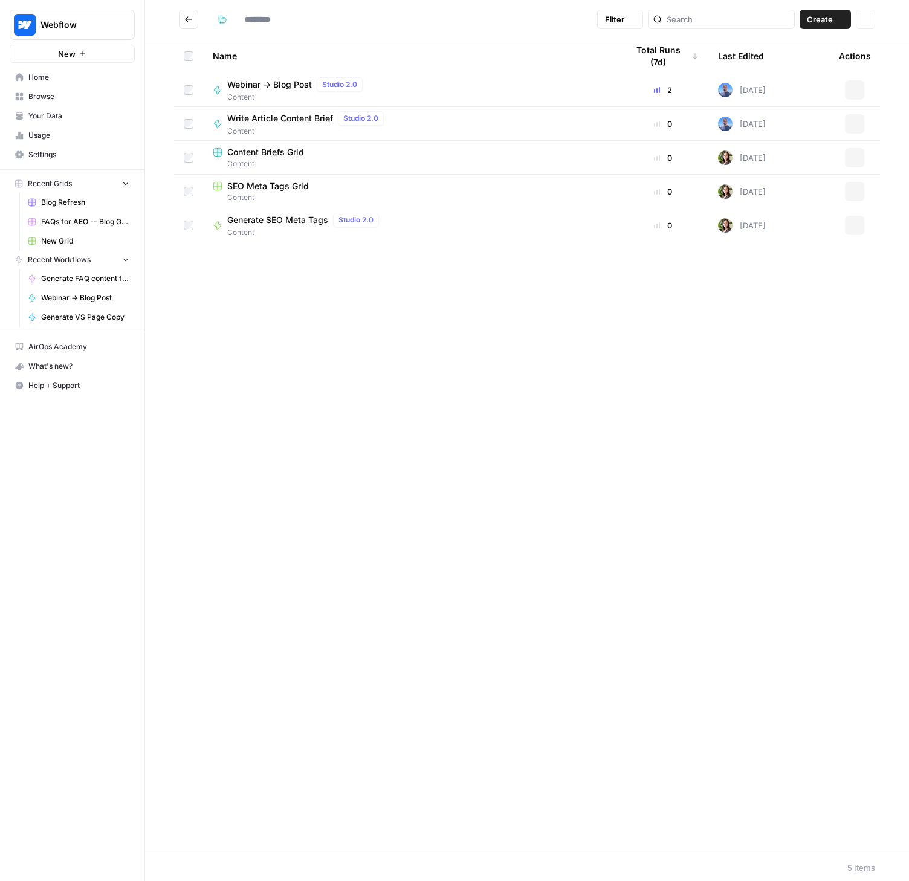
type input "*******"
click at [304, 219] on span "Generate SEO Meta Tags" at bounding box center [277, 220] width 101 height 12
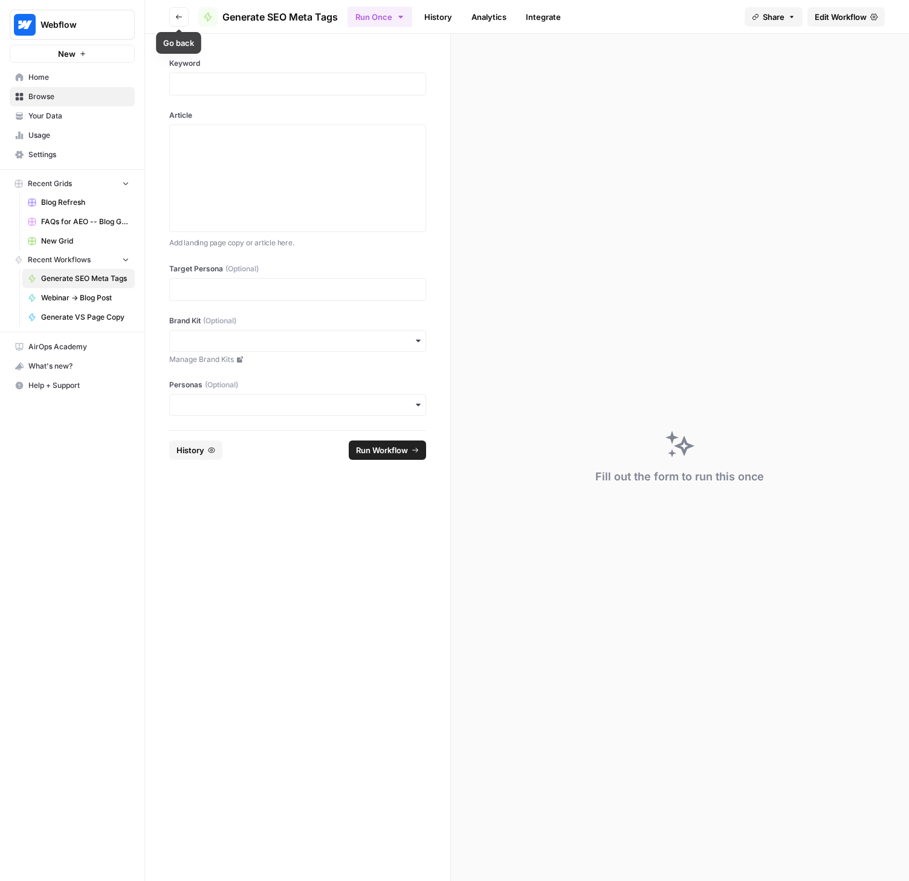
click at [180, 16] on icon "button" at bounding box center [178, 16] width 7 height 7
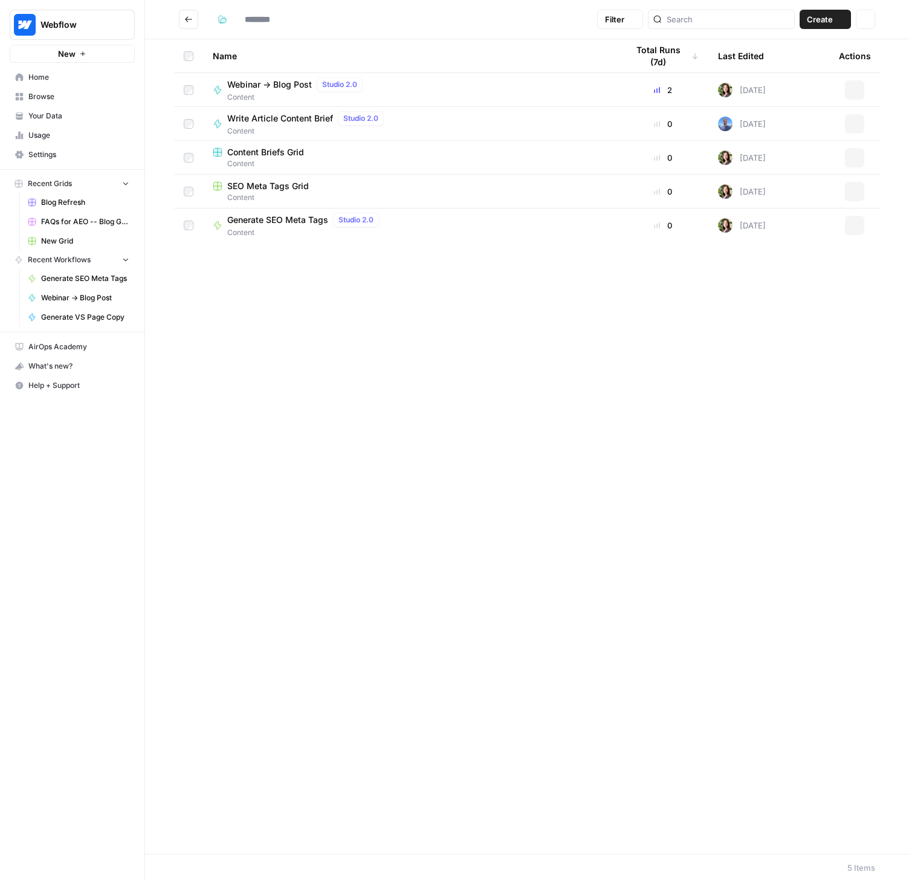
type input "*******"
click at [185, 23] on icon "Go back" at bounding box center [188, 19] width 8 height 8
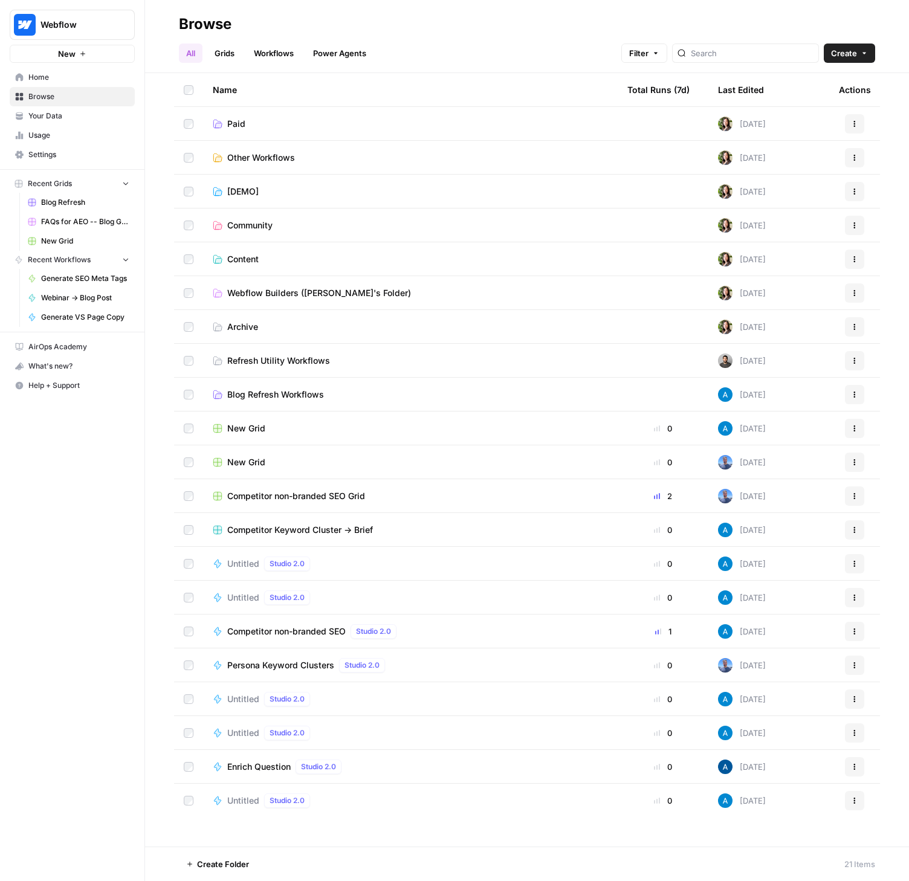
click at [294, 662] on span "Persona Keyword Clusters" at bounding box center [280, 665] width 107 height 12
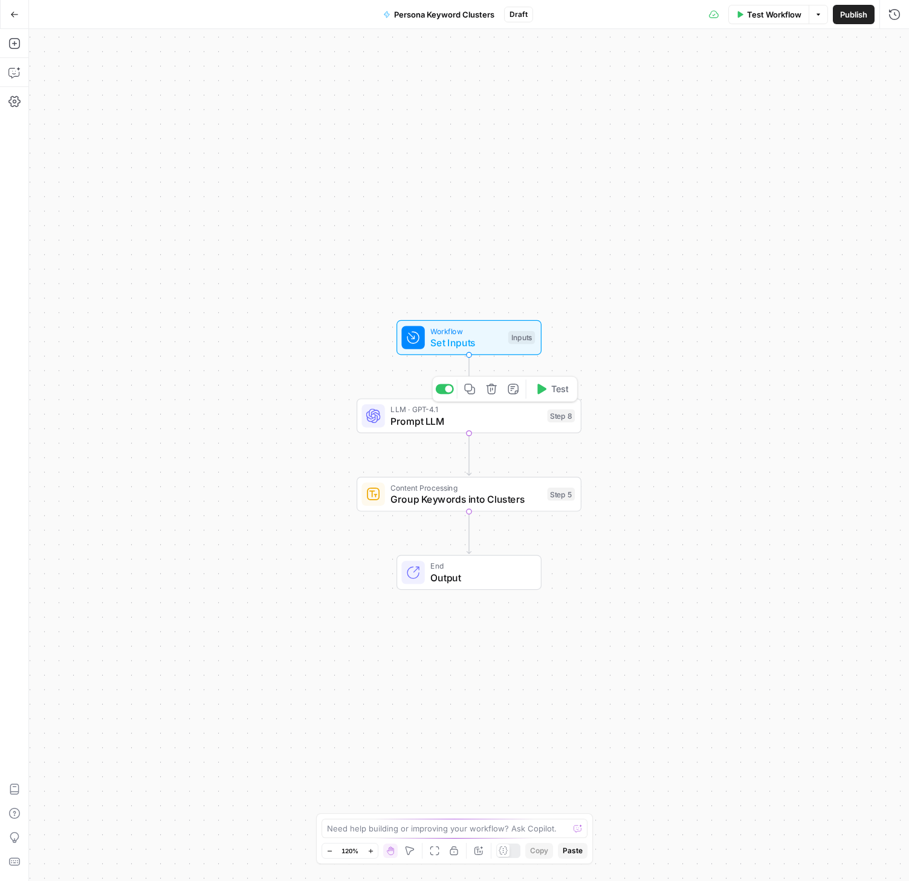
click at [438, 416] on span "Prompt LLM" at bounding box center [465, 421] width 151 height 14
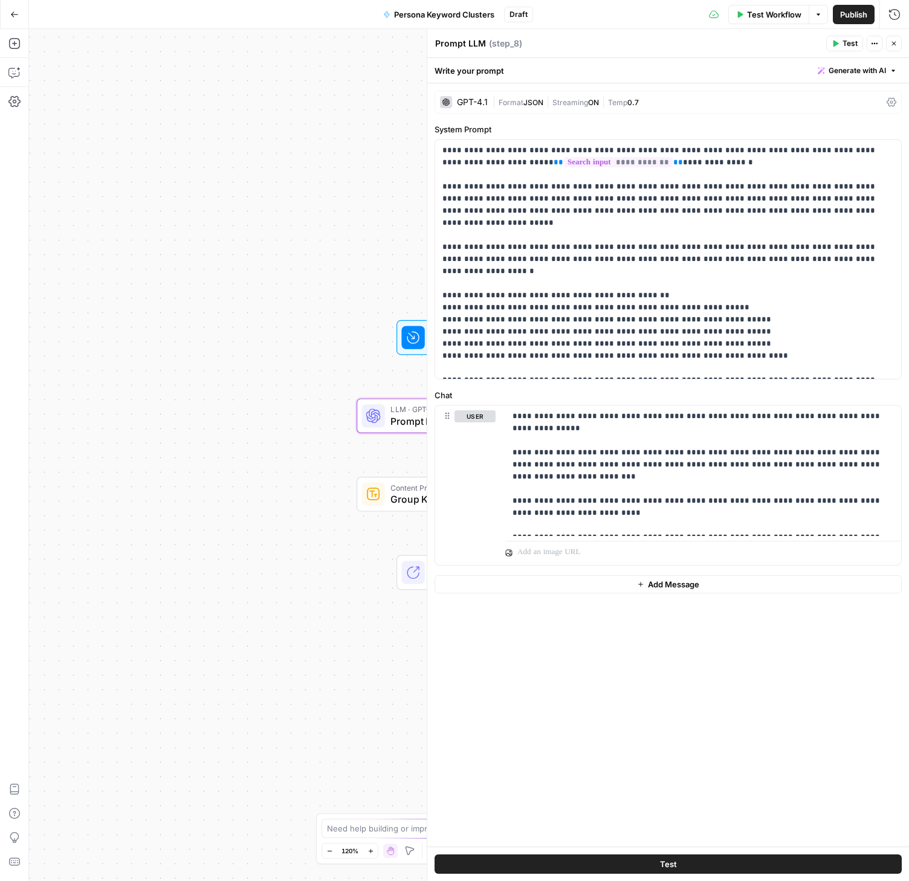
click at [263, 346] on div "Workflow Set Inputs Inputs LLM · GPT-4.1 Prompt LLM Step 8 Content Processing G…" at bounding box center [469, 455] width 880 height 852
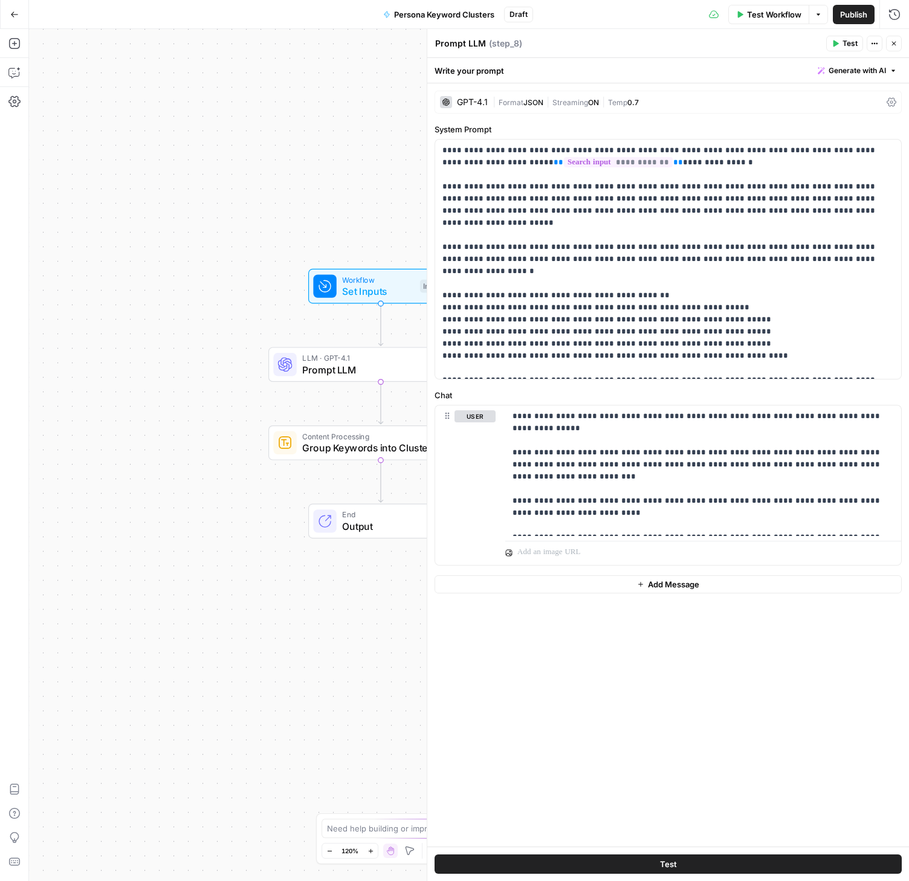
drag, startPoint x: 310, startPoint y: 451, endPoint x: 172, endPoint y: 369, distance: 160.9
click at [172, 369] on div "Workflow Set Inputs Inputs LLM · GPT-4.1 Prompt LLM Step 8 Content Processing G…" at bounding box center [469, 455] width 880 height 852
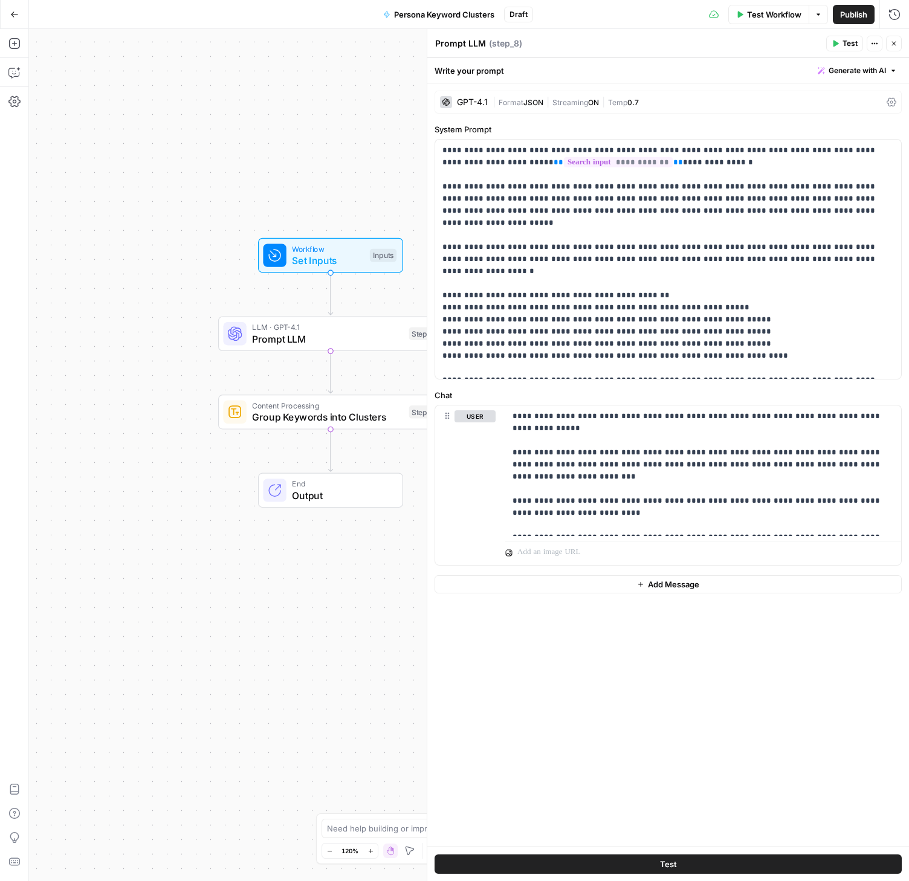
click at [349, 413] on span "Group Keywords into Clusters" at bounding box center [327, 417] width 151 height 14
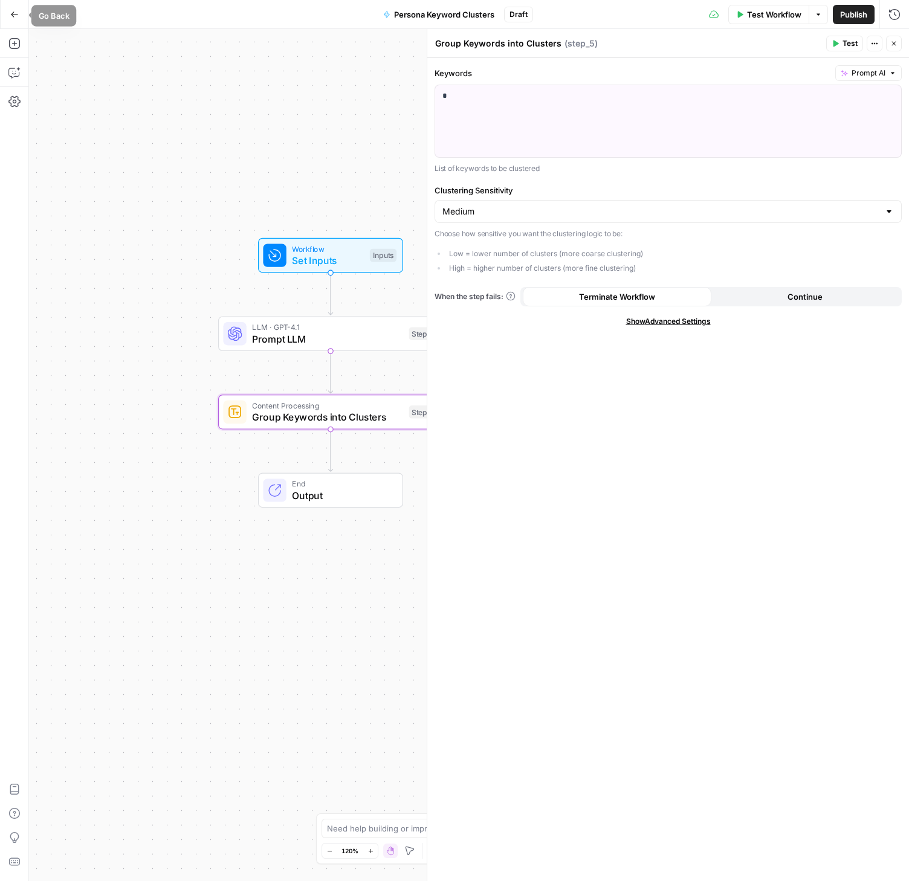
click at [14, 19] on button "Go Back" at bounding box center [15, 15] width 22 height 22
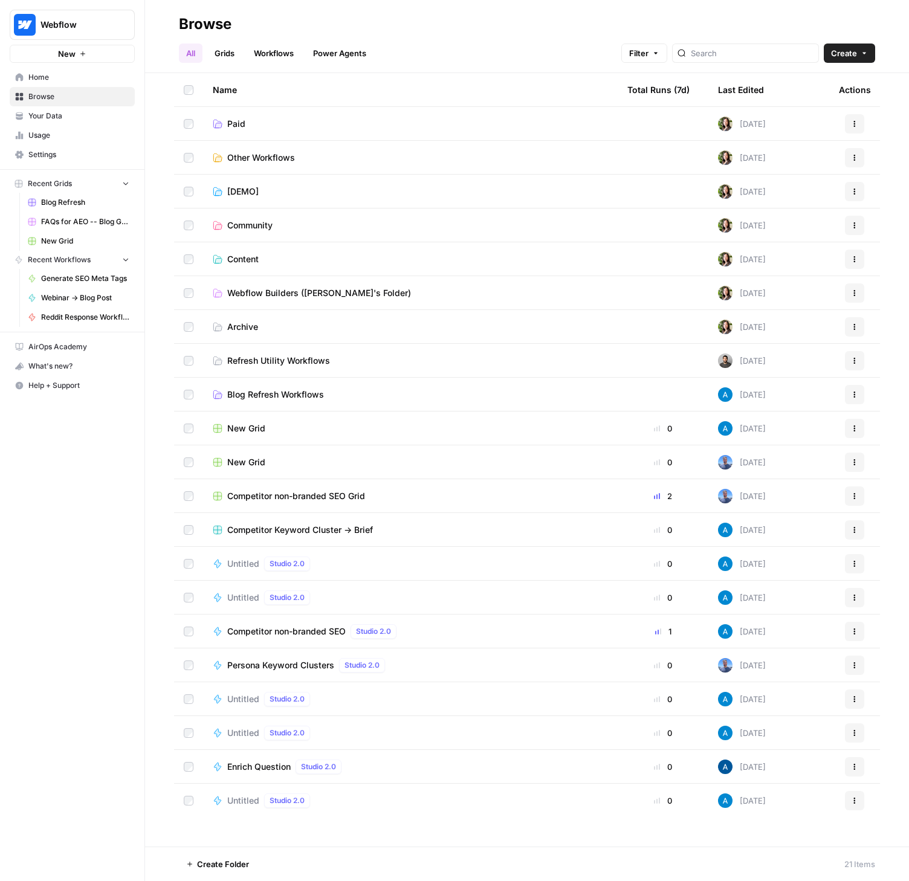
click at [286, 121] on link "Paid" at bounding box center [410, 124] width 395 height 12
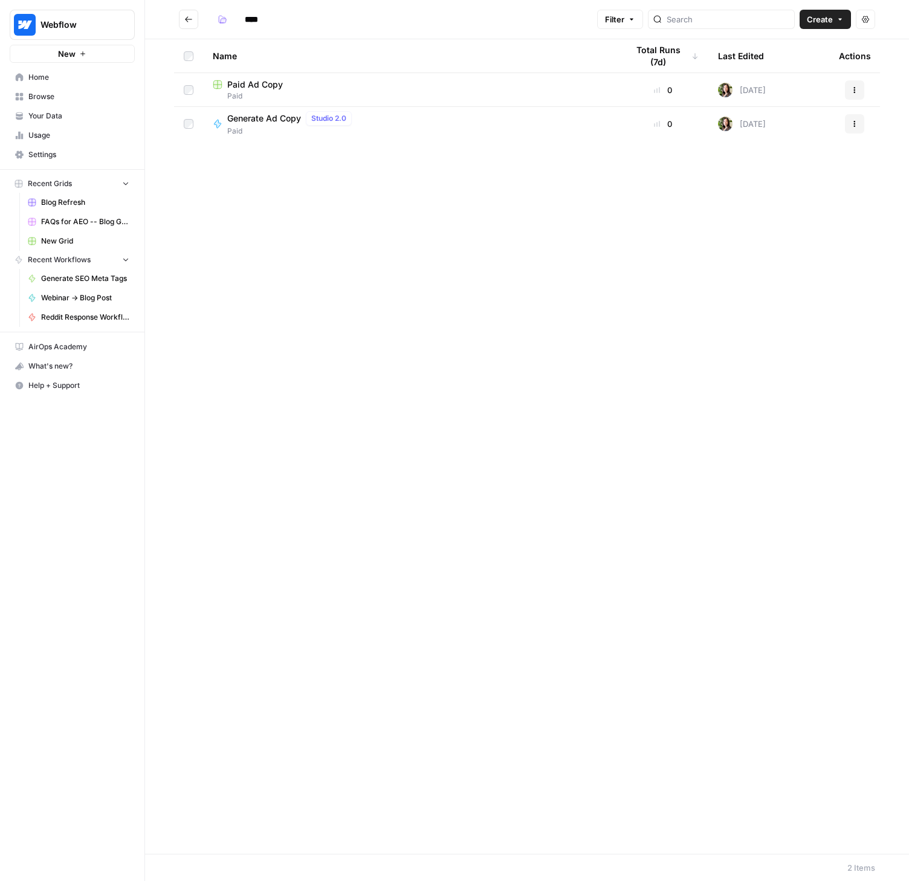
click at [182, 17] on button "Go back" at bounding box center [188, 19] width 19 height 19
